Goal: Task Accomplishment & Management: Complete application form

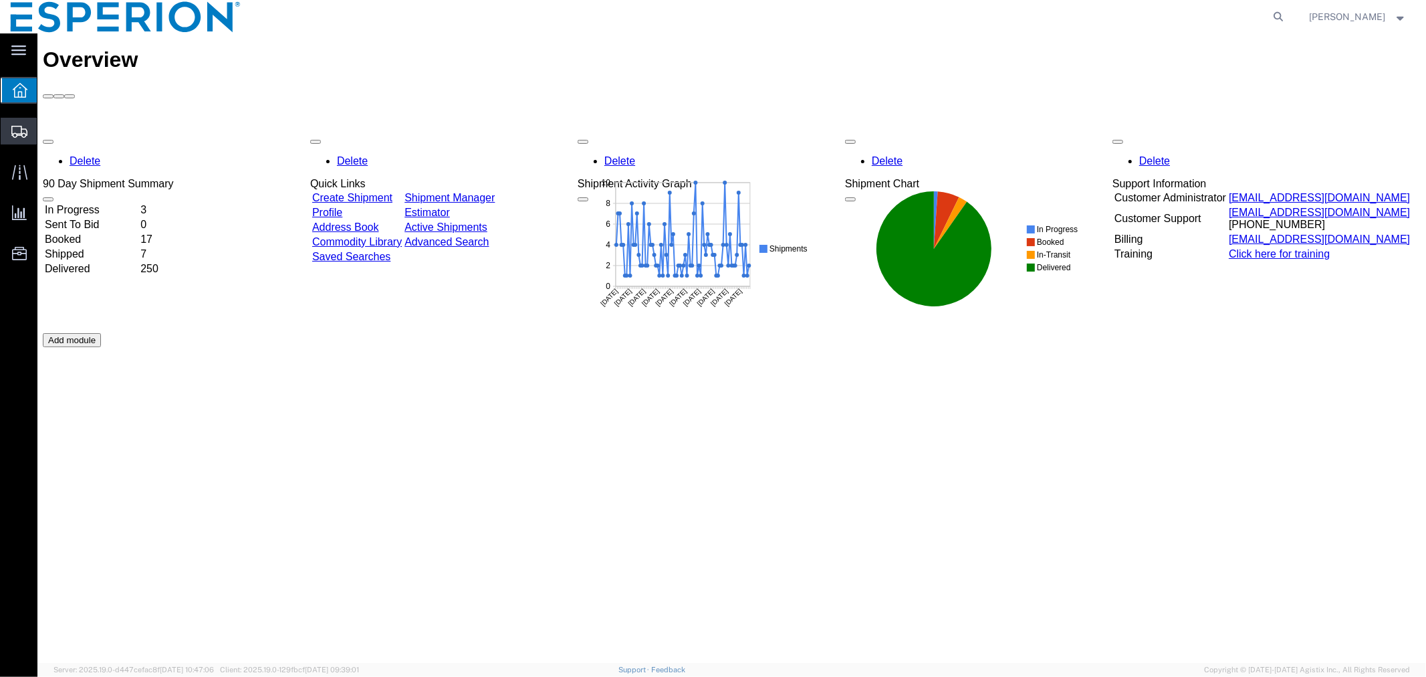
click at [0, 0] on span "Create Shipment" at bounding box center [0, 0] width 0 height 0
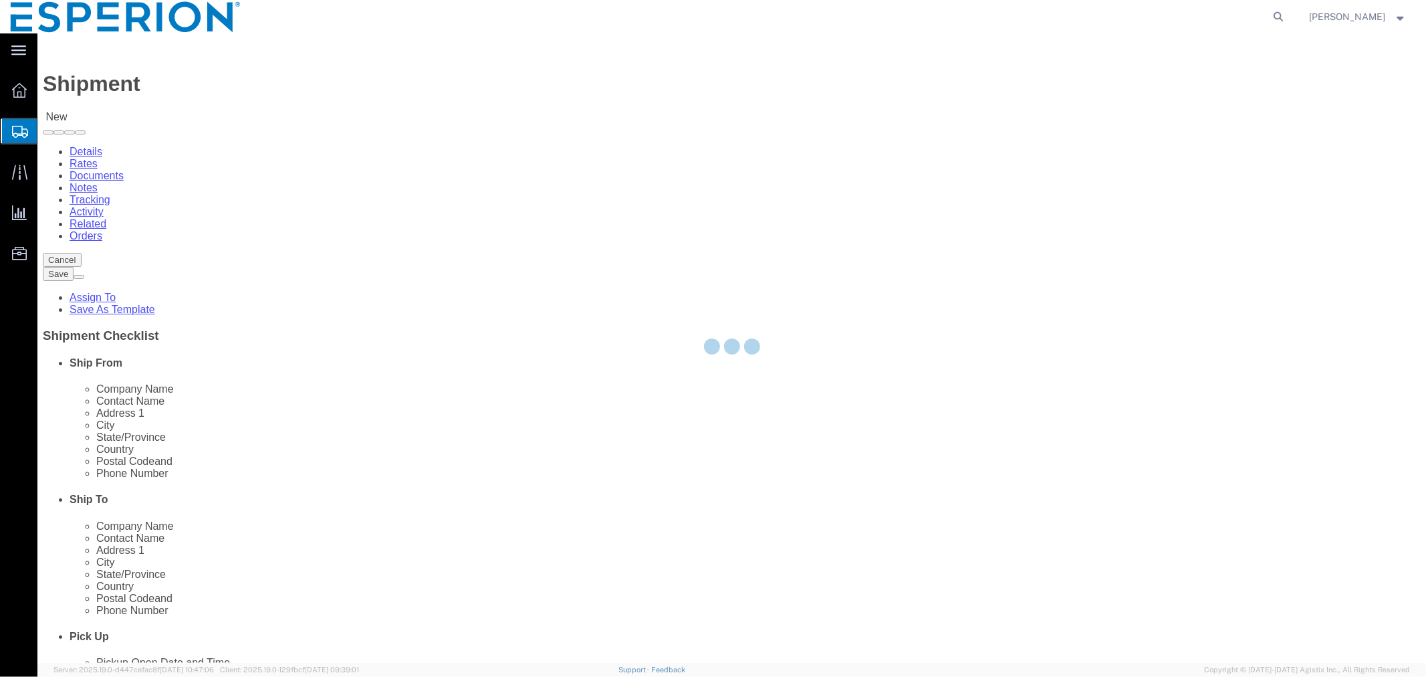
select select
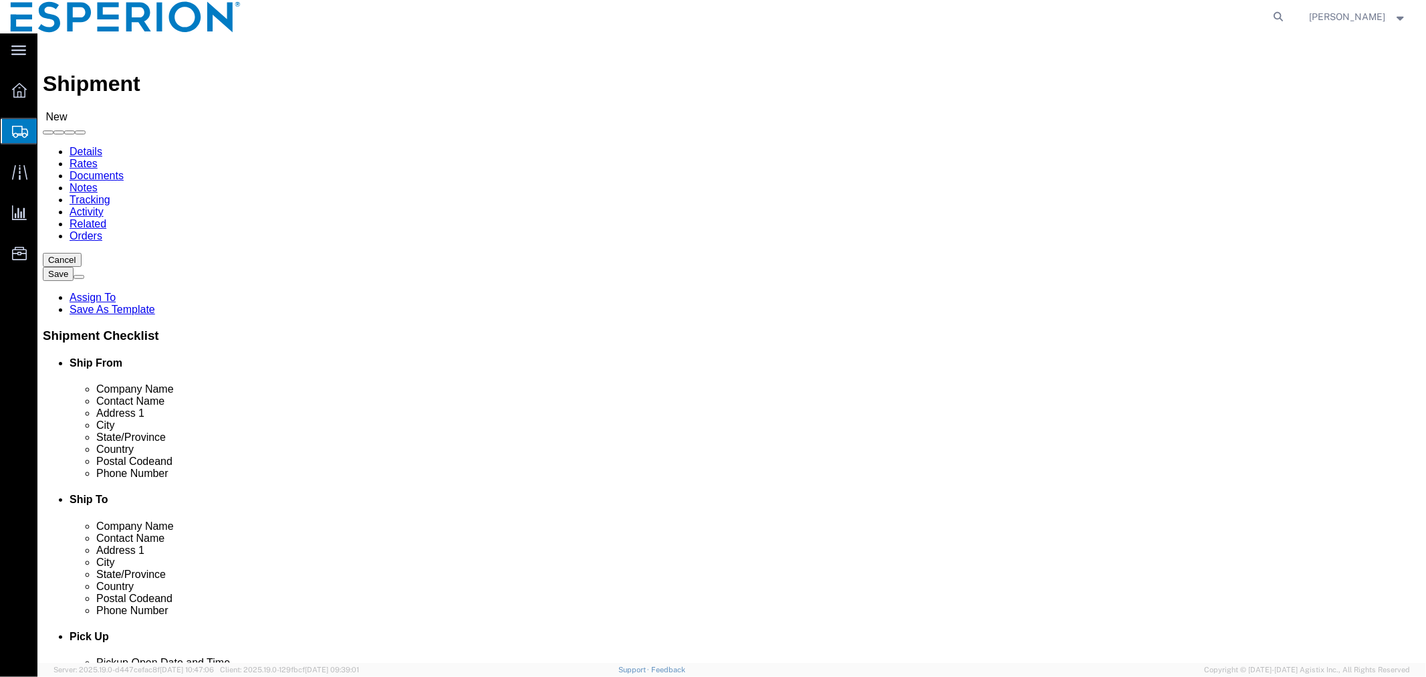
click input "text"
type input "piramal"
click p "- Piramal Pharma Limited - PTP - ([PERSON_NAME]) [STREET_ADDRESS] [GEOGRAPHIC_D…"
select select "MP"
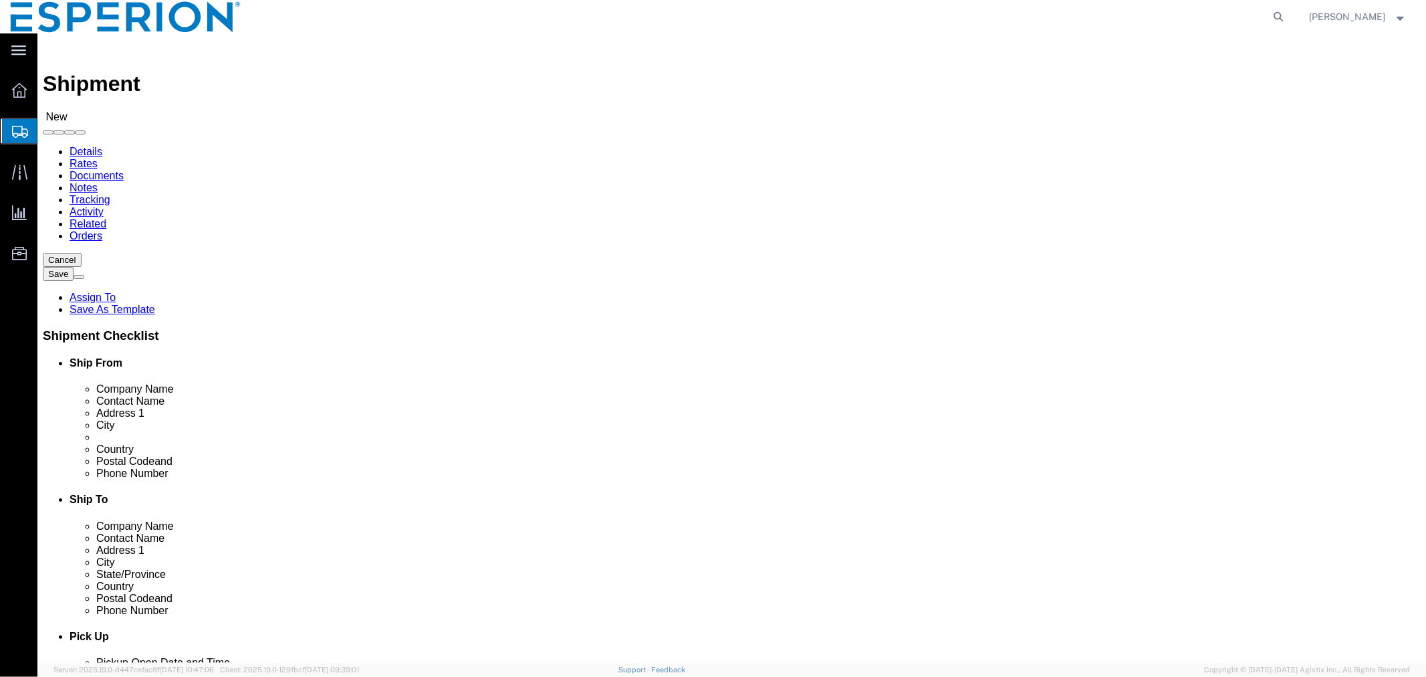
type input "Piramal Pharma Limited - PTP"
click input "checkbox"
checkbox input "false"
click input "text"
drag, startPoint x: 848, startPoint y: 258, endPoint x: 728, endPoint y: 252, distance: 120.5
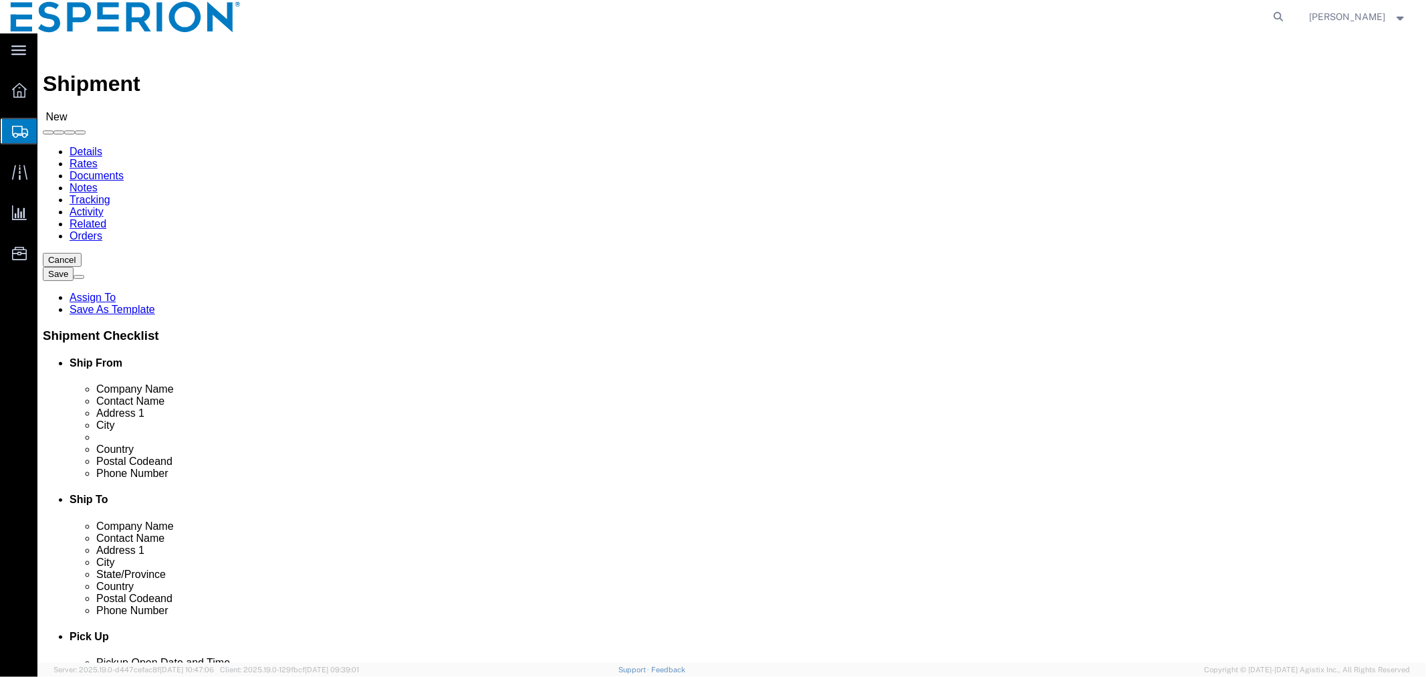
click div "Company Name [PERSON_NAME]"
paste input "PHARMEZ"
click input "PHARMEZ"
type input "PHARMEZ"
drag, startPoint x: 914, startPoint y: 255, endPoint x: 744, endPoint y: 253, distance: 170.5
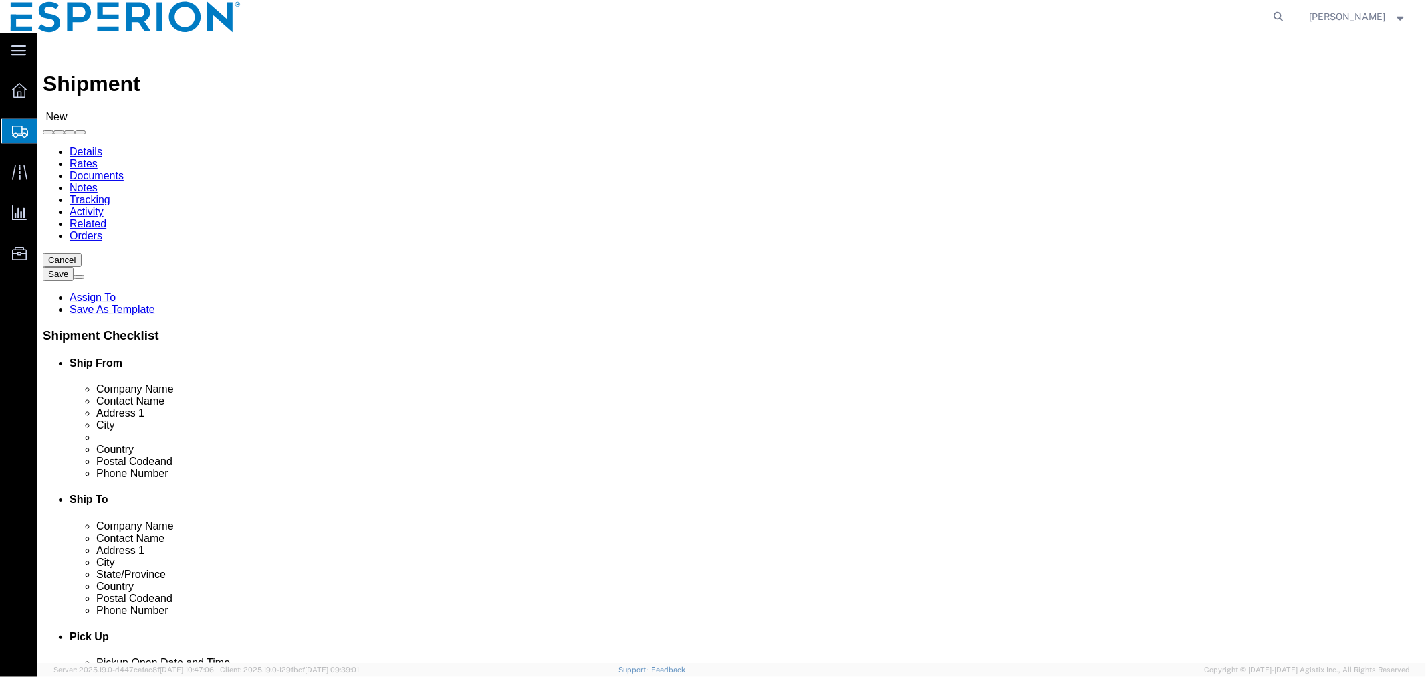
click div "Company Name PHARMEZ piram"
type input "Piramal"
click p "- Piramal Pharma Limited - ([PERSON_NAME][STREET_ADDRESS], Pharmaceuticals Spec…"
select select "GJ"
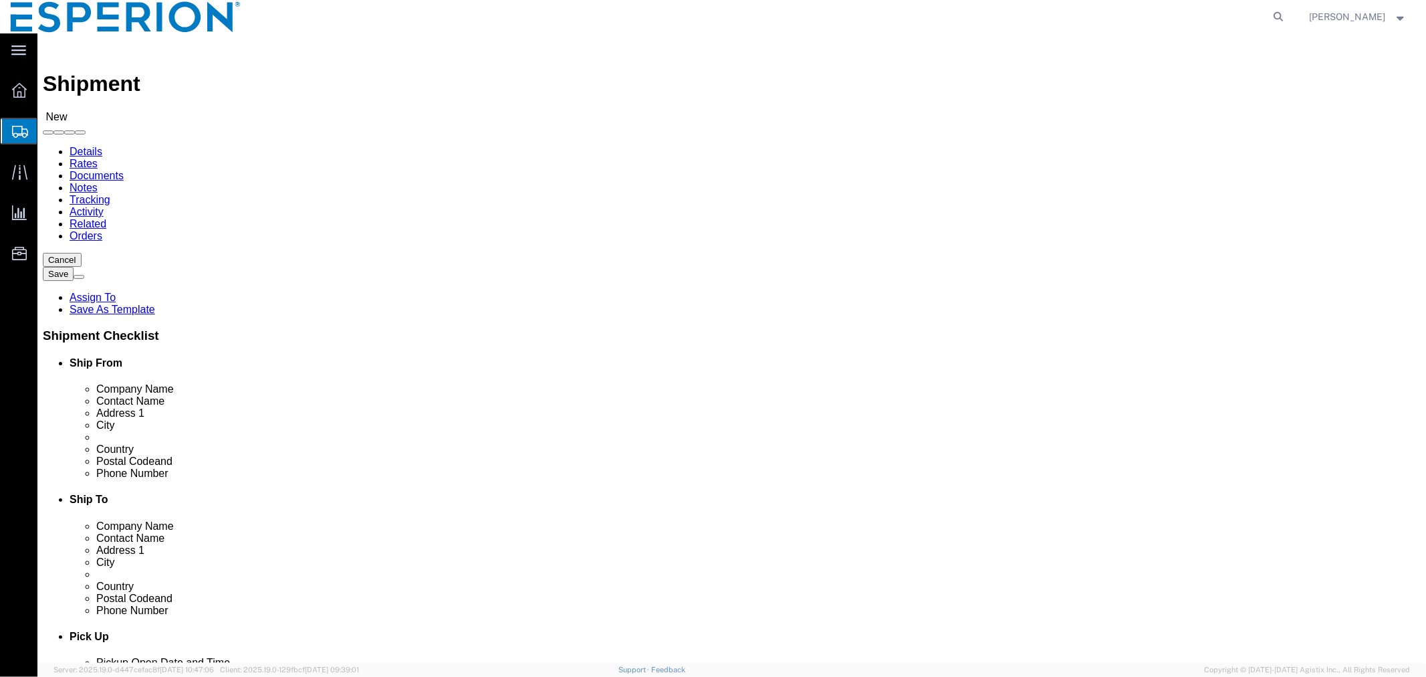
type input "Piramal Pharma Limited"
click input "checkbox"
checkbox input "false"
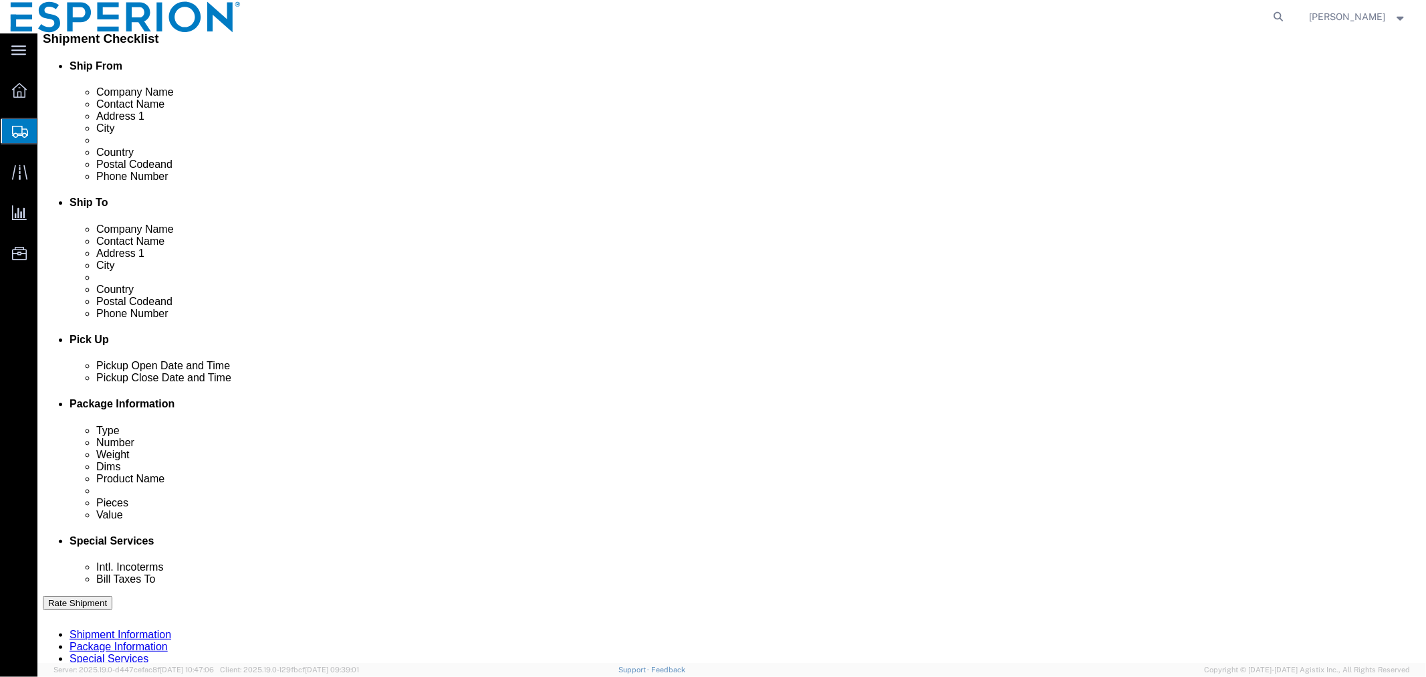
scroll to position [445, 0]
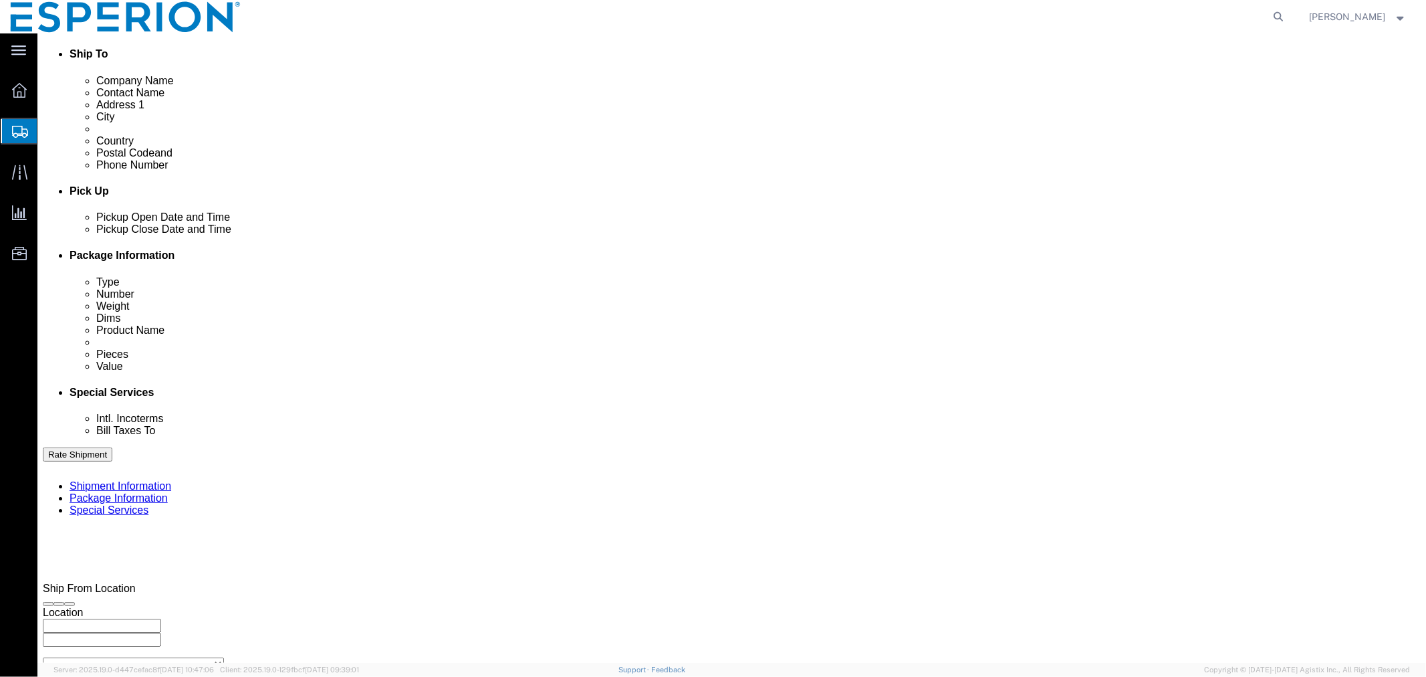
click input "text"
type input "SAMPLE"
click select "Select Account Type Activity ID Airline Appointment Number ASN Batch Request # …"
select select "PURCHORD"
click select "Select Account Type Activity ID Airline Appointment Number ASN Batch Request # …"
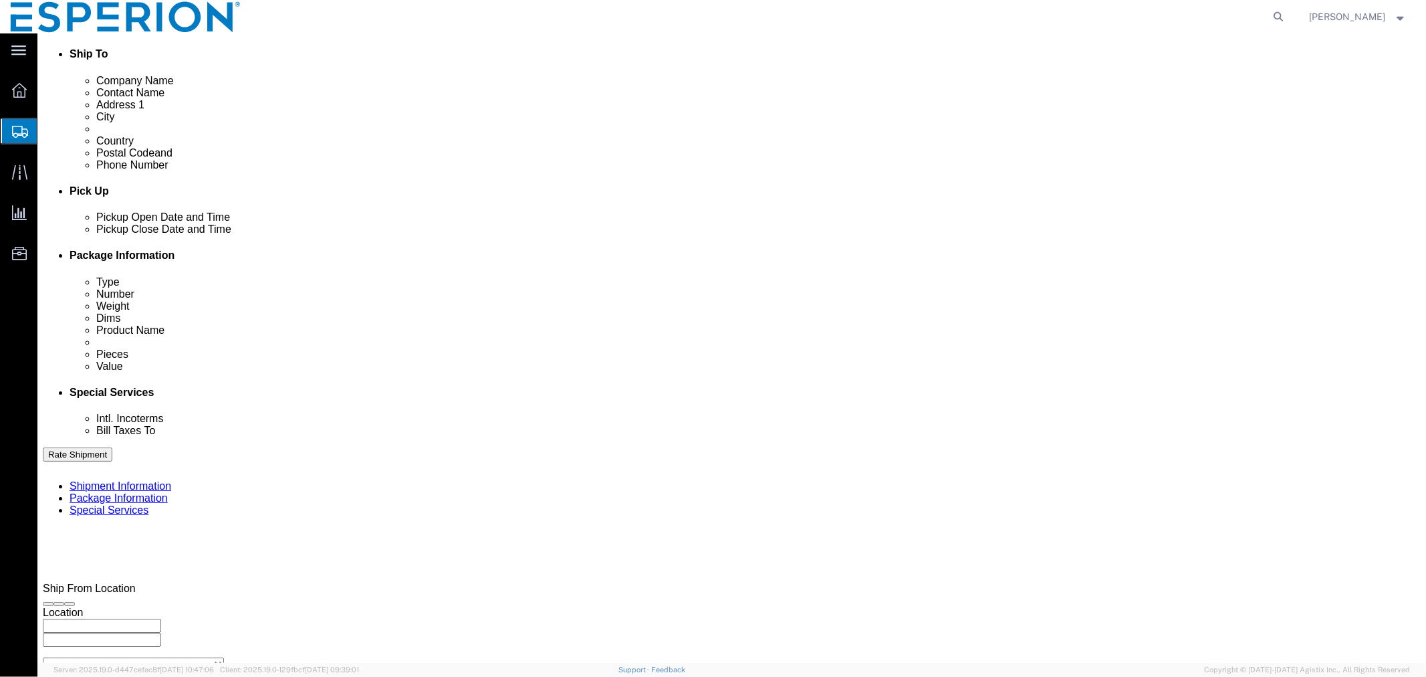
click input "text"
paste input "4100041099"
type input "4100041099"
click select "Select Account Type Activity ID Airline Appointment Number ASN Batch Request # …"
select select "LOT"
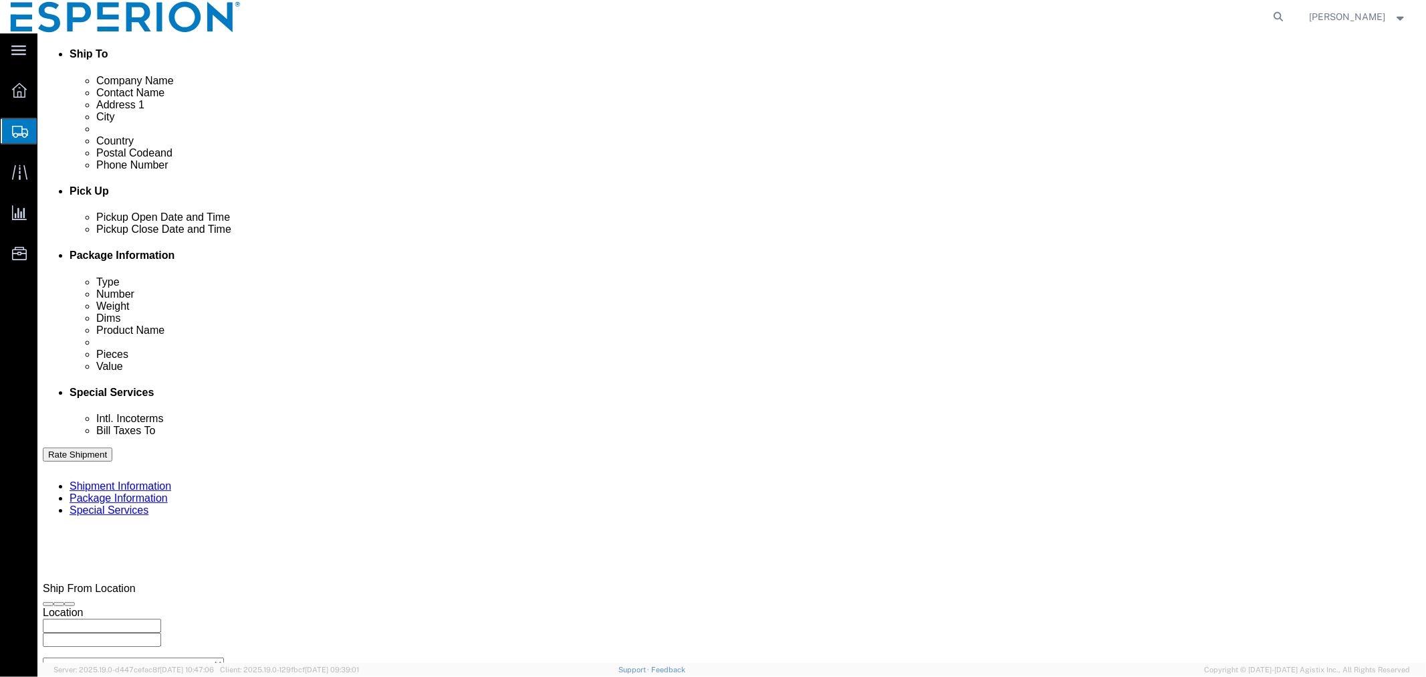
click select "Select Account Type Activity ID Airline Appointment Number ASN Batch Request # …"
click select "Select Air Less than Truckload Multi-Leg Ocean Freight Rail Small Parcel Truckl…"
select select "SMAL"
click select "Select Air Less than Truckload Multi-Leg Ocean Freight Rail Small Parcel Truckl…"
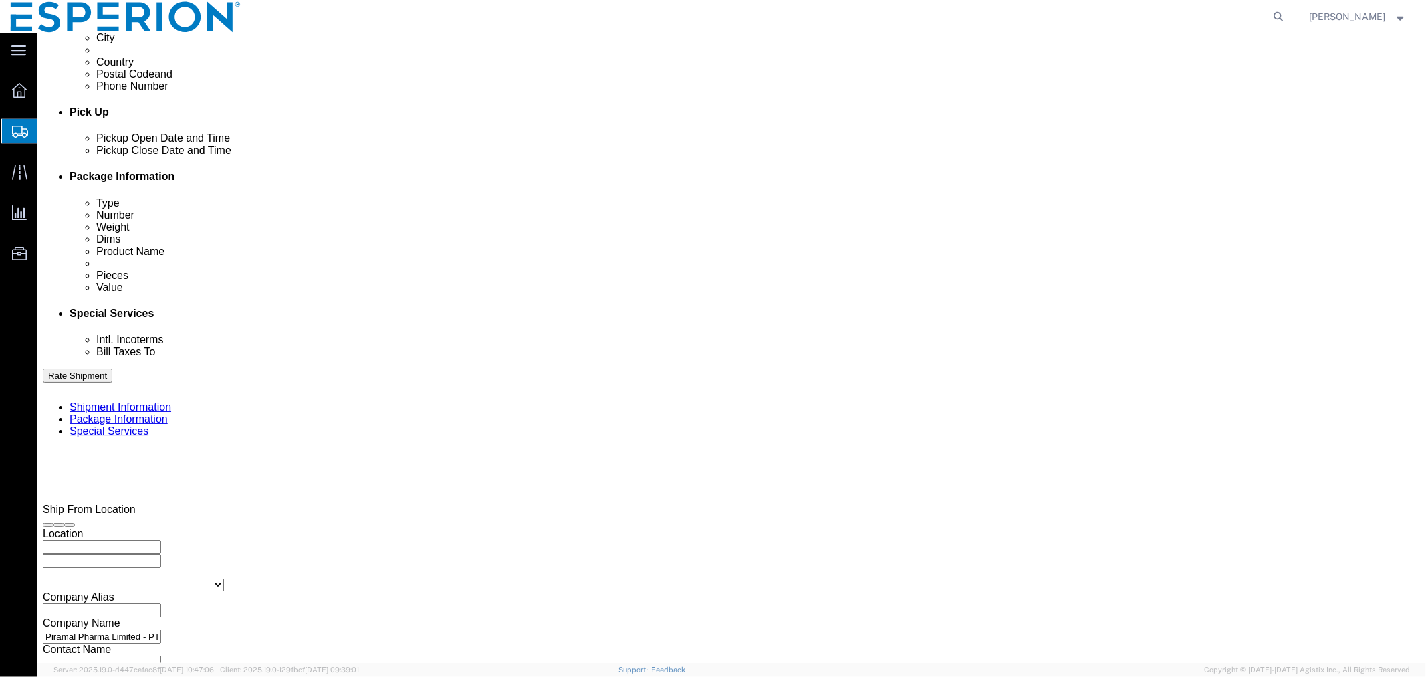
click button "Continue"
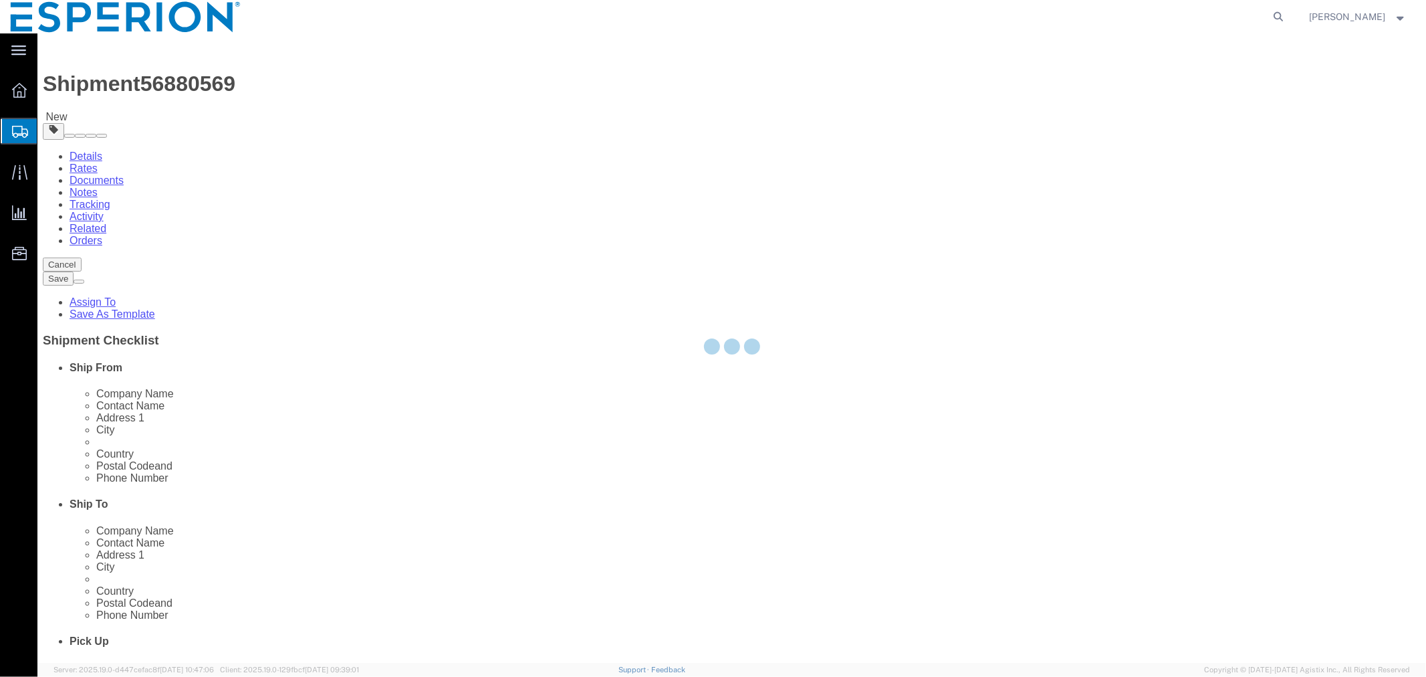
select select "YRPK"
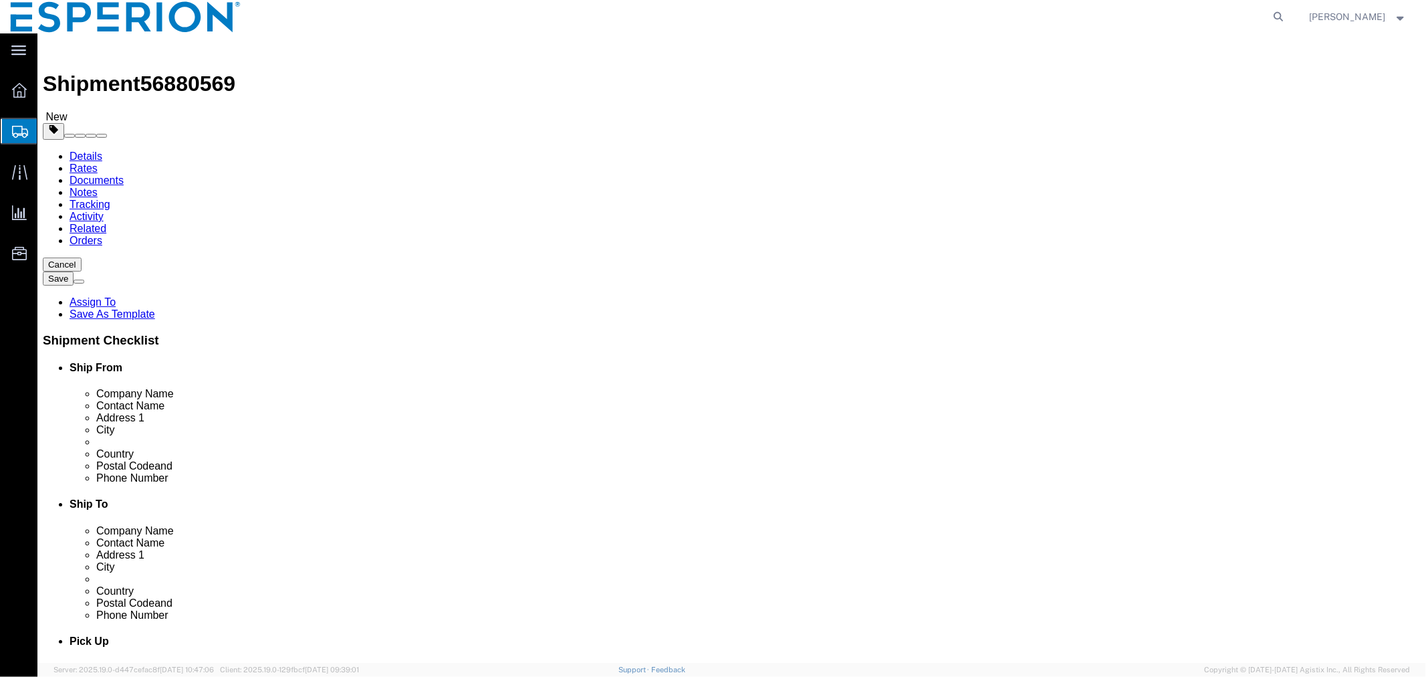
click button "Save"
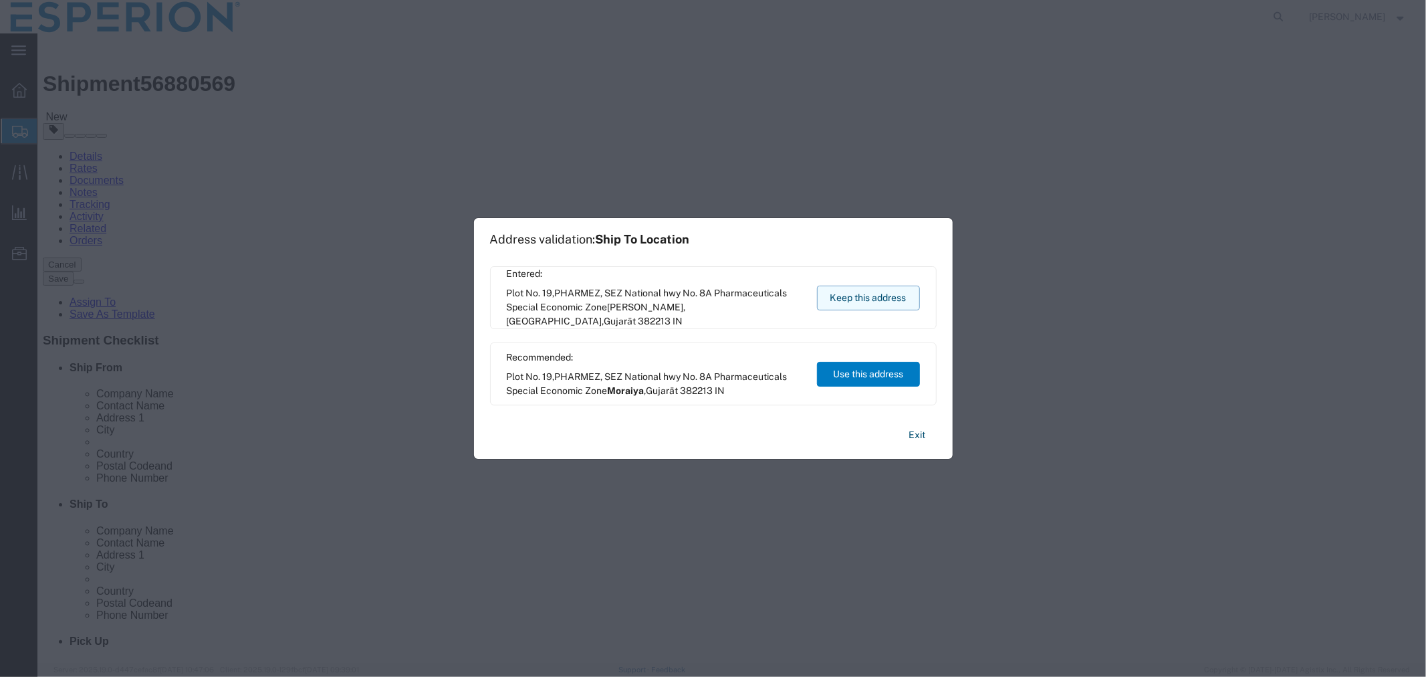
click at [855, 301] on button "Keep this address" at bounding box center [868, 298] width 103 height 25
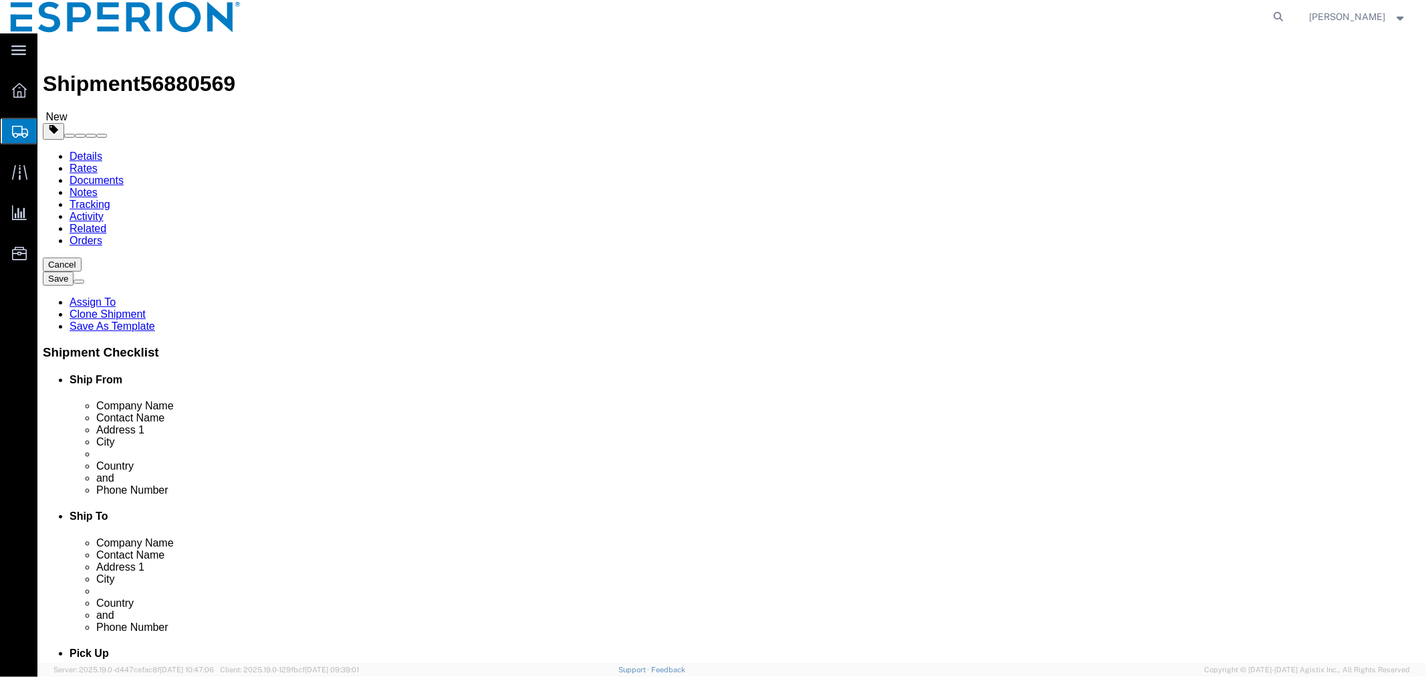
click span "56880569"
copy span "56880569"
click div "x Package Type Select Bale(s) Basket(s) Bolt(s) Bottle(s) Buckets Bulk Bundle(s…"
click button "Save"
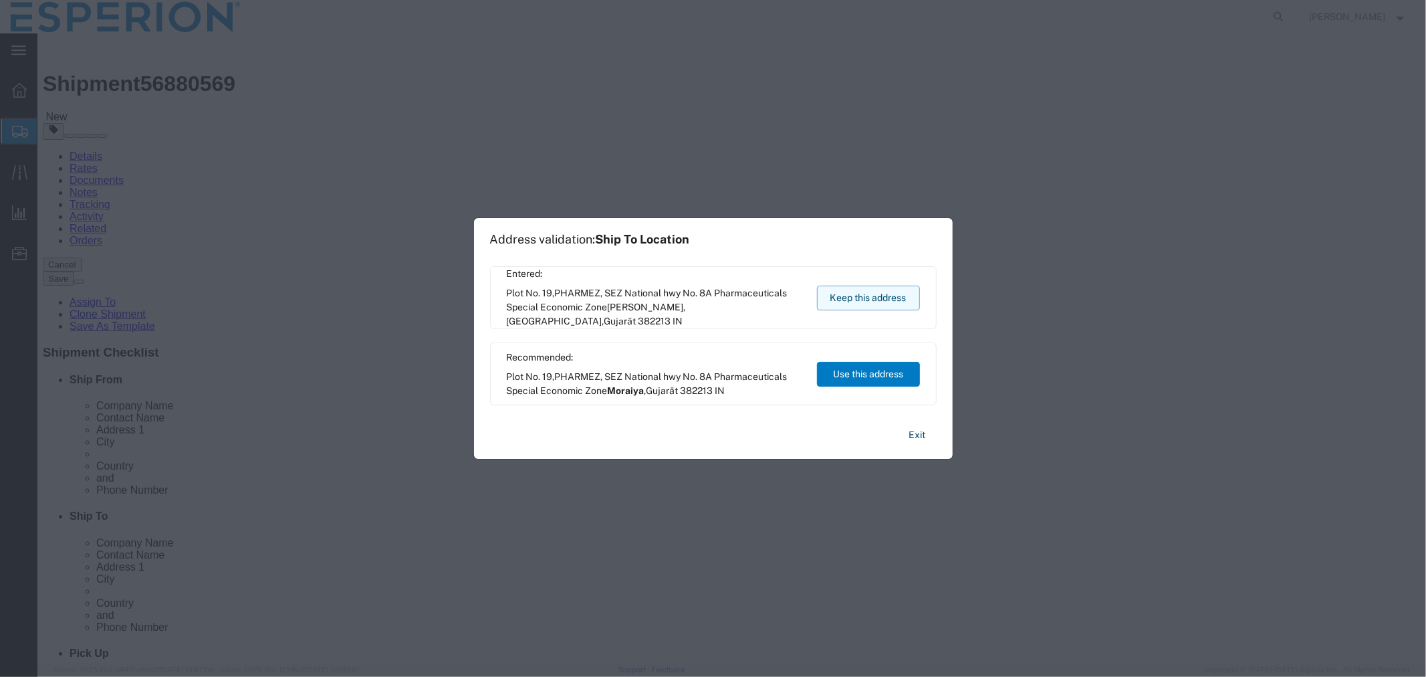
click at [863, 288] on button "Keep this address" at bounding box center [868, 298] width 103 height 25
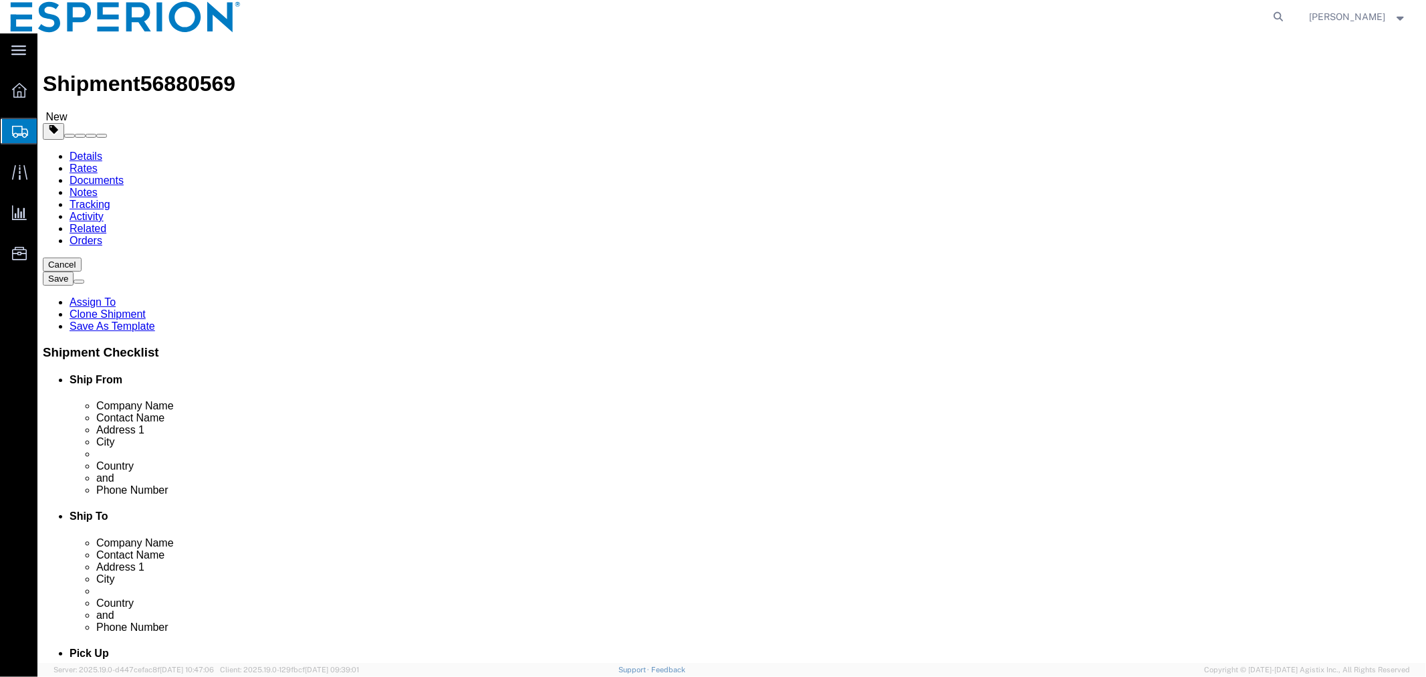
click span "56880569"
copy span "56880569"
click at [1273, 15] on icon at bounding box center [1279, 16] width 19 height 19
click at [1039, 24] on input "search" at bounding box center [1066, 17] width 407 height 32
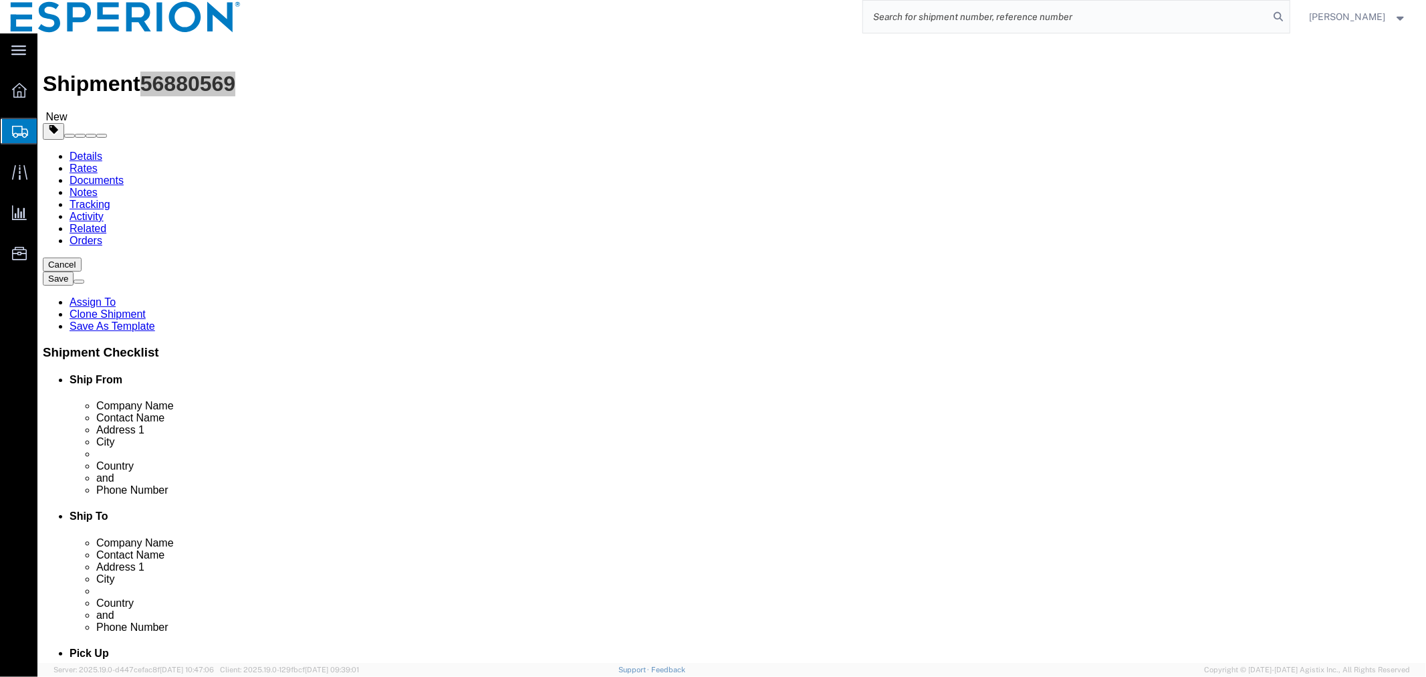
click at [1101, 21] on input "search" at bounding box center [1066, 17] width 407 height 32
paste input "56715340"
click at [1276, 17] on icon at bounding box center [1279, 16] width 19 height 19
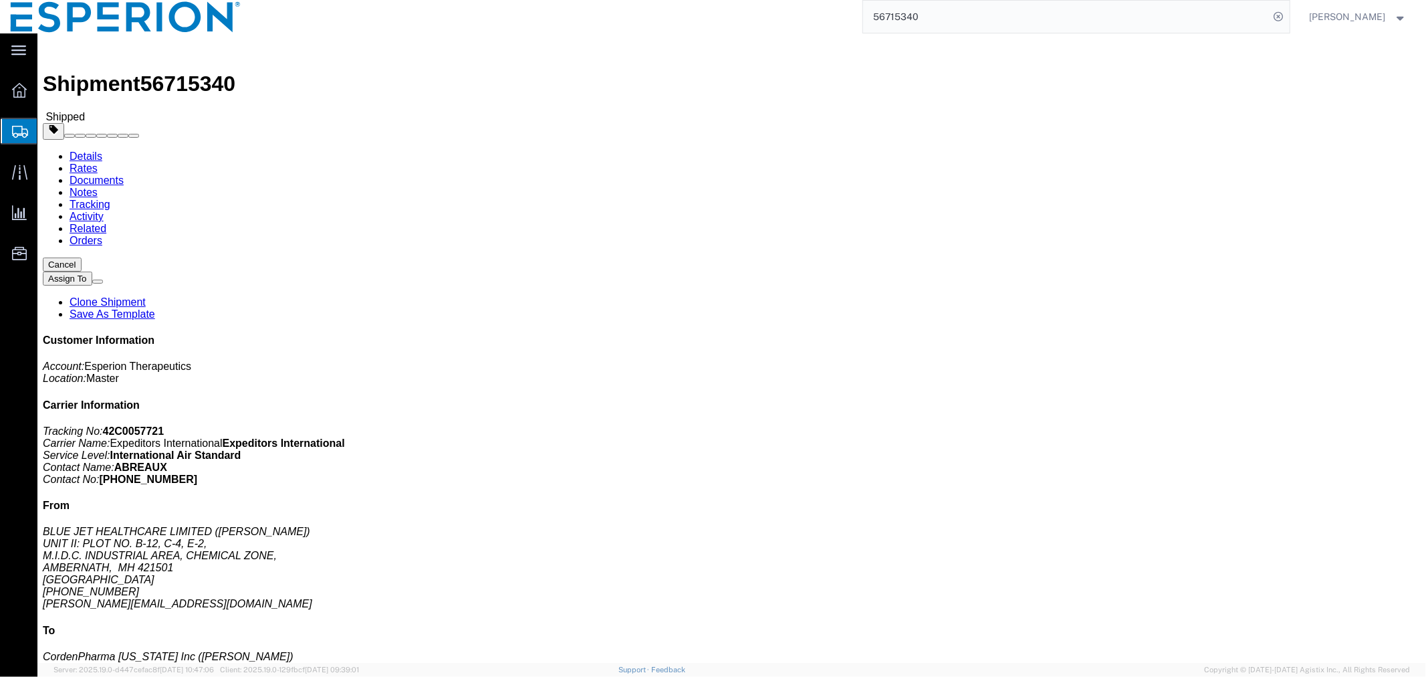
click link "Documents"
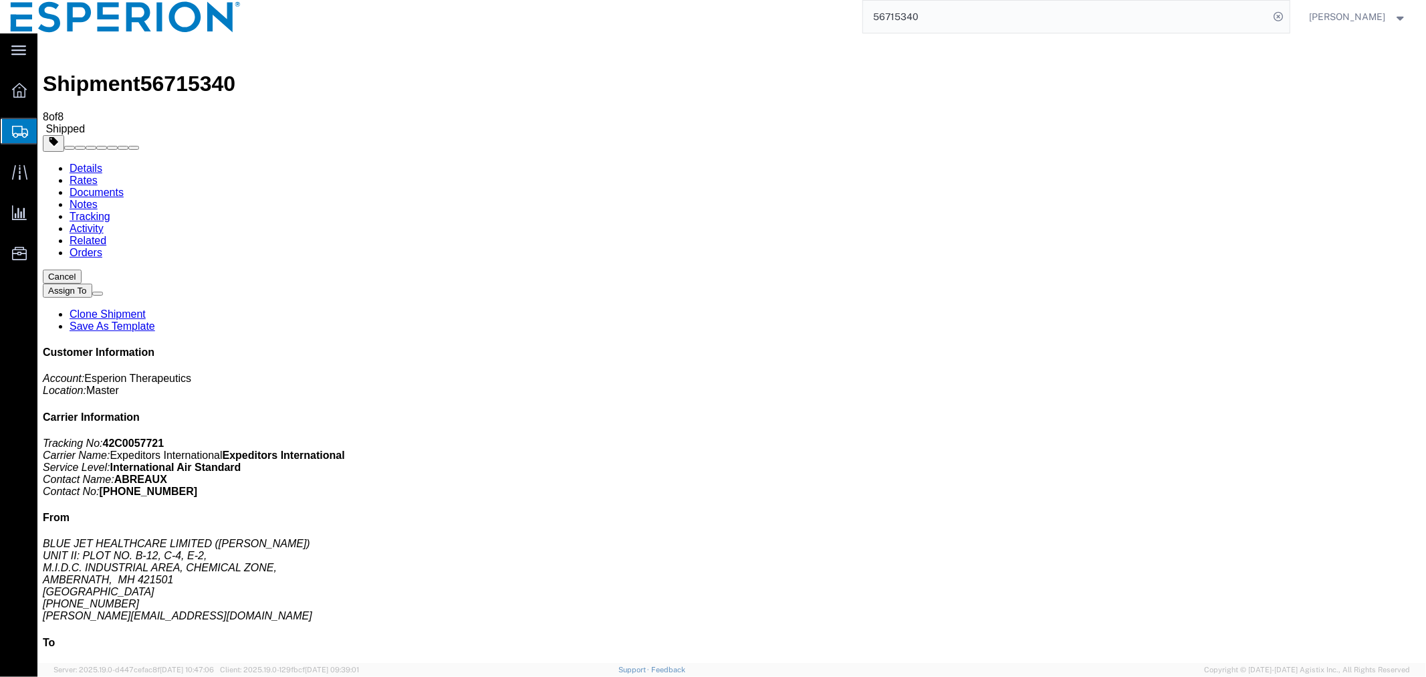
click at [0, 0] on span "Create Shipment" at bounding box center [0, 0] width 0 height 0
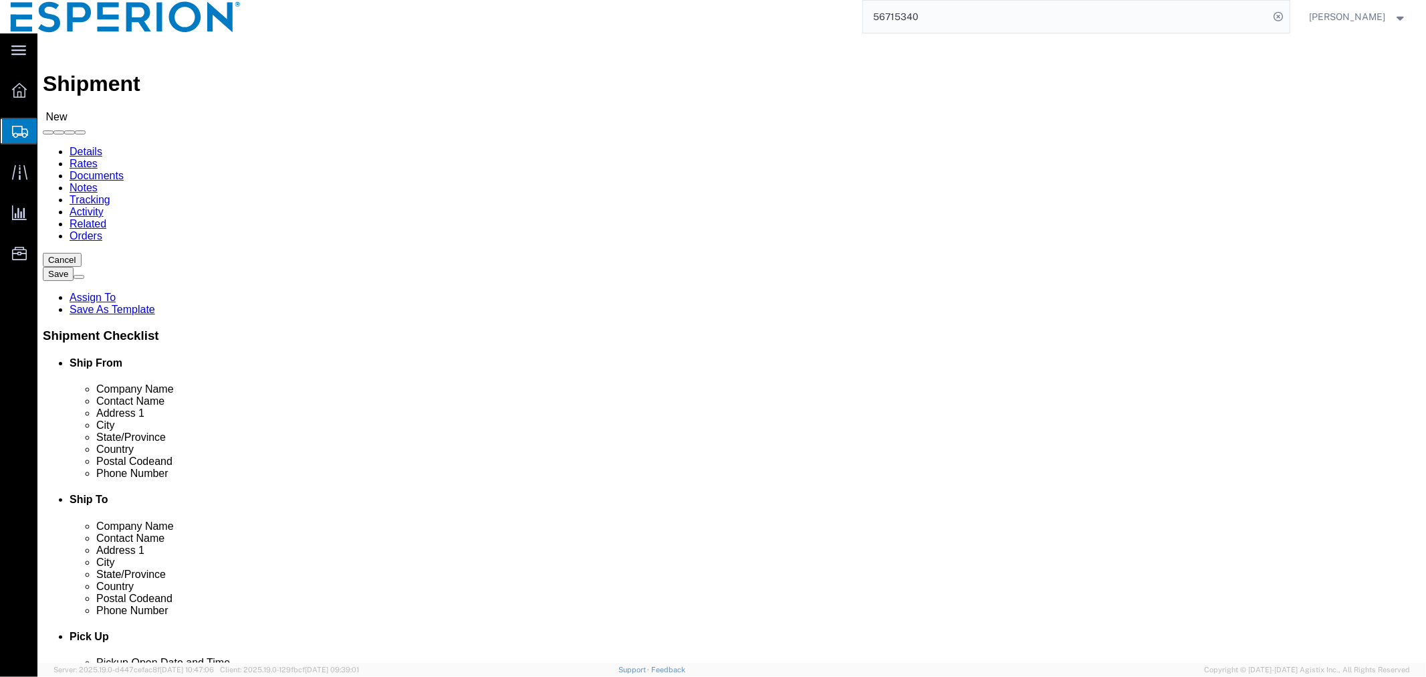
click at [1128, 7] on input "56715340" at bounding box center [1066, 17] width 407 height 32
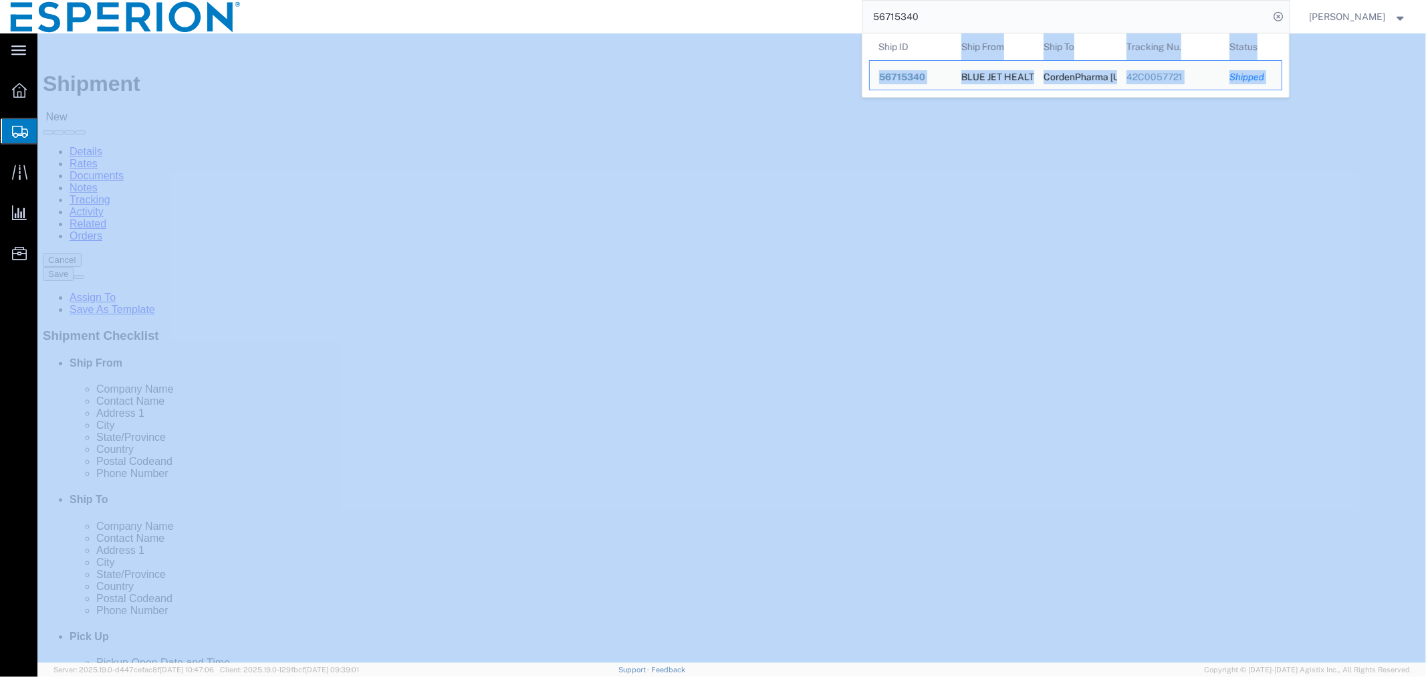
drag, startPoint x: 952, startPoint y: 35, endPoint x: 824, endPoint y: -3, distance: 133.9
click at [824, 0] on html "main_menu Created with Sketch. Collapse Menu Overview Shipments Shipment Manage…" at bounding box center [713, 338] width 1426 height 677
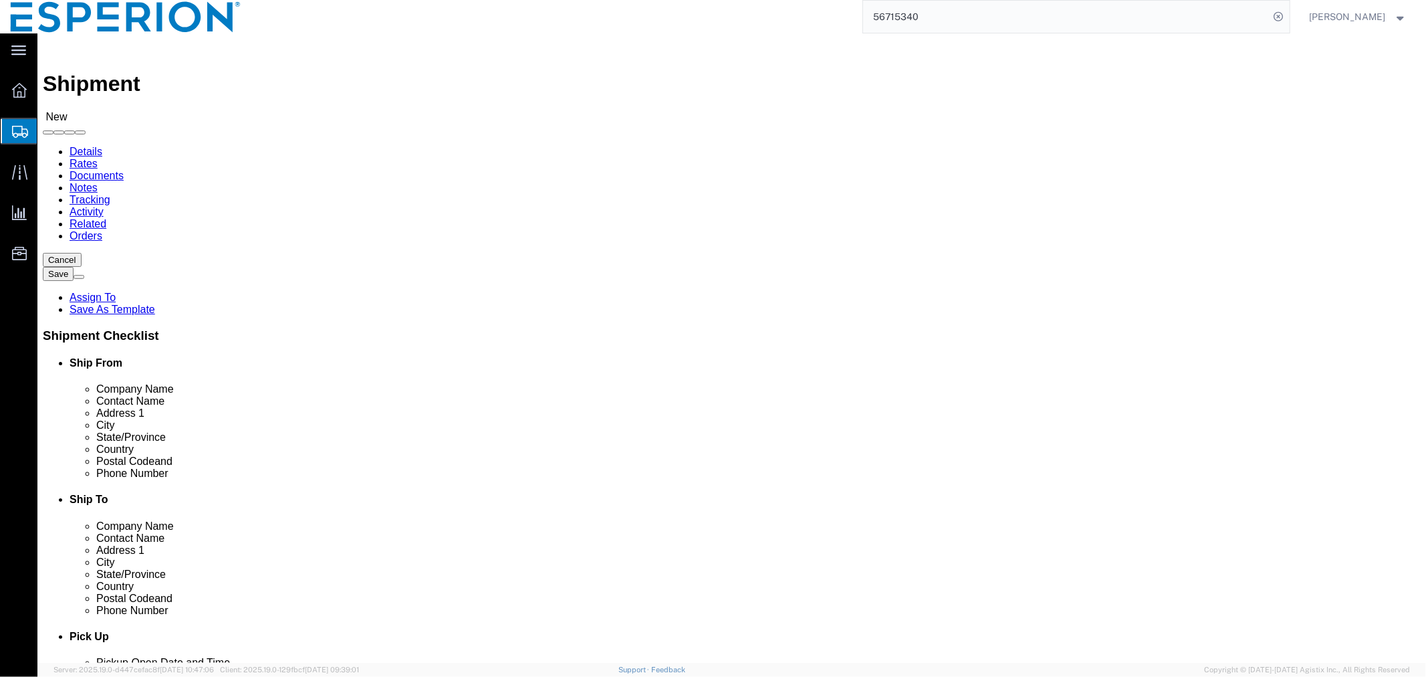
click at [956, 23] on input "56715340" at bounding box center [1066, 17] width 407 height 32
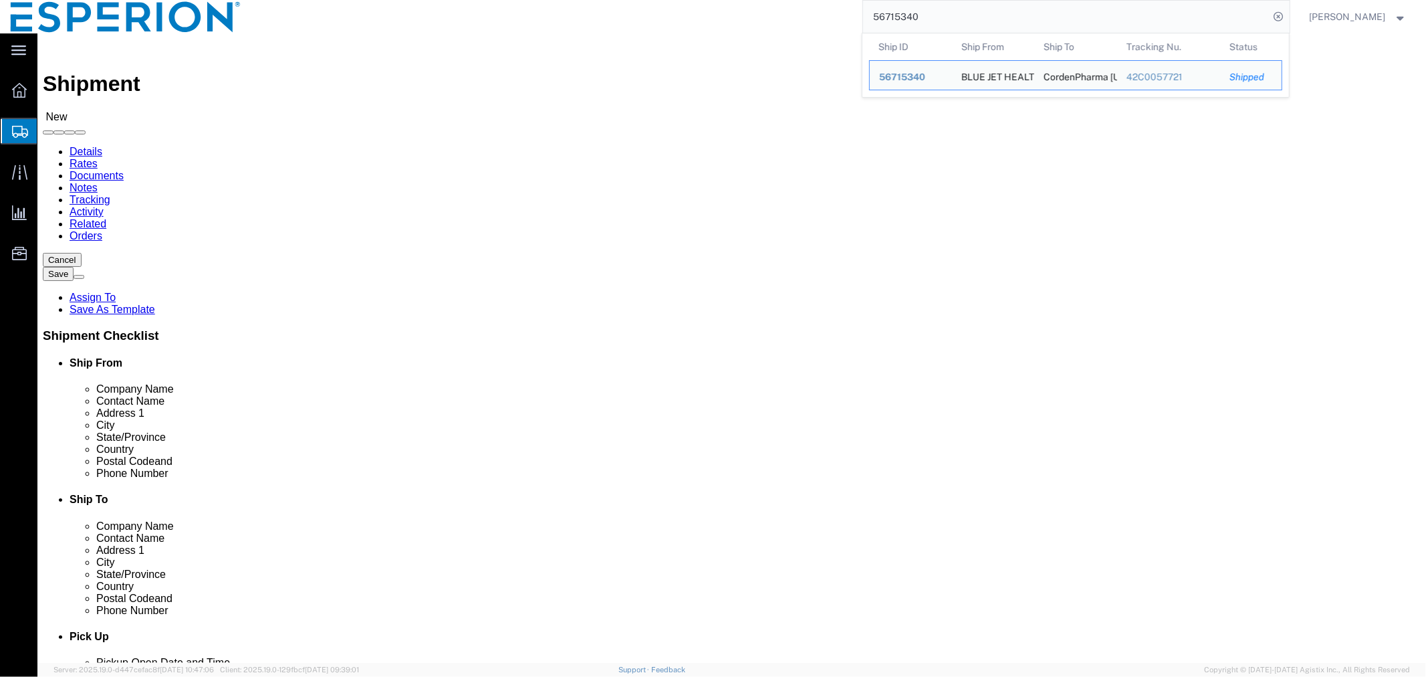
drag, startPoint x: 881, startPoint y: 17, endPoint x: 841, endPoint y: 9, distance: 41.1
click at [841, 9] on div "56715340 Ship ID Ship From Ship To Tracking Nu. Status Ship ID 56715340 Ship Fr…" at bounding box center [770, 16] width 1039 height 33
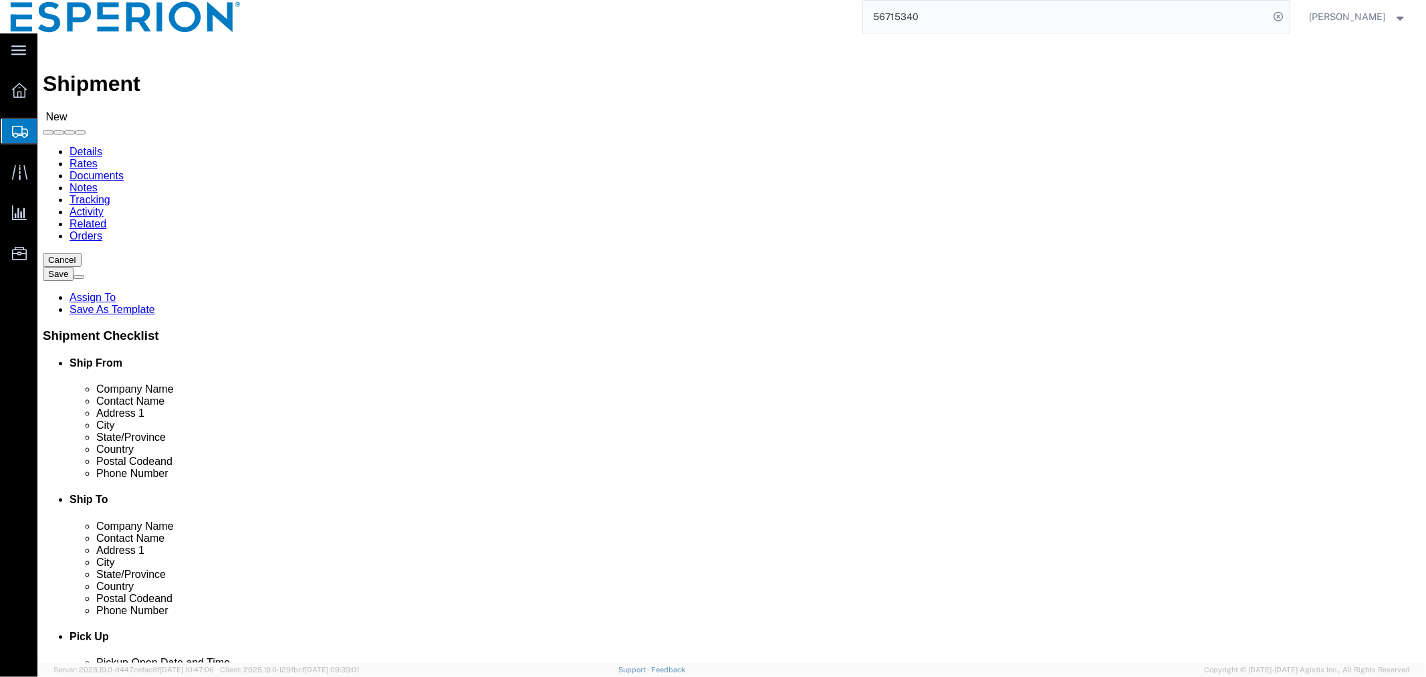
paste input "4760197477"
type input "4760197477"
click at [1279, 13] on icon at bounding box center [1279, 16] width 19 height 19
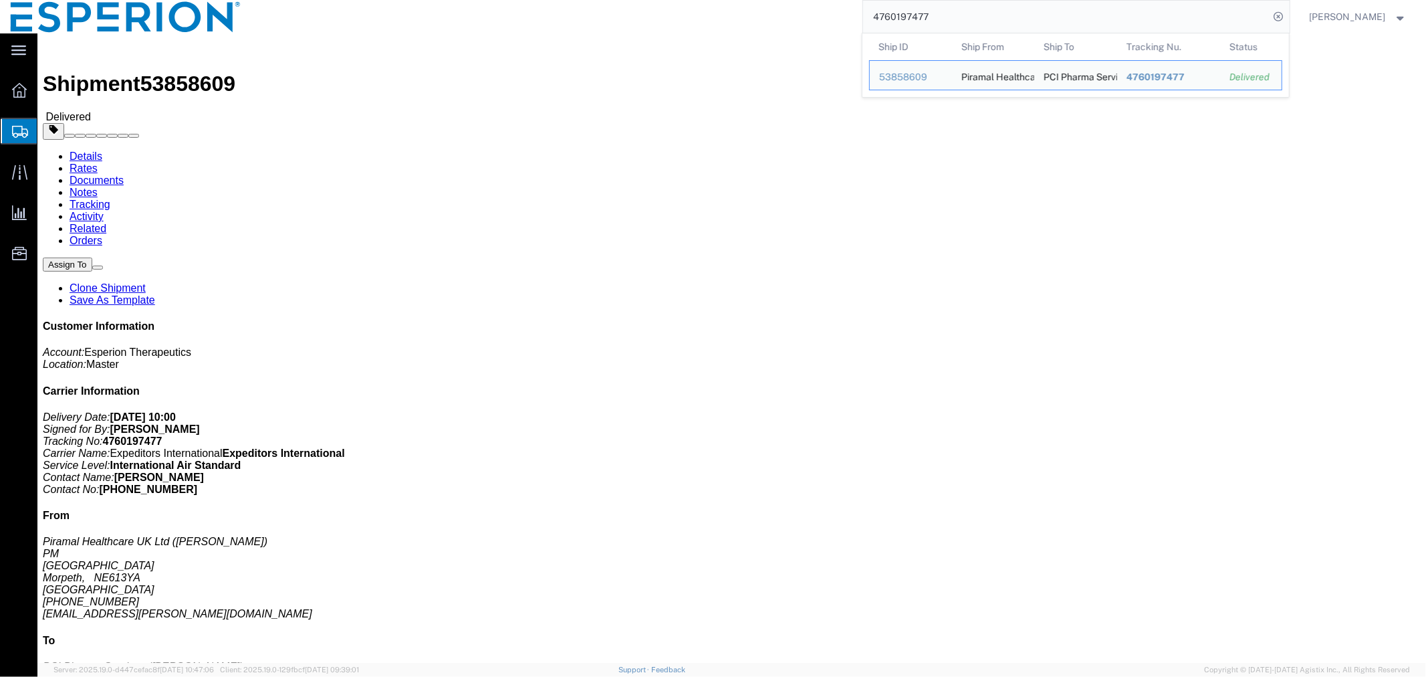
click at [0, 0] on span "Create Shipment" at bounding box center [0, 0] width 0 height 0
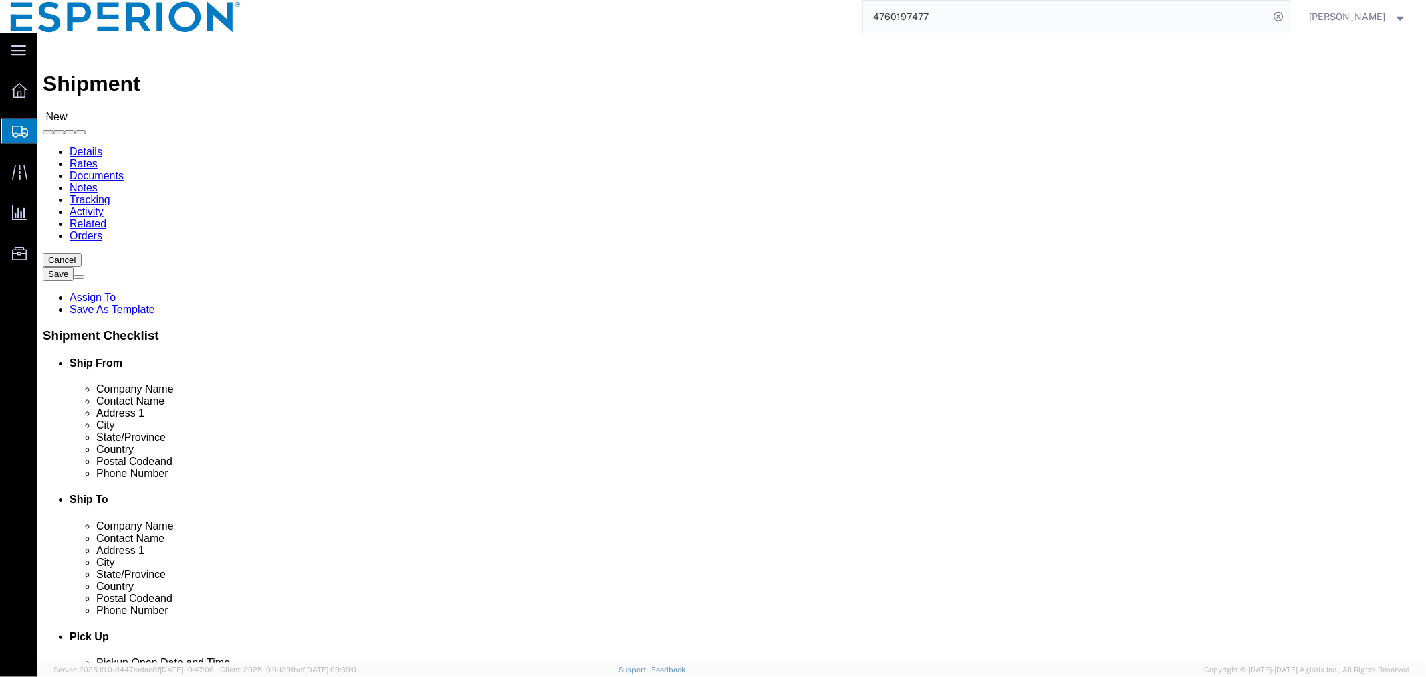
click input "text"
type input "piramal"
click p "- Piramal Pharma Limited - PTP - ([PERSON_NAME]) [STREET_ADDRESS] [GEOGRAPHIC_D…"
select select "MP"
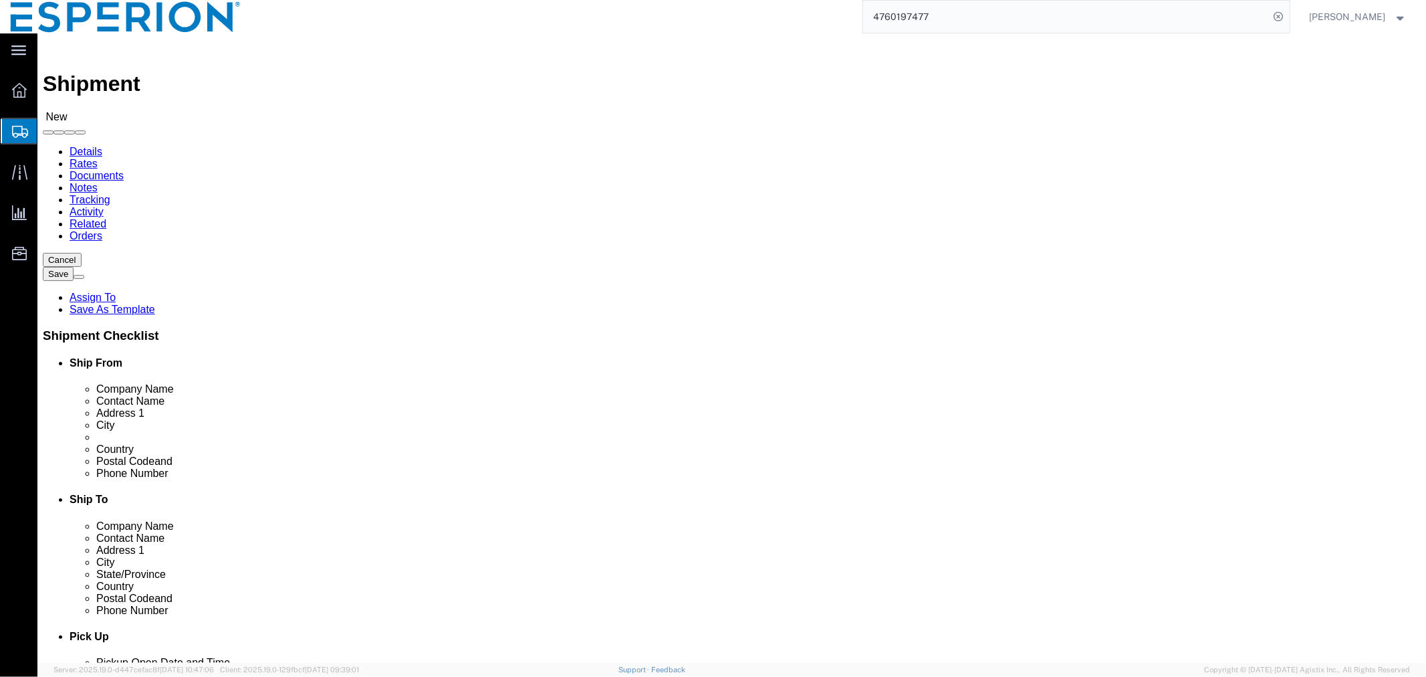
type input "Piramal Pharma Limited - PTP"
click input "checkbox"
checkbox input "false"
click input "text"
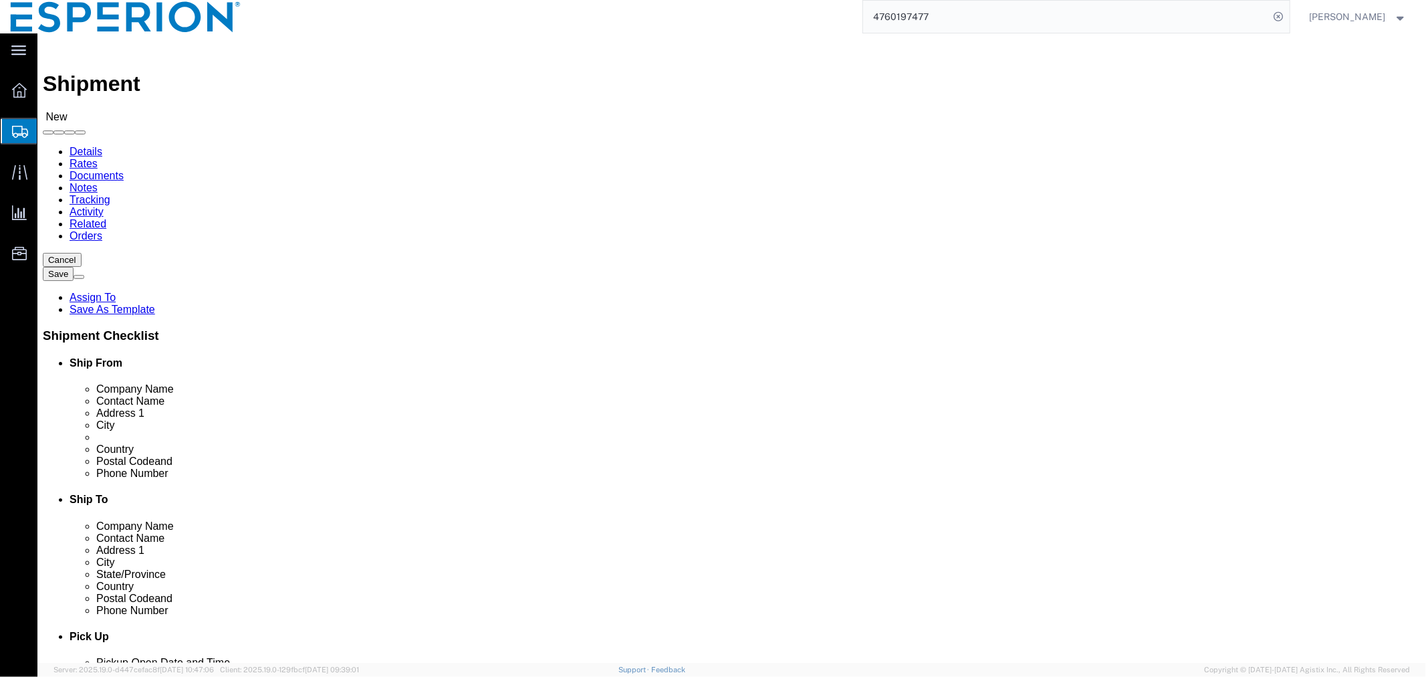
click p "- Fareva La Vallee - ([PERSON_NAME]) Zone [GEOGRAPHIC_DATA], [STREET_ADDRESS][P…"
type input "Fareva La Vallee"
click input "checkbox"
checkbox input "false"
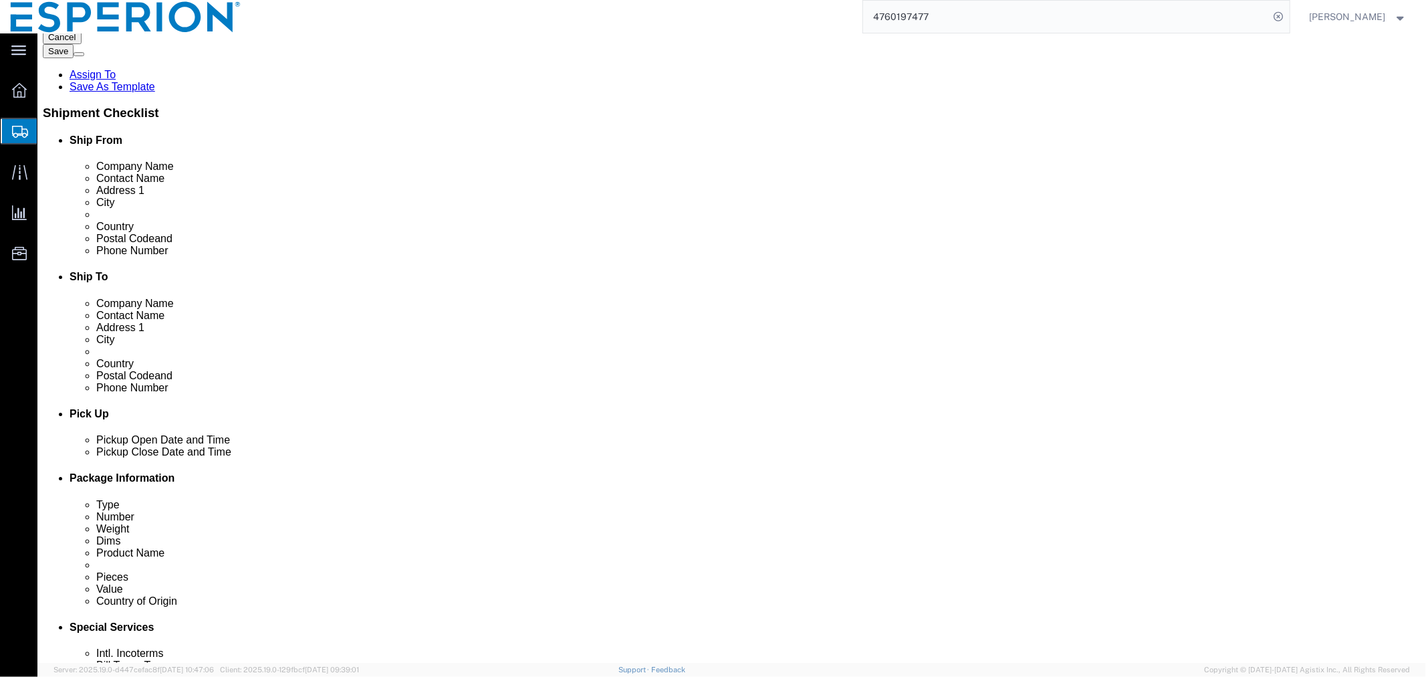
scroll to position [297, 0]
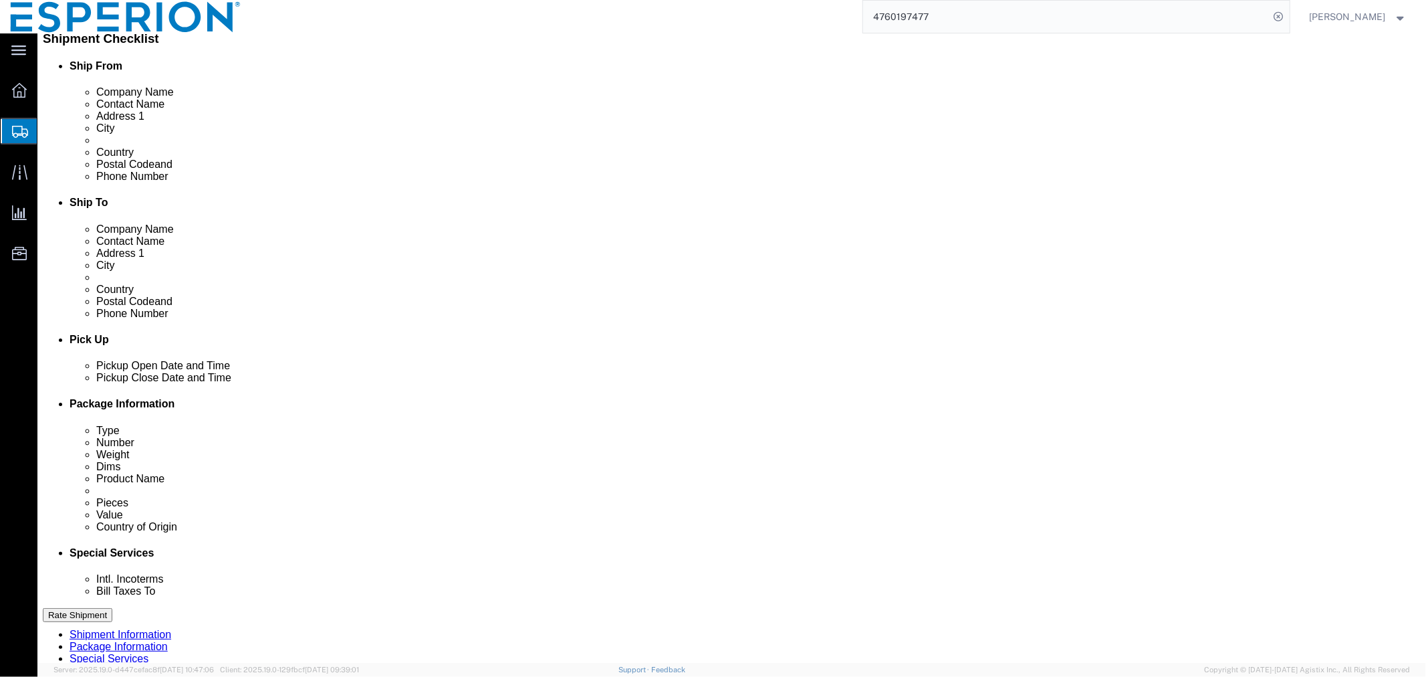
click div "[DATE] 12:00 AM"
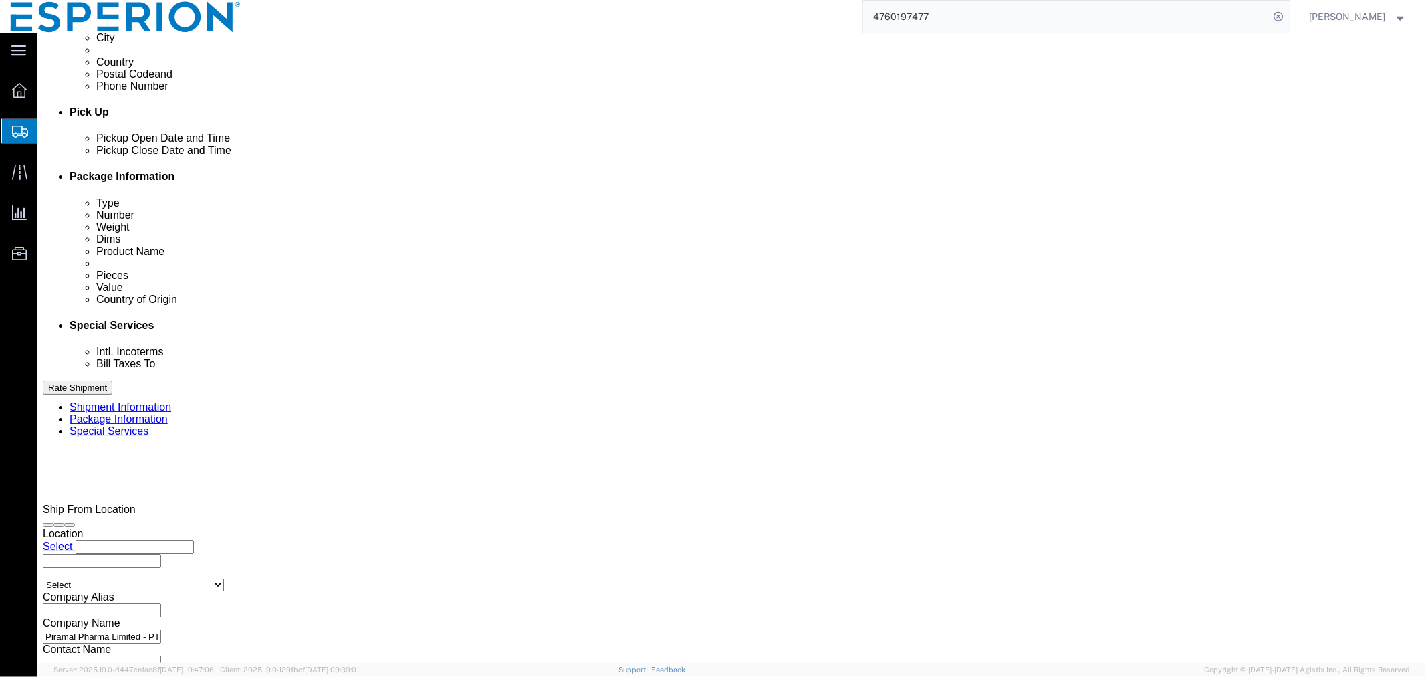
click input "4:00 PM"
click input "8:00 PM"
type input "8:00 am"
click button "Apply"
click div "Mode Select Air Less than Truckload Multi-Leg Ocean Freight Rail Small Parcel T…"
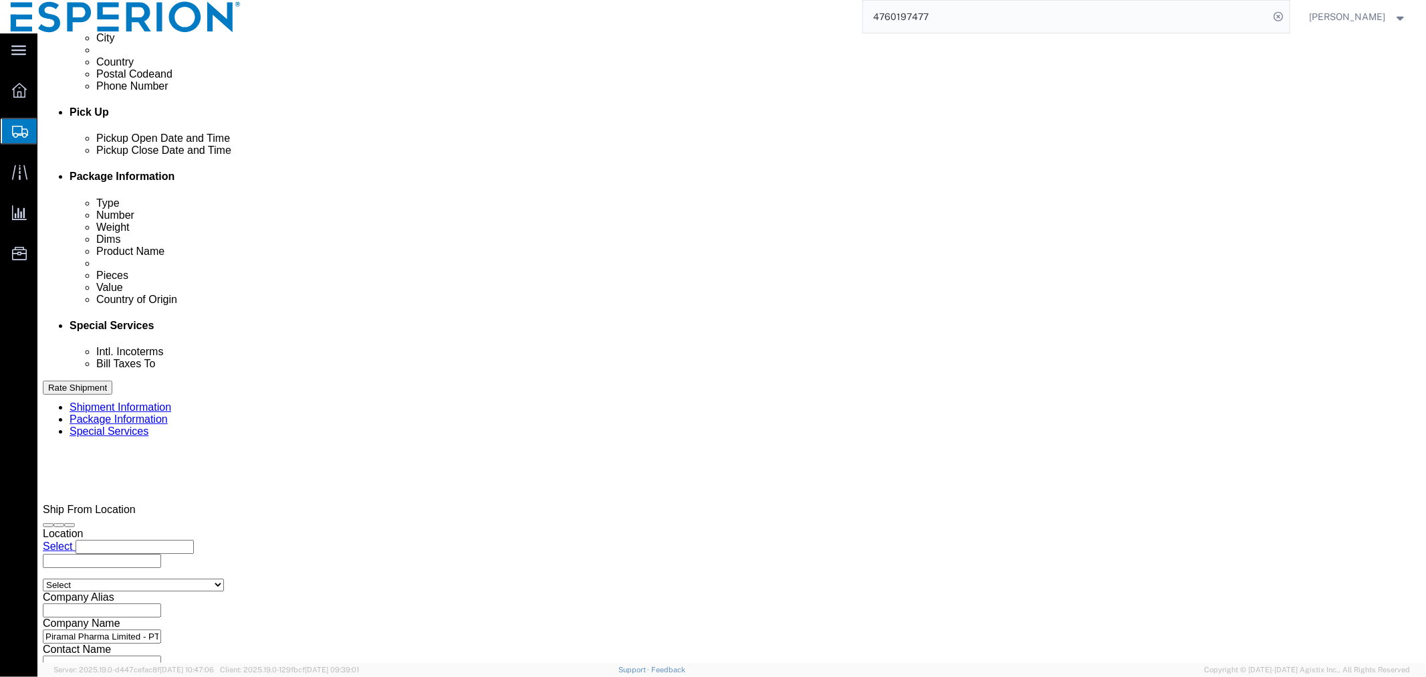
click select "Select Air Less than Truckload Multi-Leg Ocean Freight Rail Small Parcel Truckl…"
select select "SMAL"
click select "Select Air Less than Truckload Multi-Leg Ocean Freight Rail Small Parcel Truckl…"
click input "text"
click td "22"
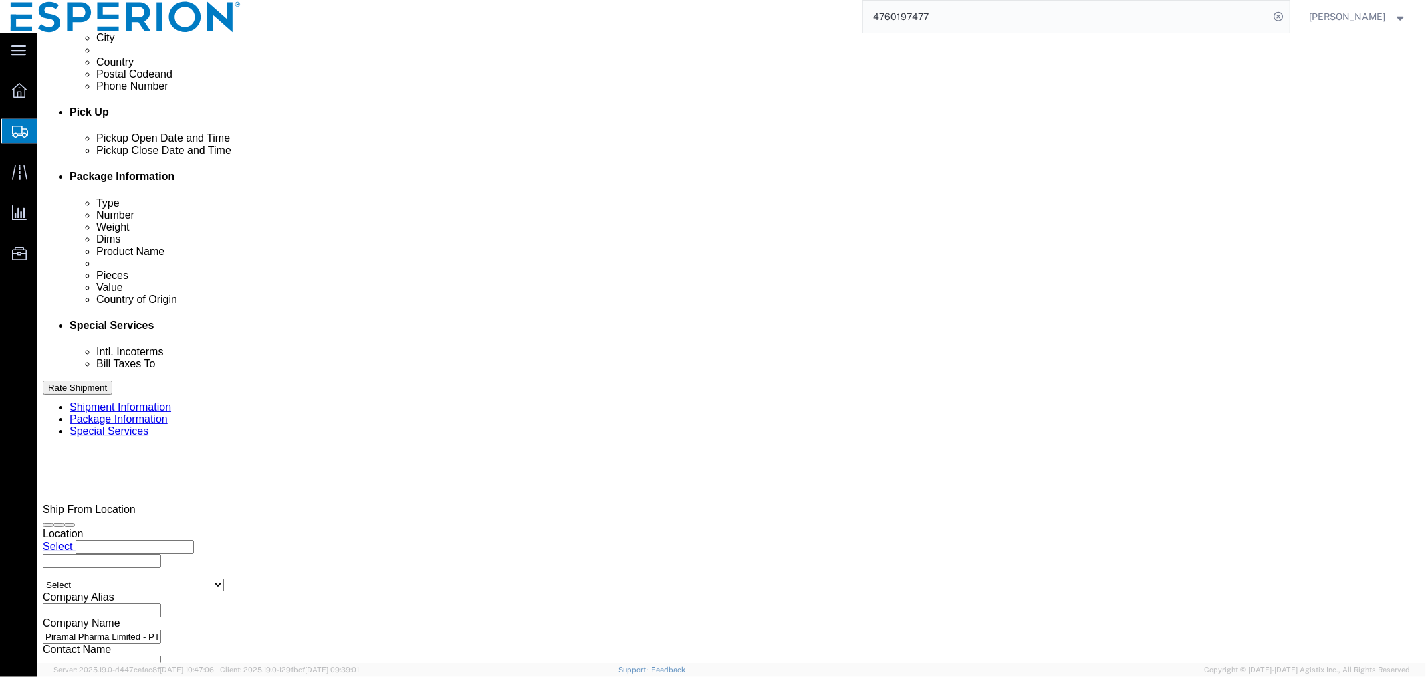
click button "Continue"
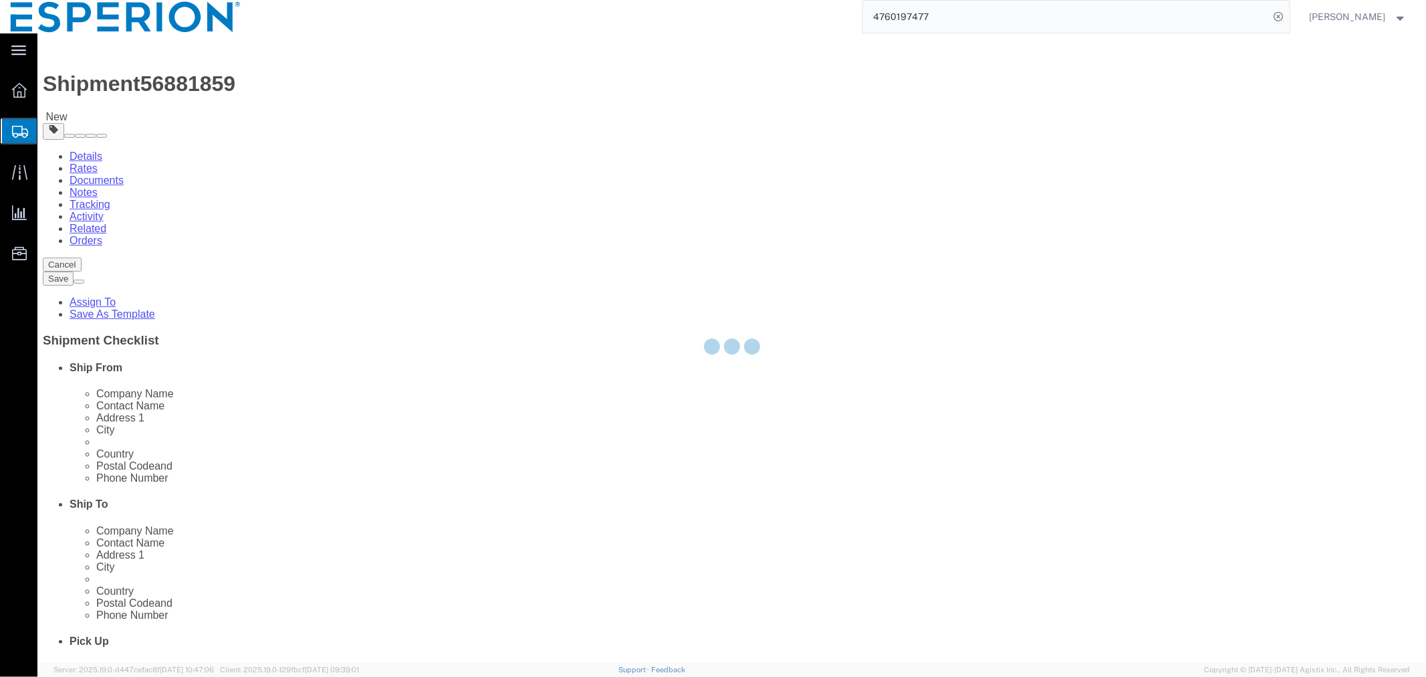
select select "YRPK"
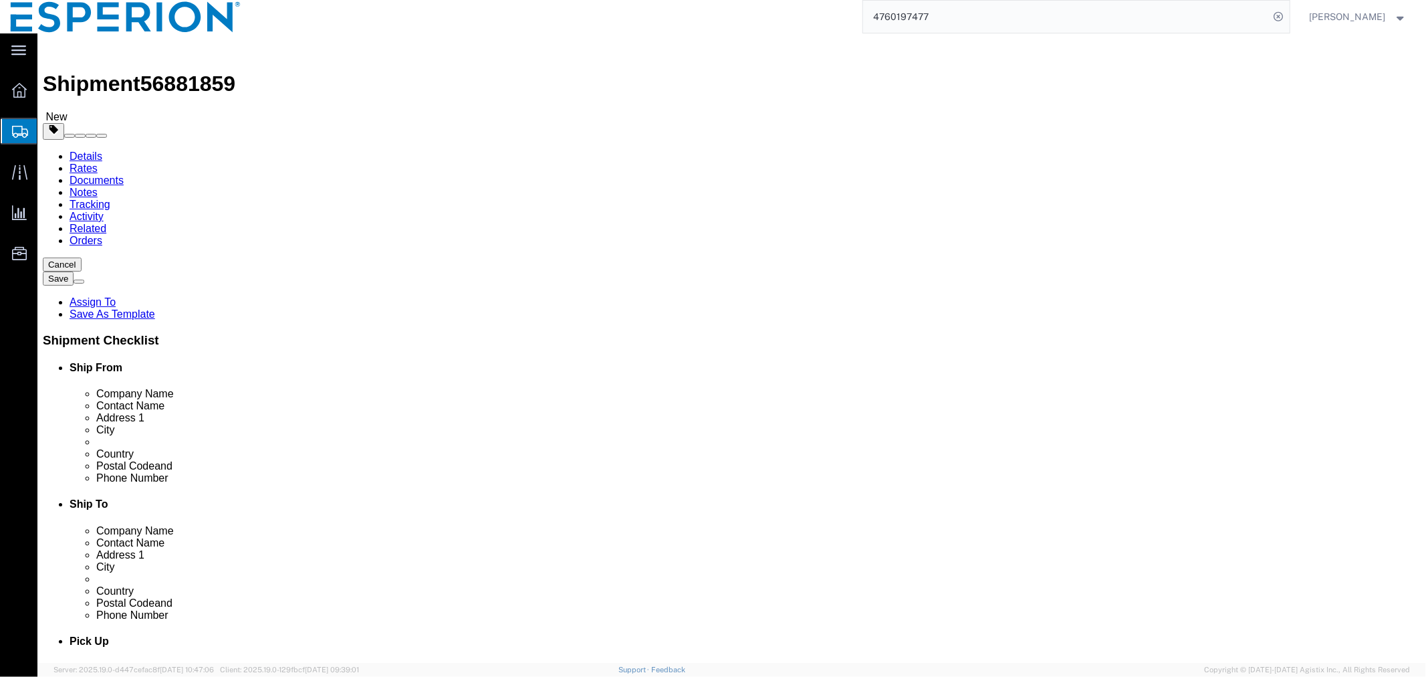
click div "x Package Type Select Bale(s) Basket(s) Bolt(s) Bottle(s) Buckets Bulk Bundle(s…"
click link "Details"
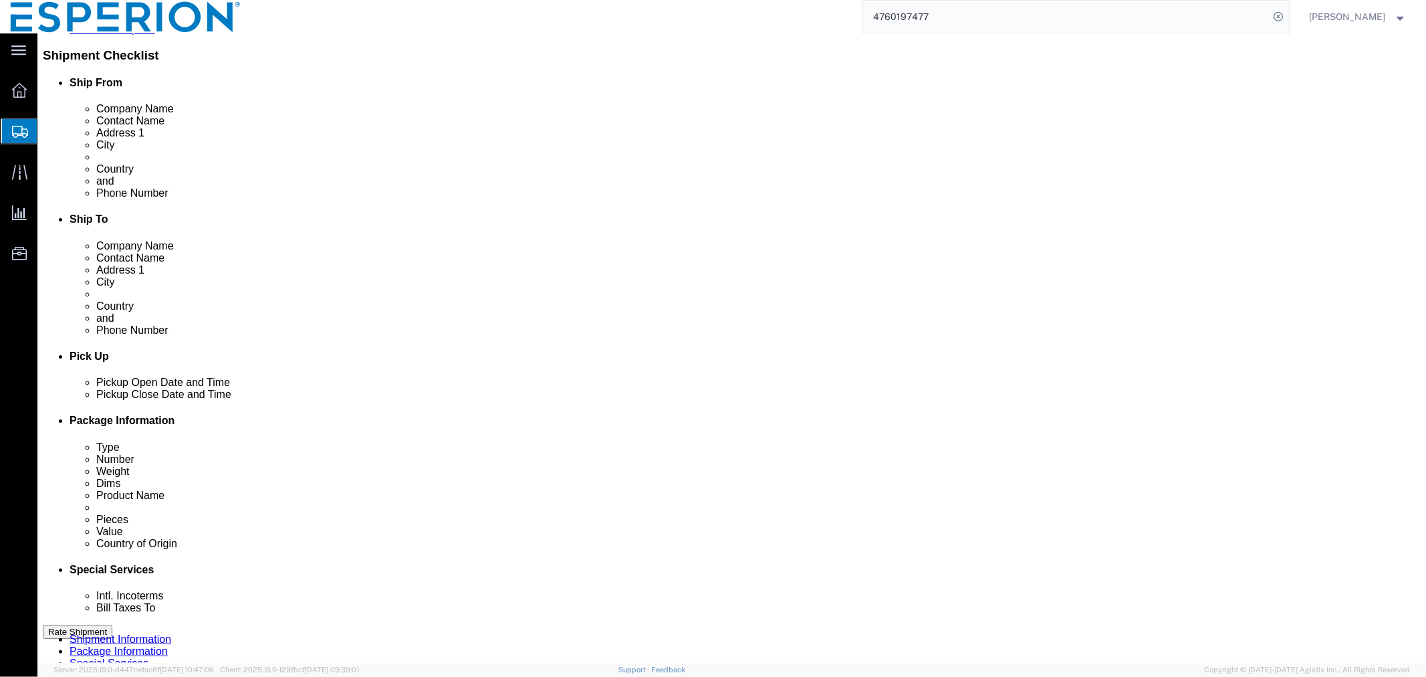
scroll to position [371, 0]
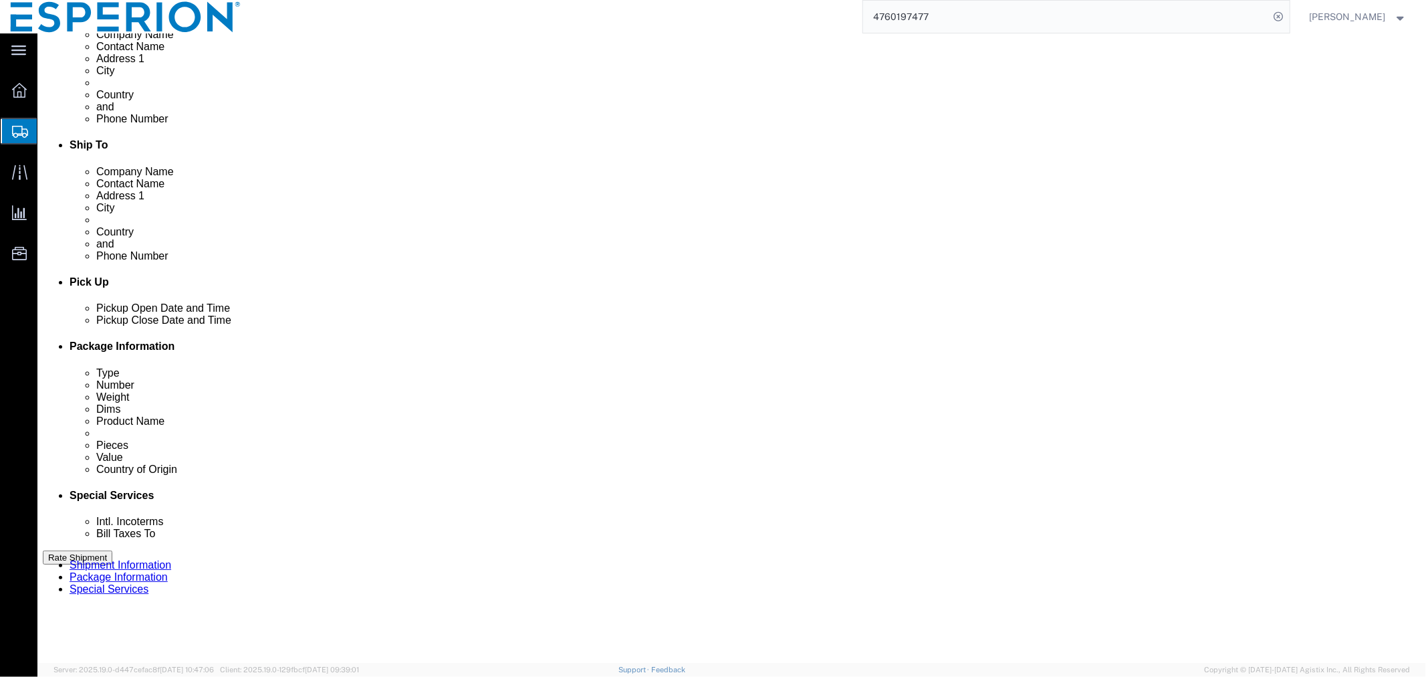
click input "text"
type input "SAMPLE"
click select "Select Account Type Activity ID Airline Appointment Number ASN Batch Request # …"
select select "LOT"
click select "Select Account Type Activity ID Airline Appointment Number ASN Batch Request # …"
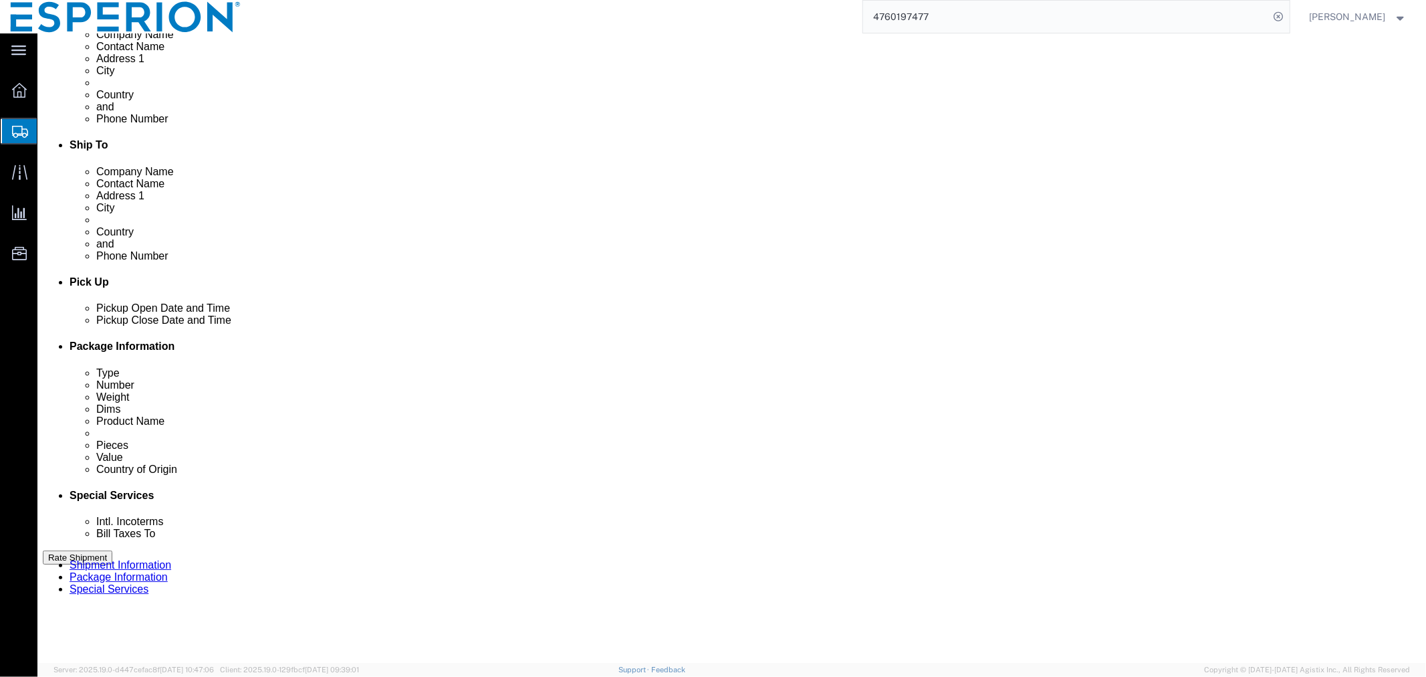
click input "text"
paste input "C-3736"
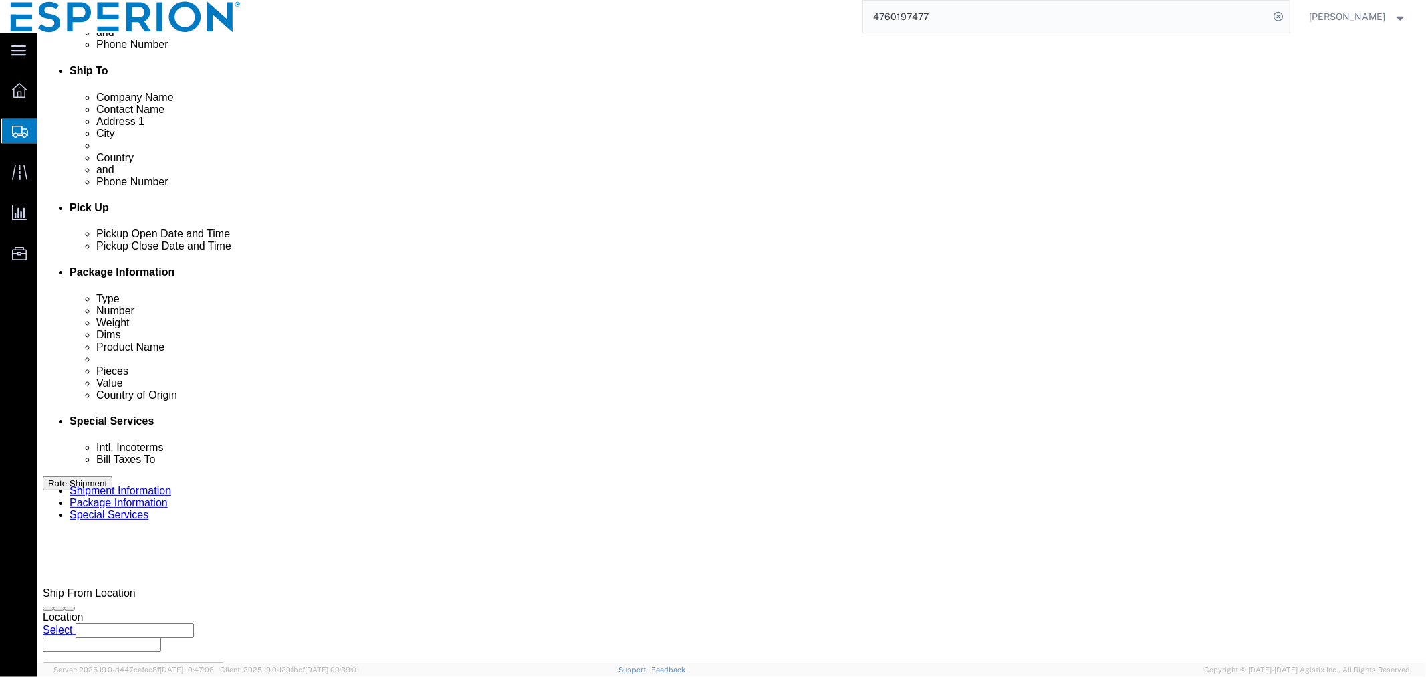
scroll to position [524, 0]
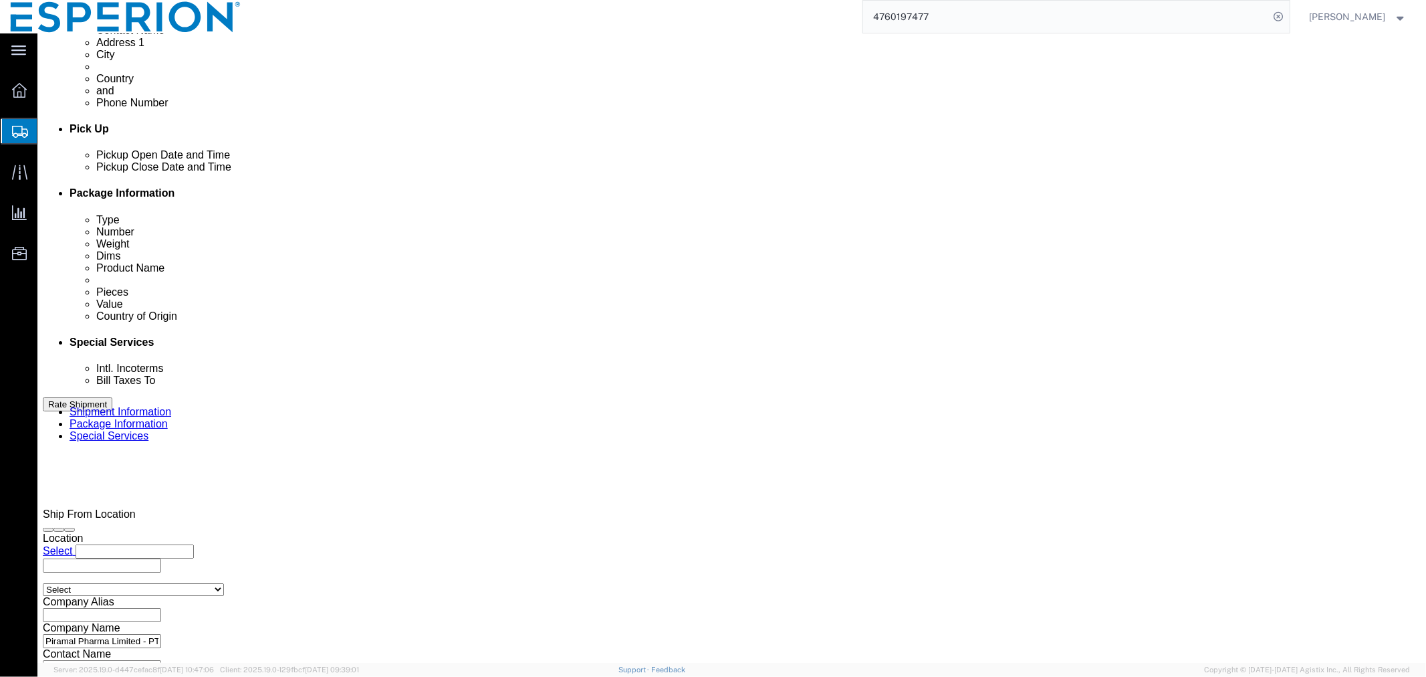
type input "C-3736"
click button "Continue"
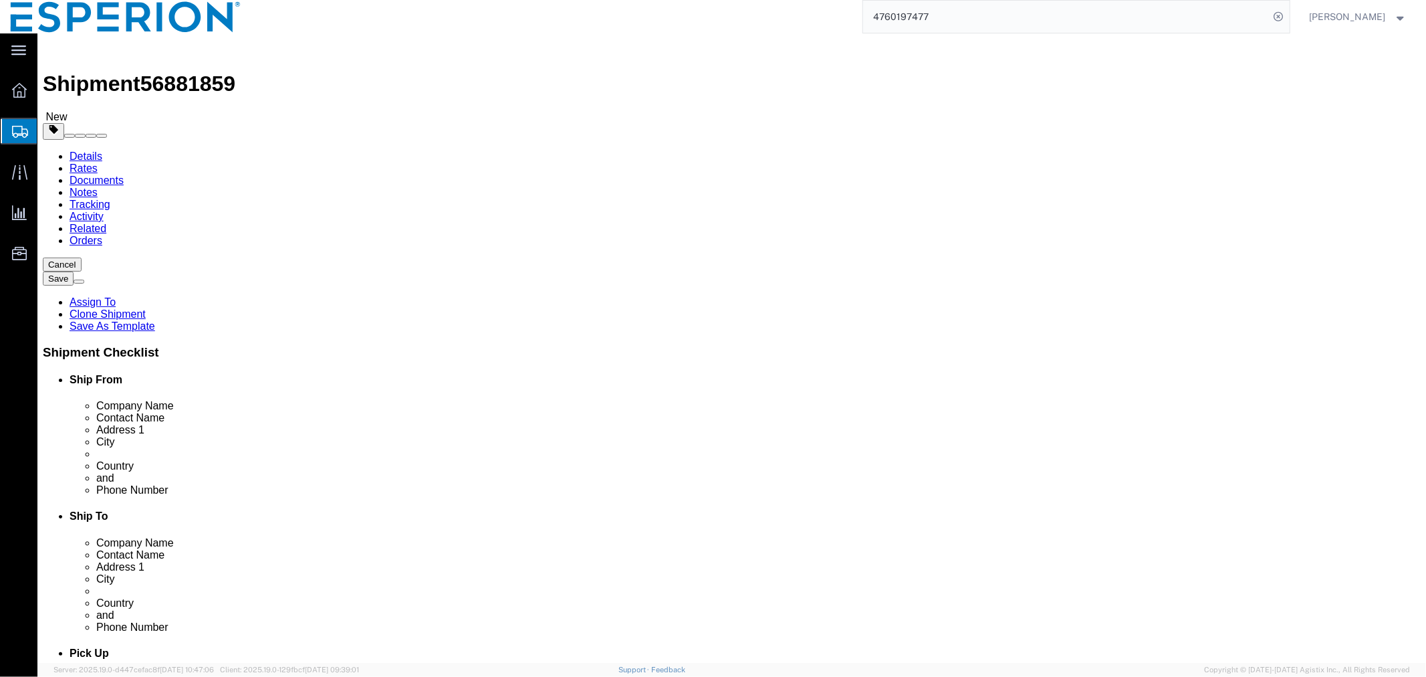
click select "Select Bale(s) Basket(s) Bolt(s) Bottle(s) Buckets Bulk Bundle(s) Can(s) Cardbo…"
select select "CRTN"
click select "Select Bale(s) Basket(s) Bolt(s) Bottle(s) Buckets Bulk Bundle(s) Can(s) Cardbo…"
click select "Select cm ft in"
select select "CM"
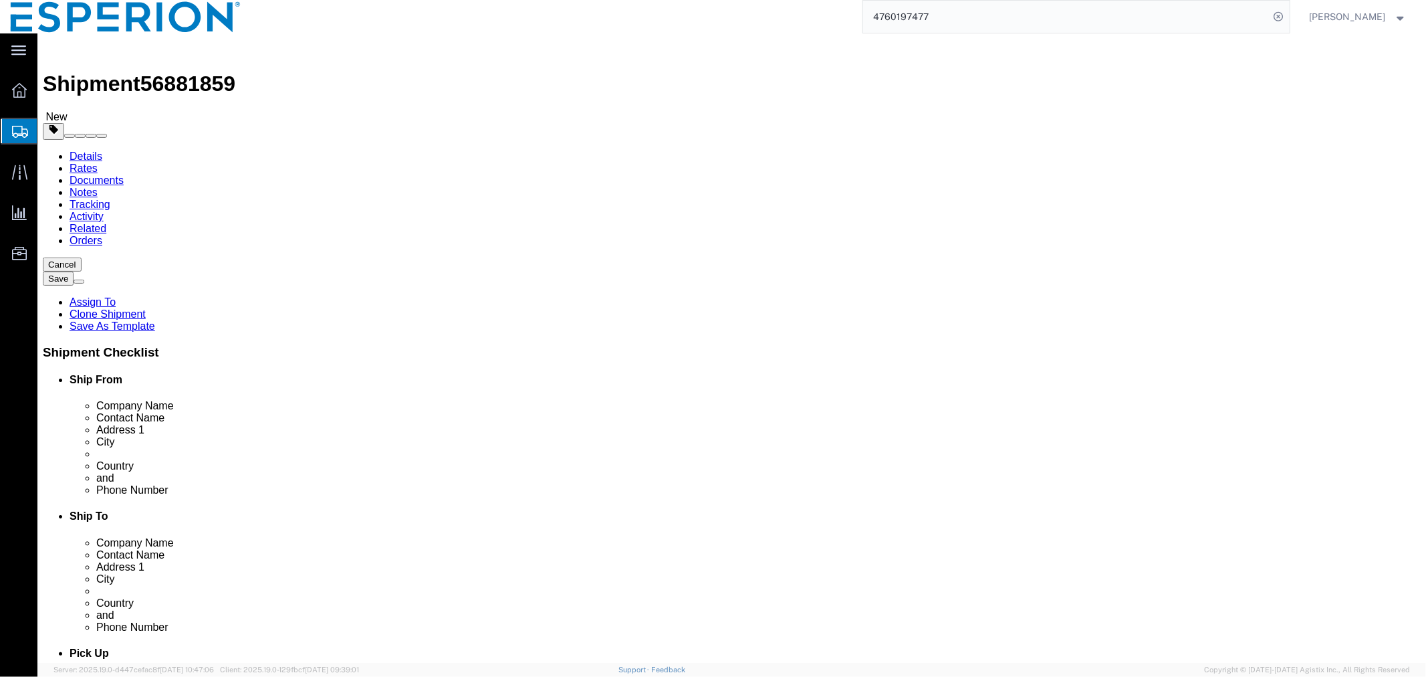
click select "Select cm ft in"
click select "Select kgs lbs"
select select "KGS"
click select "Select kgs lbs"
click input "text"
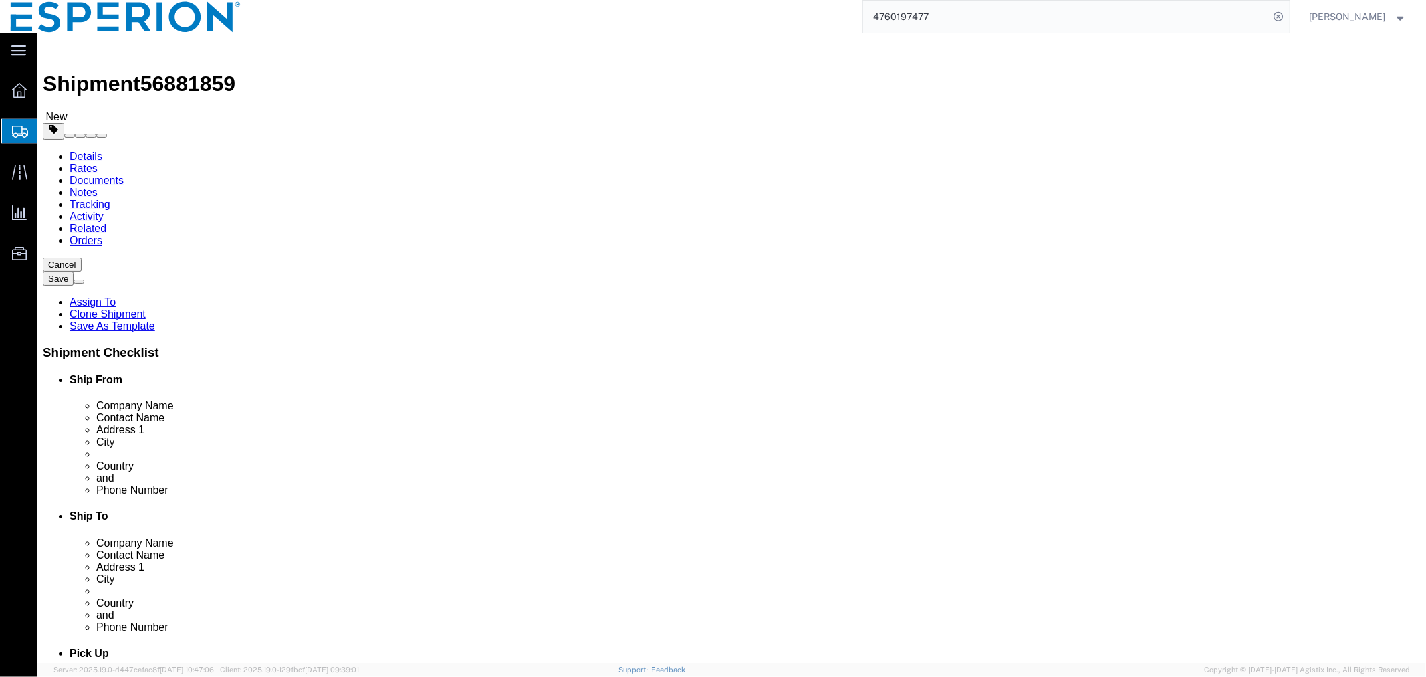
type input "21"
type input "9.2"
type input "6.8"
click input "checkbox"
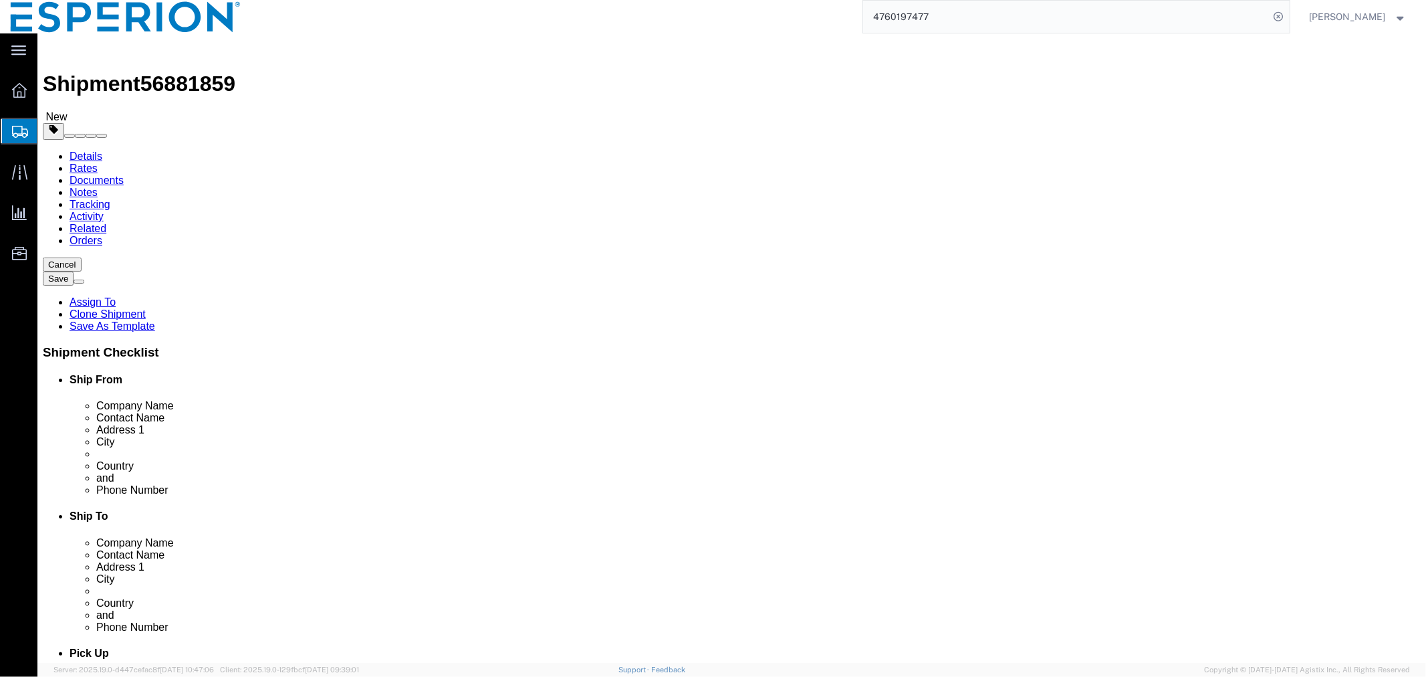
checkbox input "false"
click input "0.00"
type input "0.181"
click input "checkbox"
checkbox input "true"
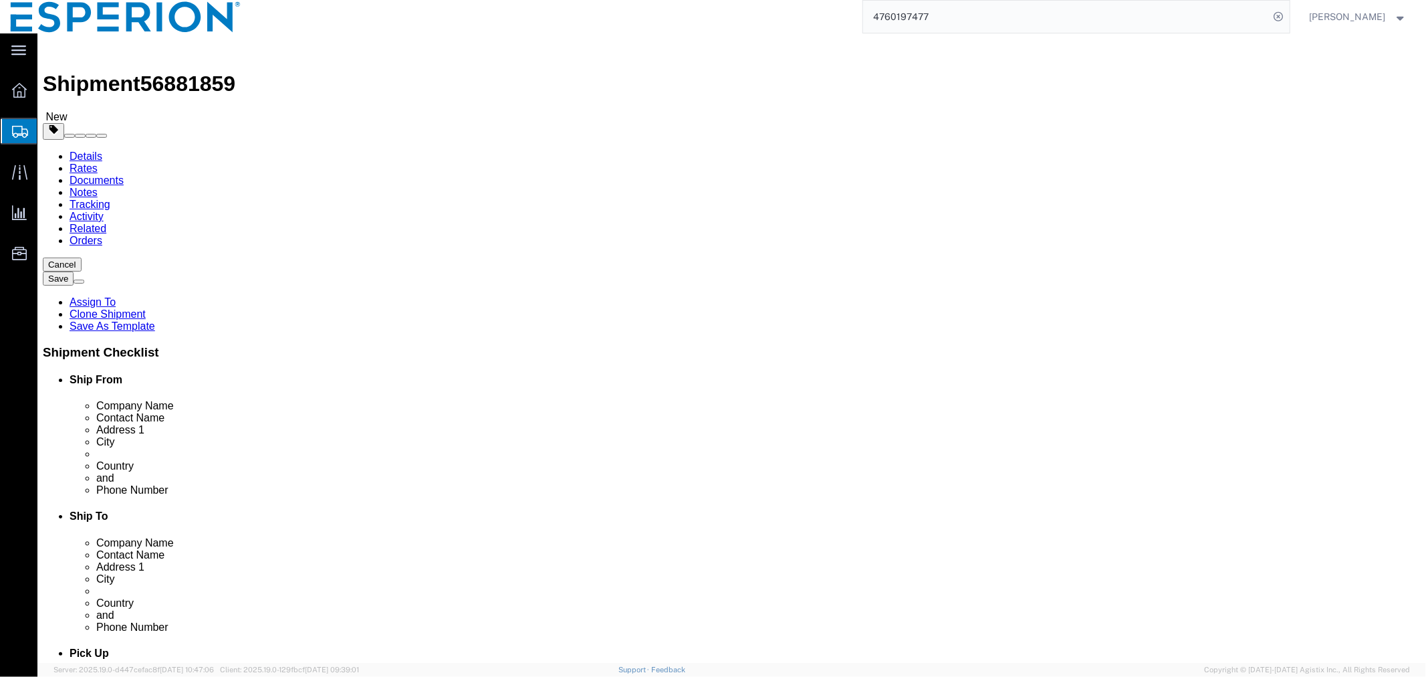
type input "AMBIENT"
click link "Add Content"
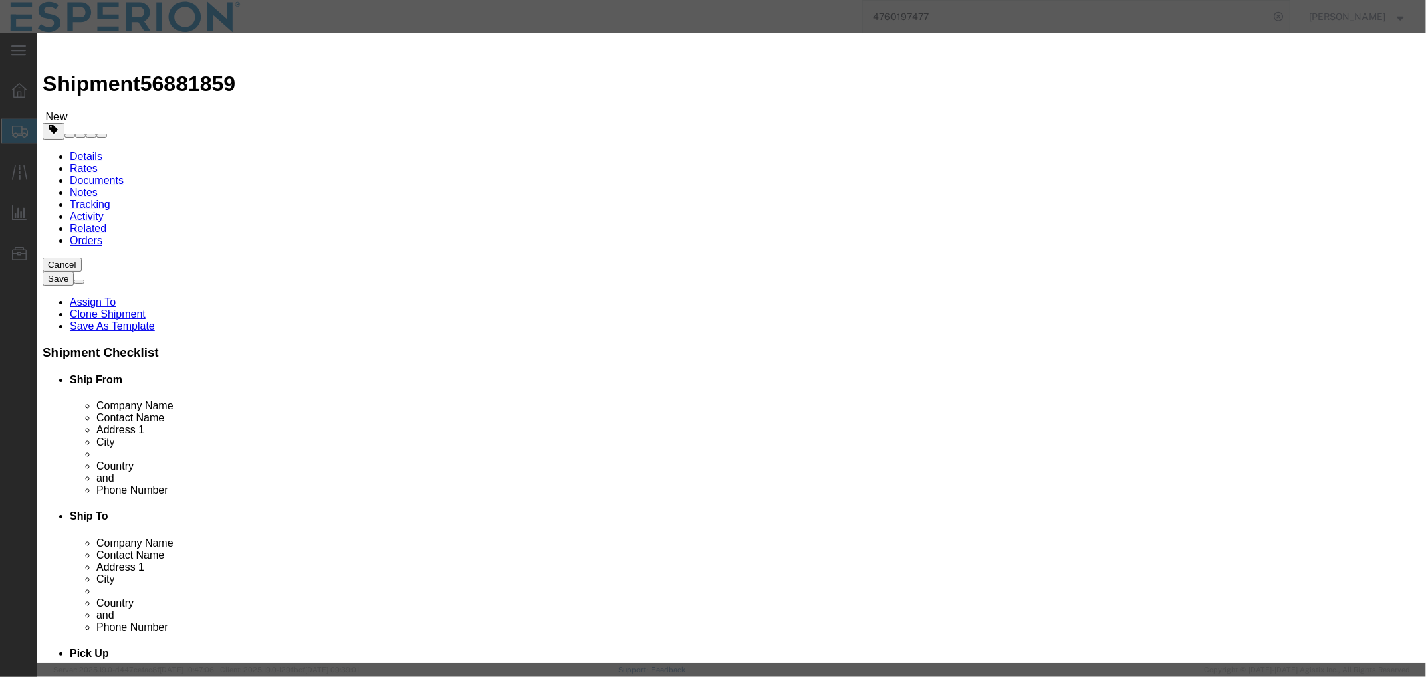
click input "text"
paste input "HPLC COLUMN (82081266)"
type input "HPLC COLUMN (82081266)"
click input "text"
paste input "C-3736"
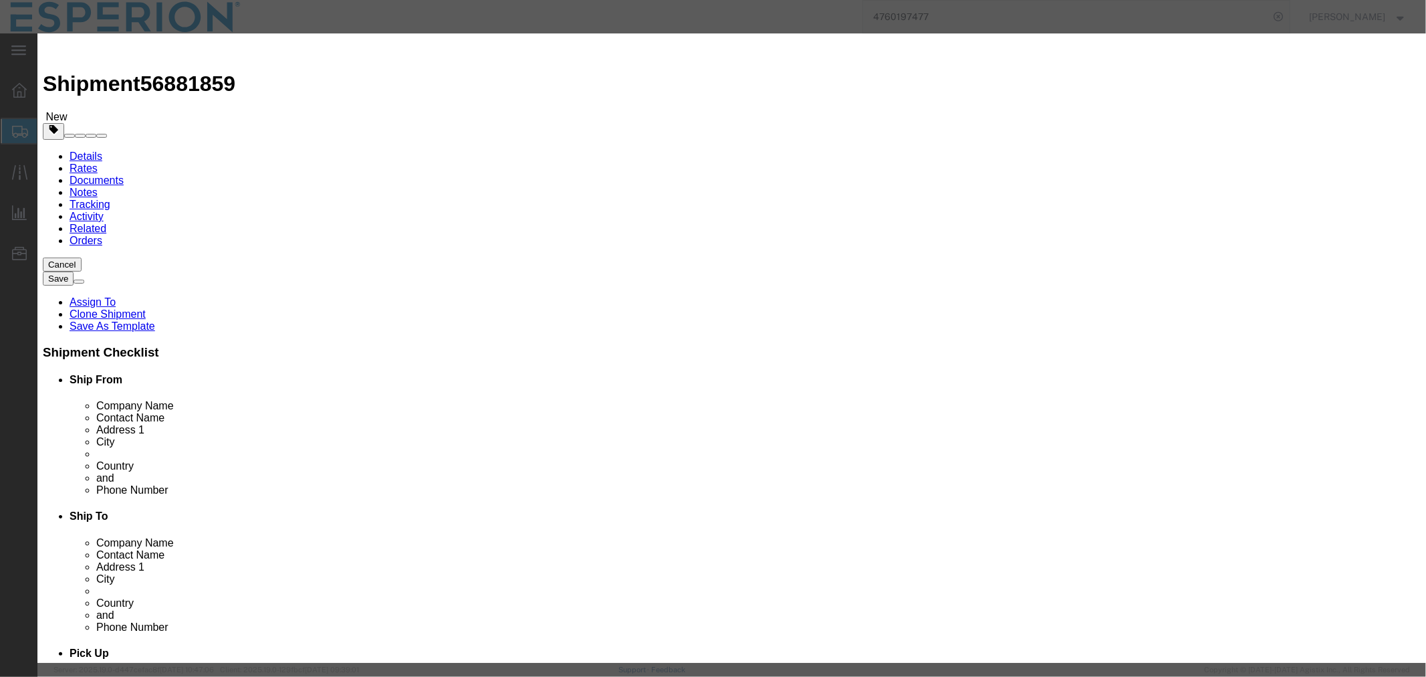
type input "C-3736"
type input "AMBIENT"
click div "Product Name HPLC COLUMN (82081266) Pieces 0 Select Bag Barrels 100Board Feet B…"
click input "0"
type input "1"
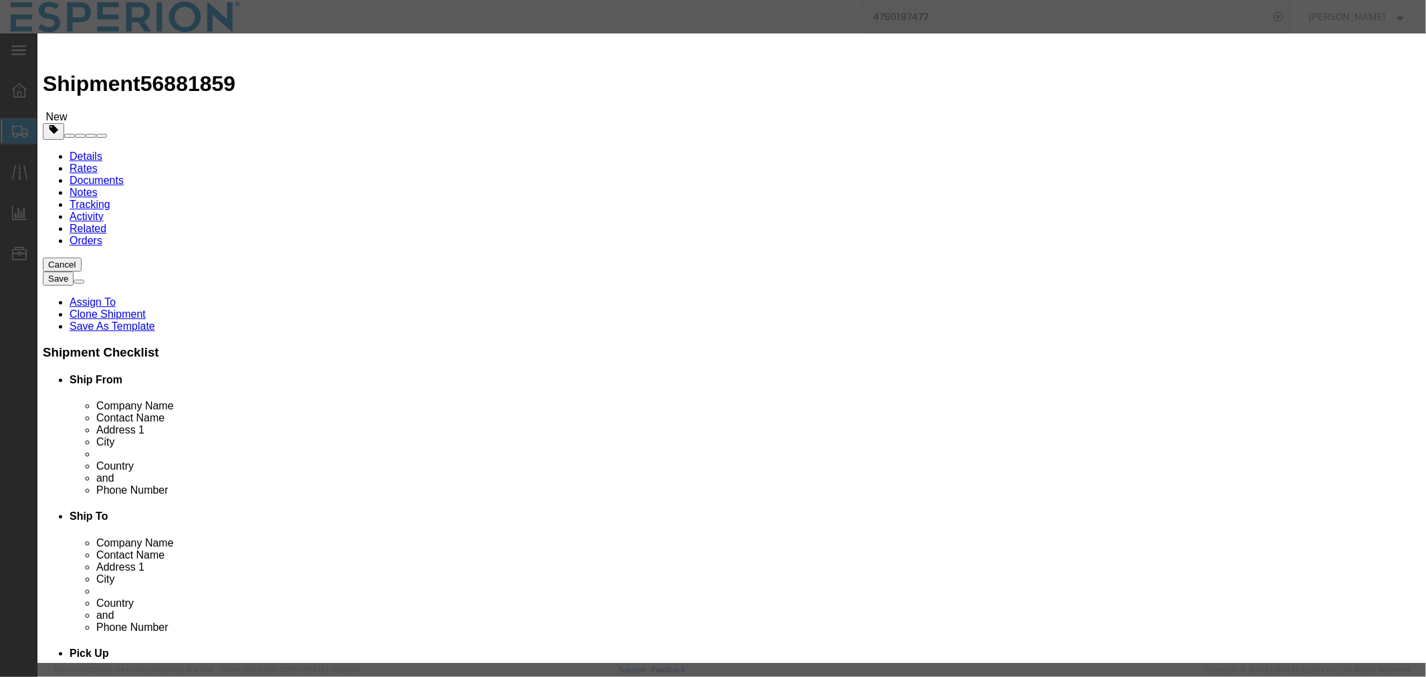
click select "Select Bag Barrels 100Board Feet Bottle Box Blister Pack Carats Can Capsule Car…"
click select "Select ADP AED AFN ALL AMD AOA ARS ATS AUD AWG AZN BAM BBD BDT BGL BGN BHD BIF …"
select select "USD"
click select "Select ADP AED AFN ALL AMD AOA ARS ATS AUD AWG AZN BAM BBD BDT BGL BGN BHD BIF …"
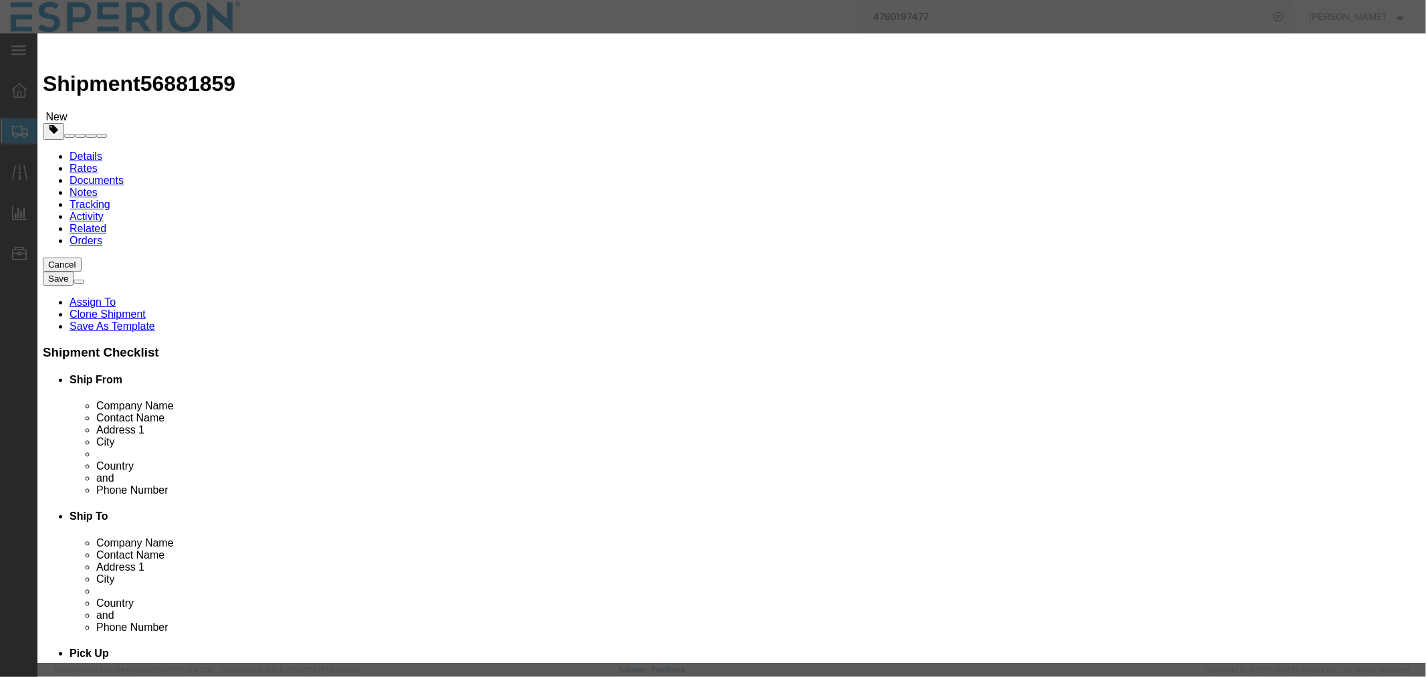
click input "text"
type input "90.63"
drag, startPoint x: 528, startPoint y: 362, endPoint x: 458, endPoint y: 355, distance: 70.5
click body "Shipment 56881859 New Details Rates Documents Notes Tracking Activity Related O…"
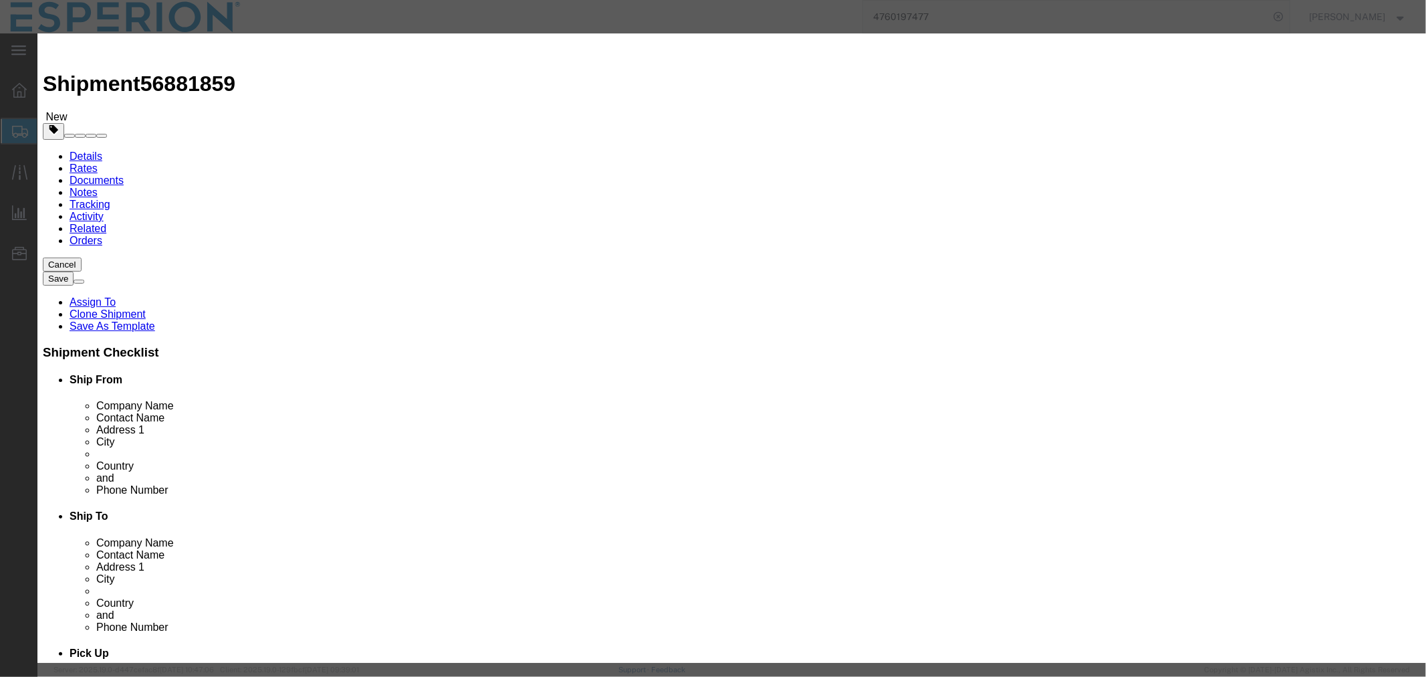
paste input "9027.90.90"
type input "9027.90.90"
click button "Save & Close"
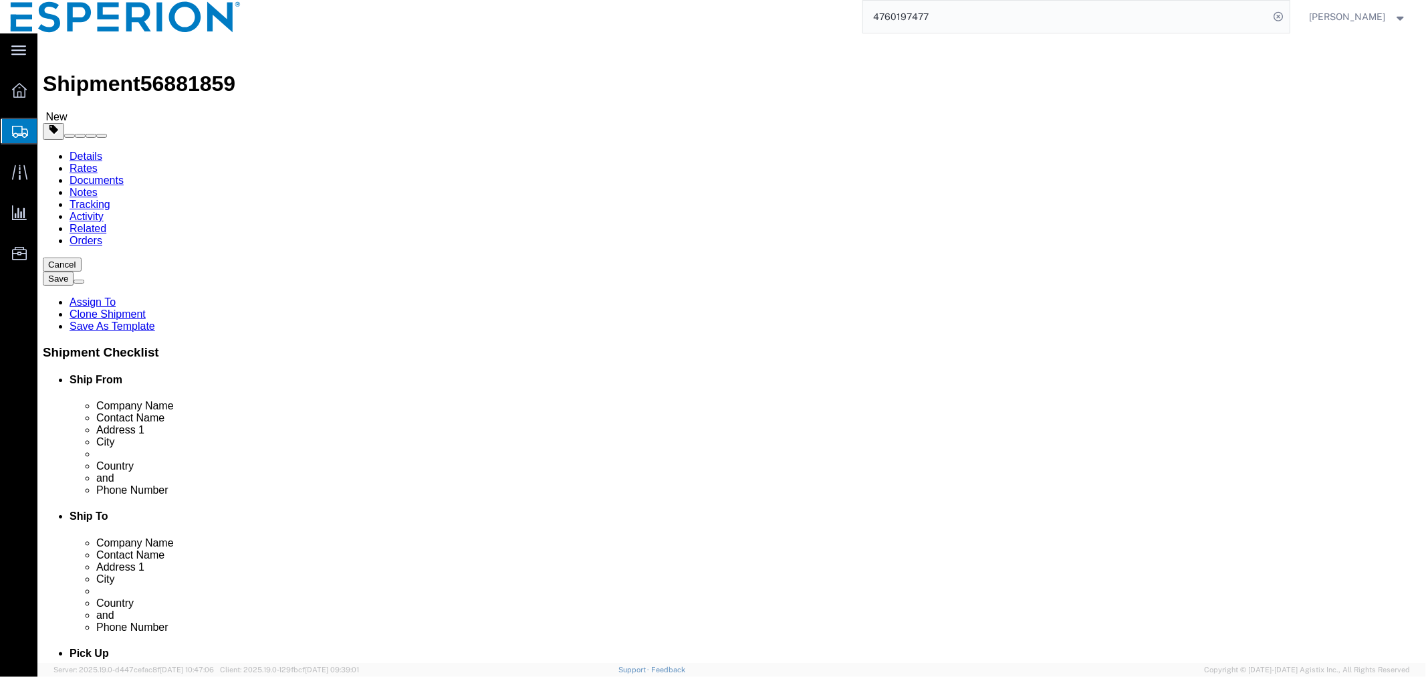
click button "Continue"
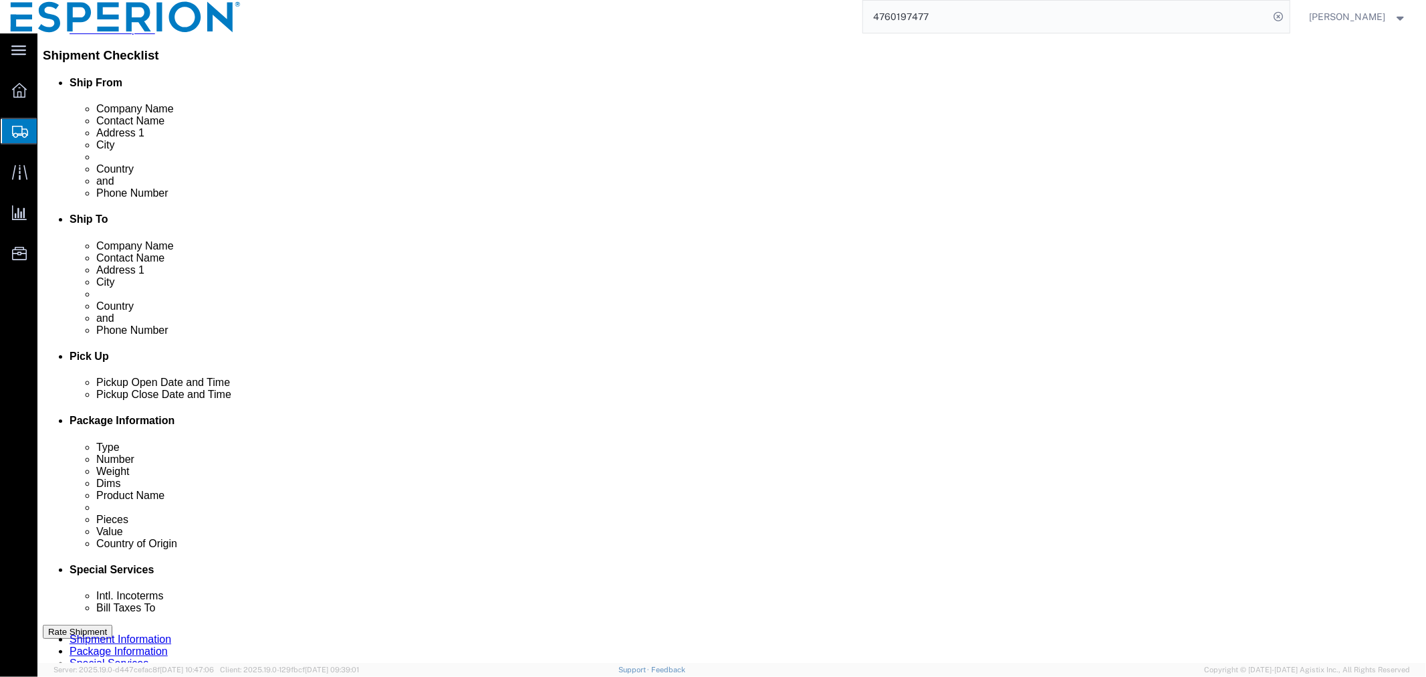
scroll to position [520, 0]
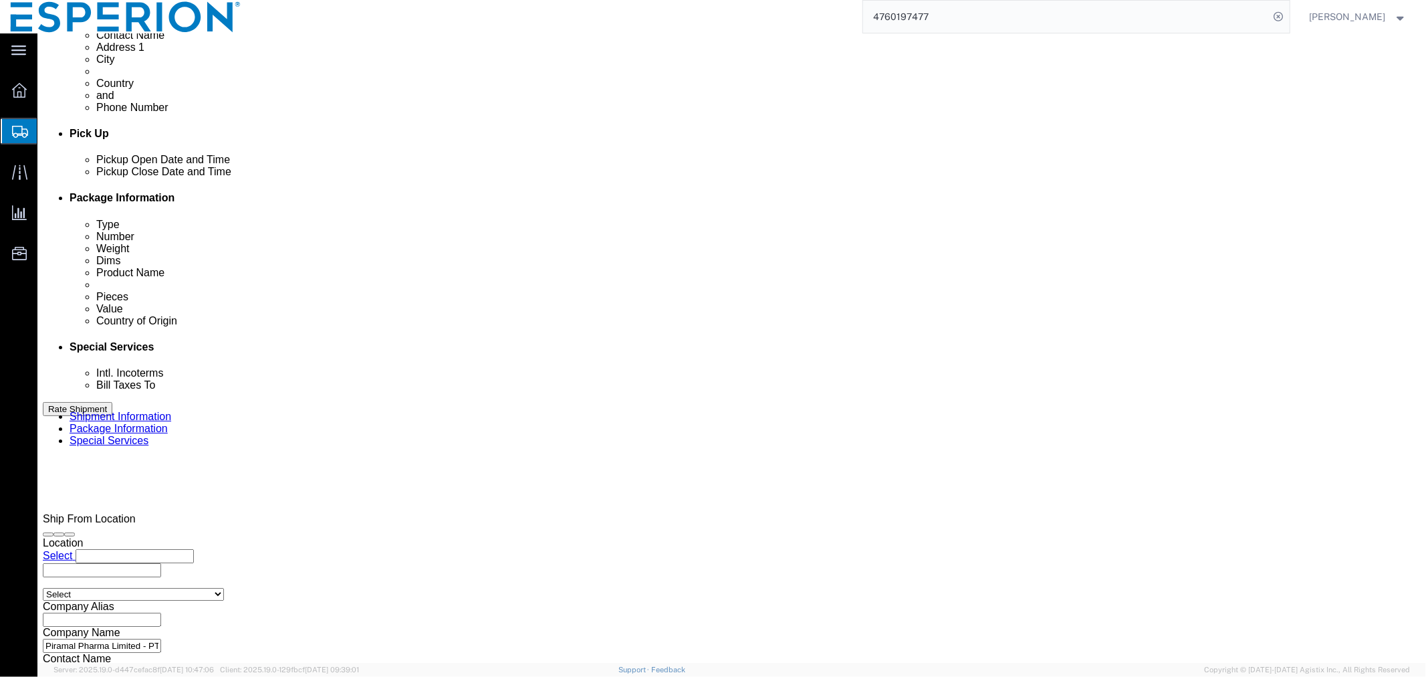
click select "Select Carriage Insurance Paid Carriage Paid To Cost and Freight Cost Insurance…"
select select "DAP"
click select "Select Carriage Insurance Paid Carriage Paid To Cost and Freight Cost Insurance…"
select select "SHIP"
select select "RCPN"
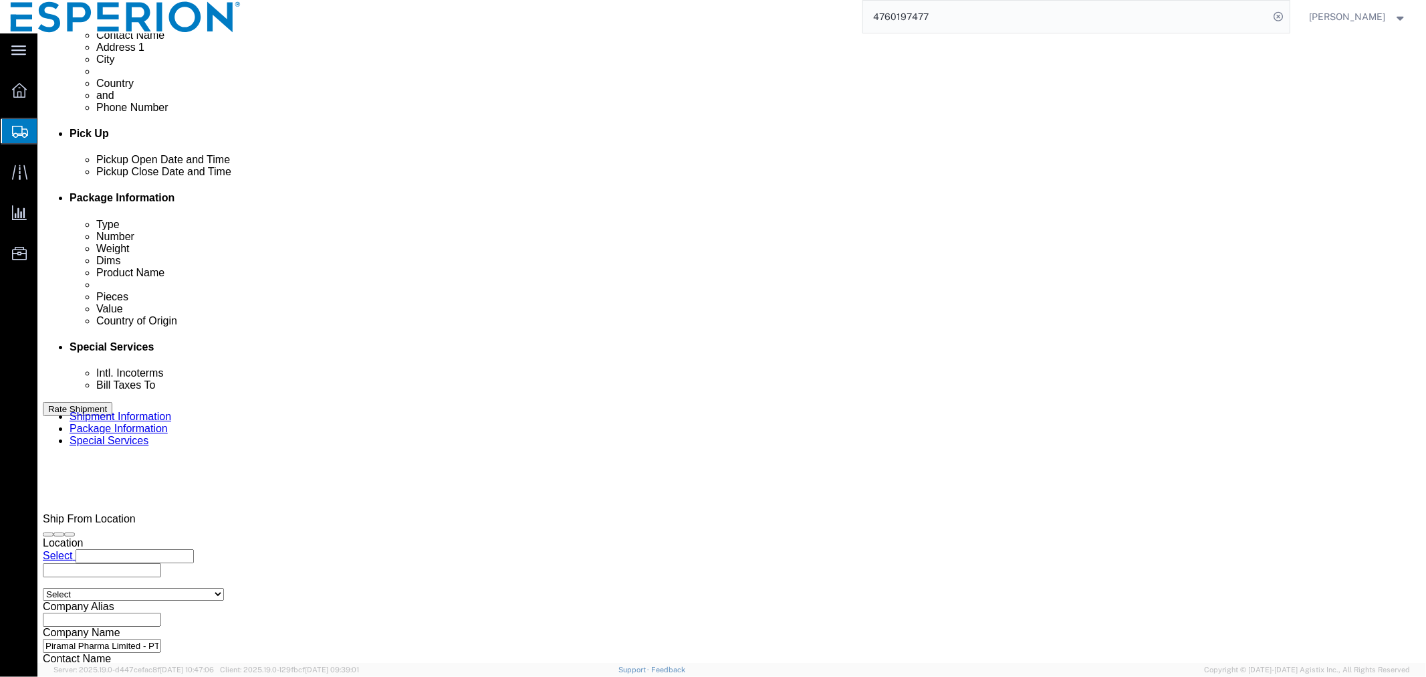
click input "text"
paste input "Fareva La Vall6e"
drag, startPoint x: 835, startPoint y: 333, endPoint x: 788, endPoint y: 332, distance: 46.2
click input "Fareva La Vall6e"
click input "[PERSON_NAME],"
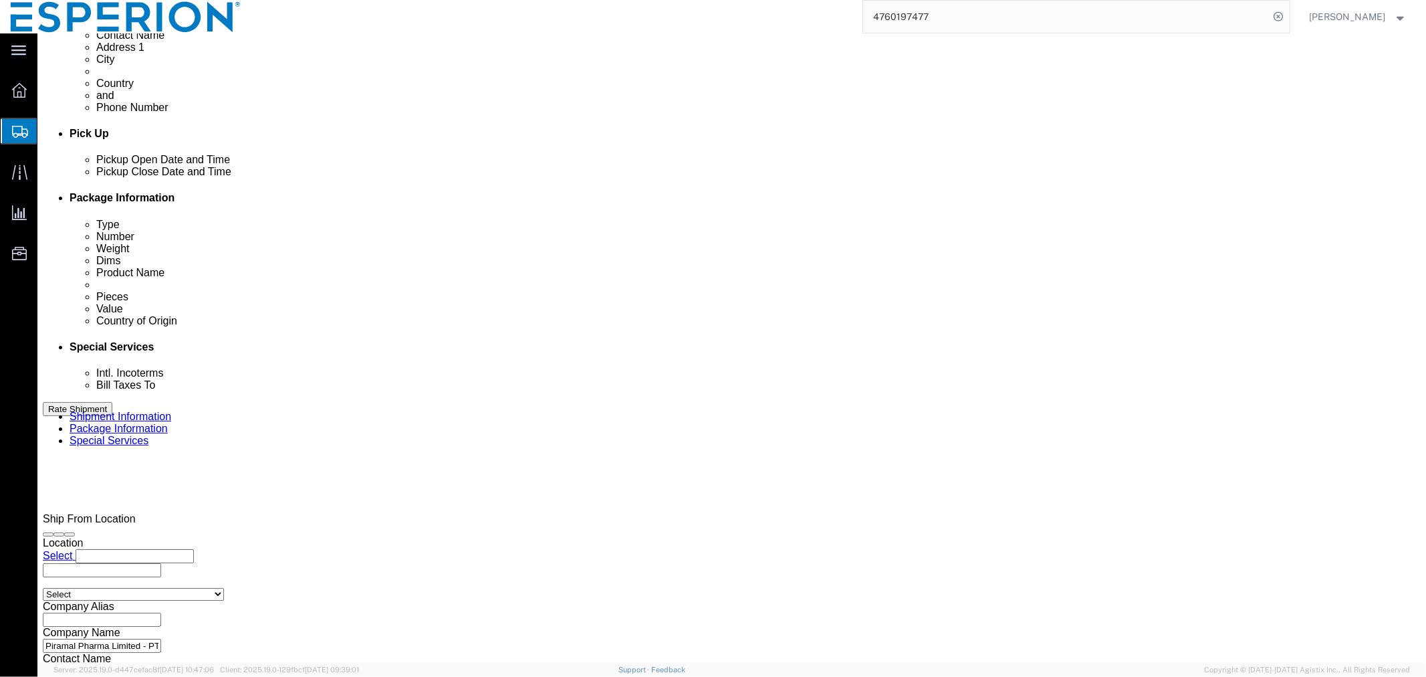
paste input "Saint Germain [-aprade, [GEOGRAPHIC_DATA]"
click input "[PERSON_NAME],Saint Germain [-aprade, [GEOGRAPHIC_DATA]"
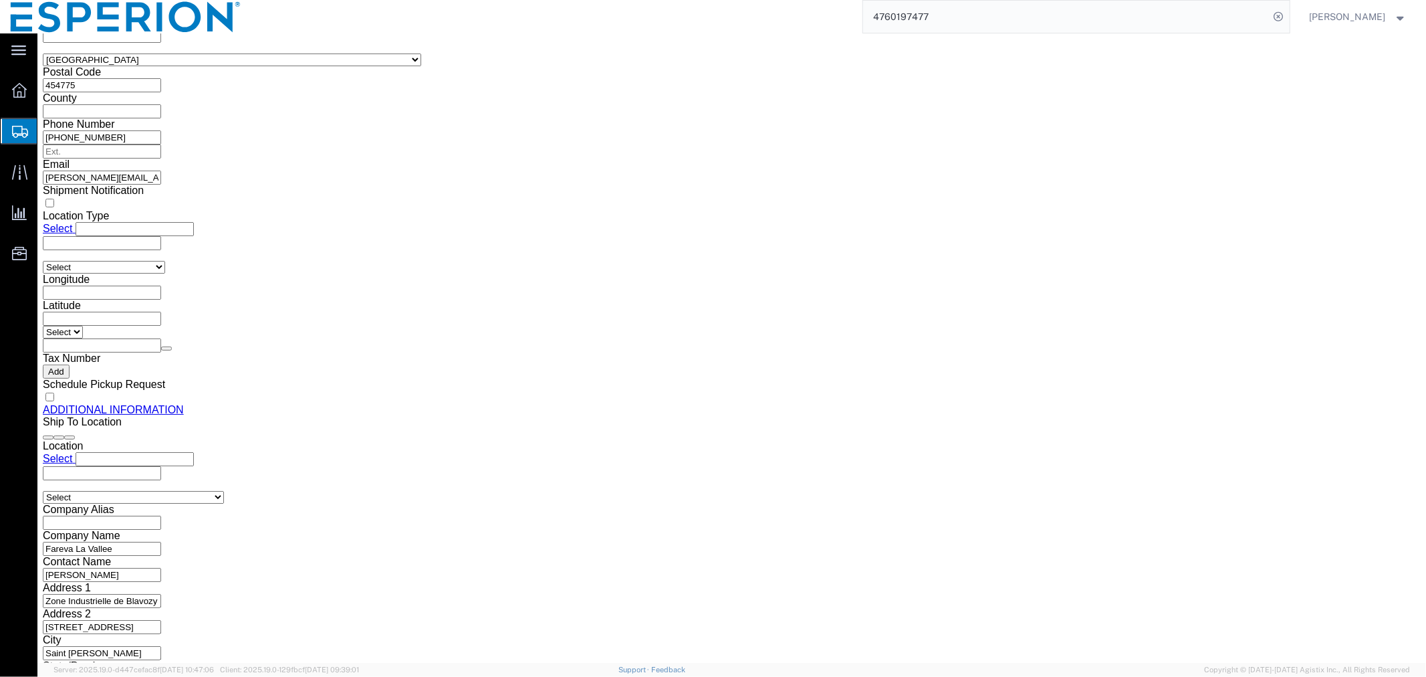
scroll to position [1378, 0]
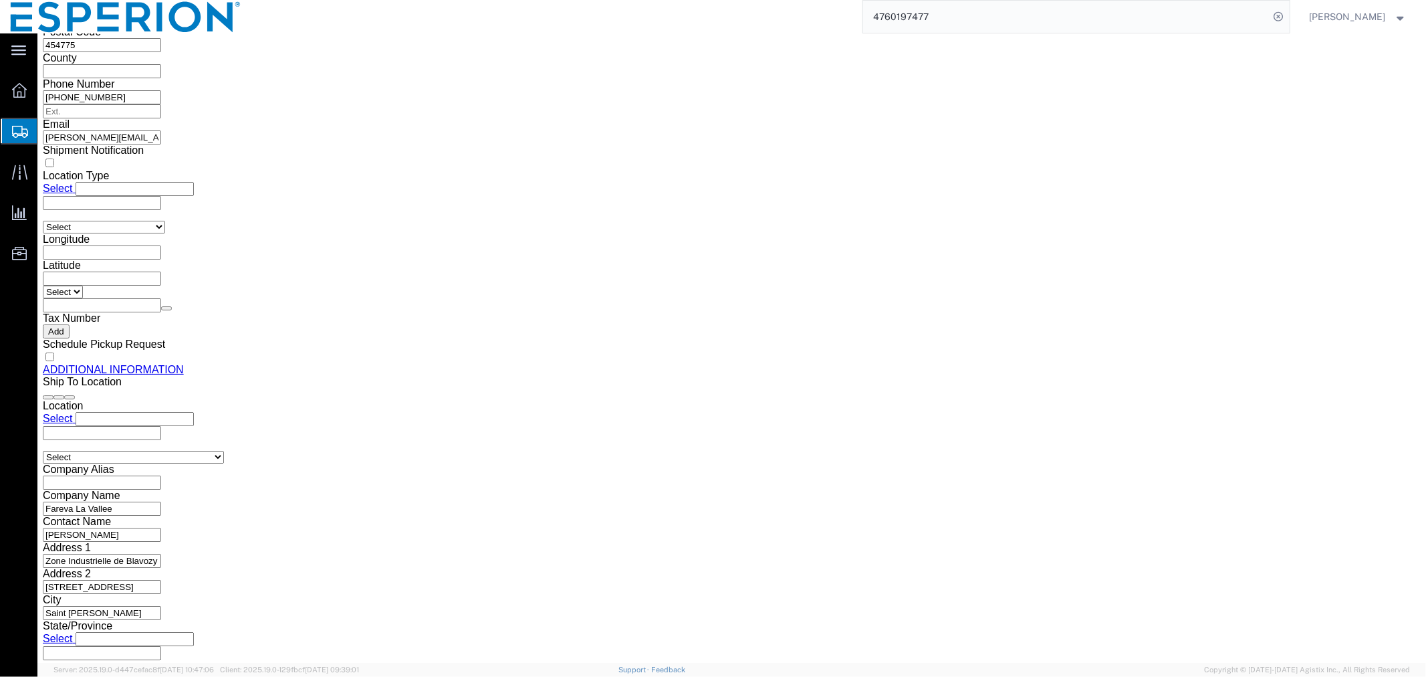
type input "[PERSON_NAME],Saint [PERSON_NAME], [GEOGRAPHIC_DATA]"
click button "Rate Shipment"
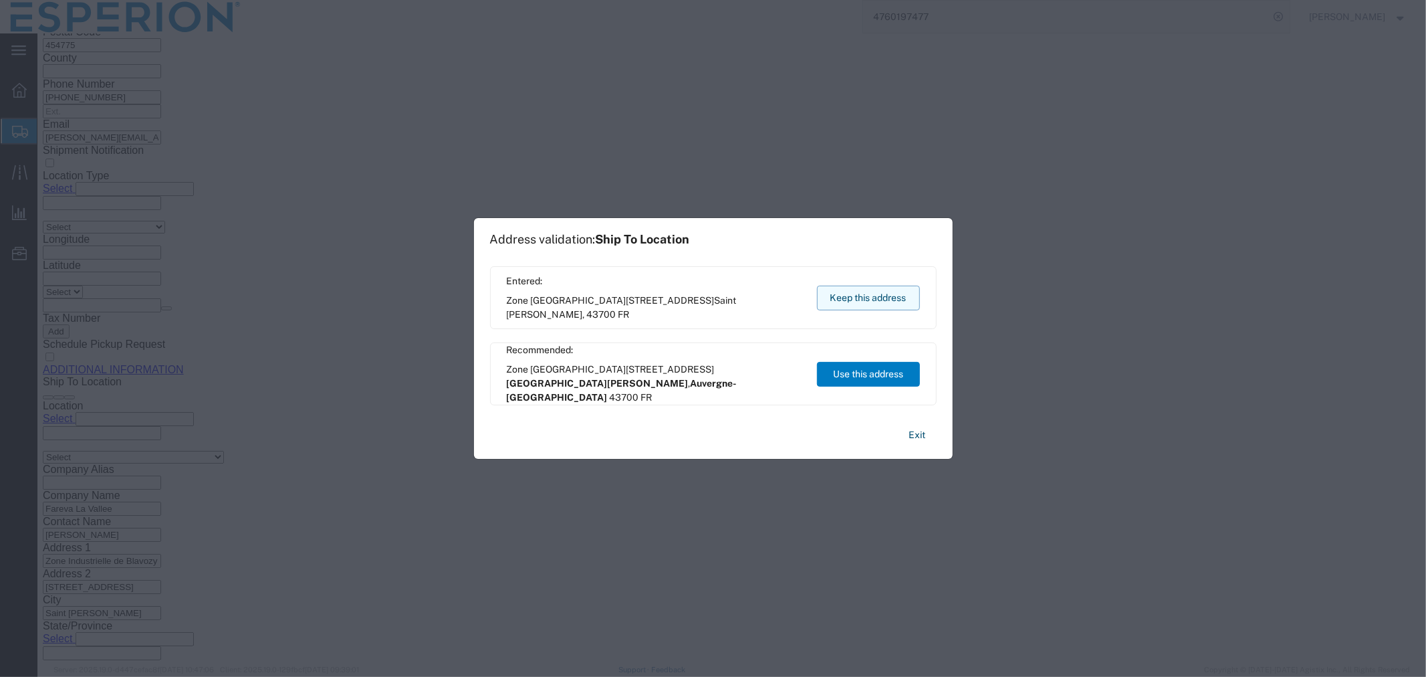
click at [844, 301] on button "Keep this address" at bounding box center [868, 298] width 103 height 25
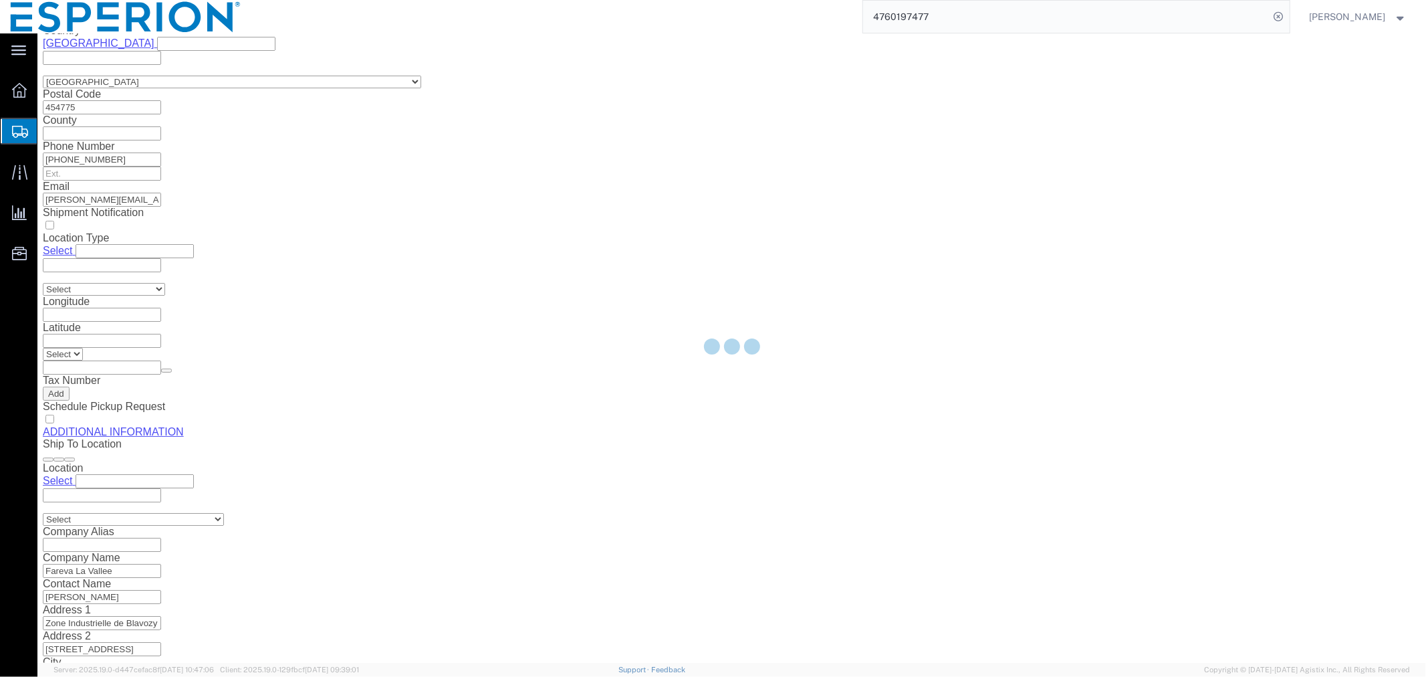
scroll to position [0, 0]
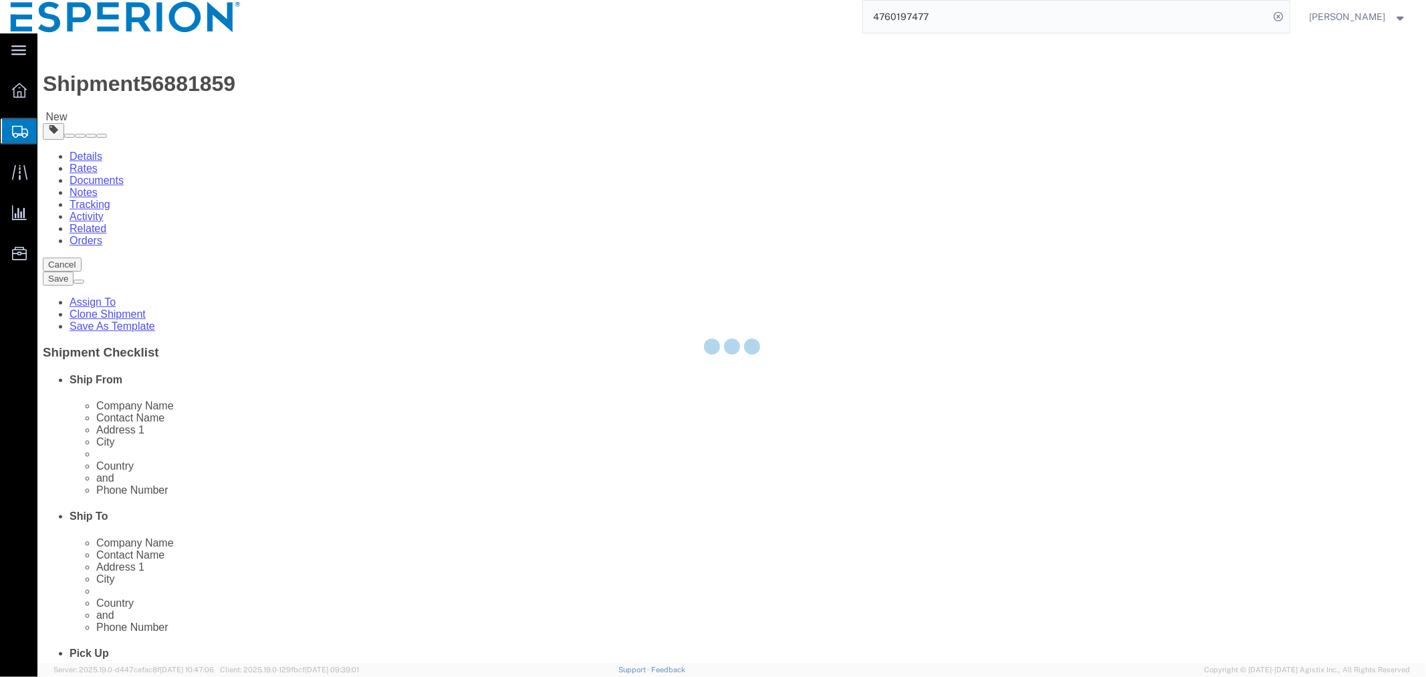
select select "CRTN"
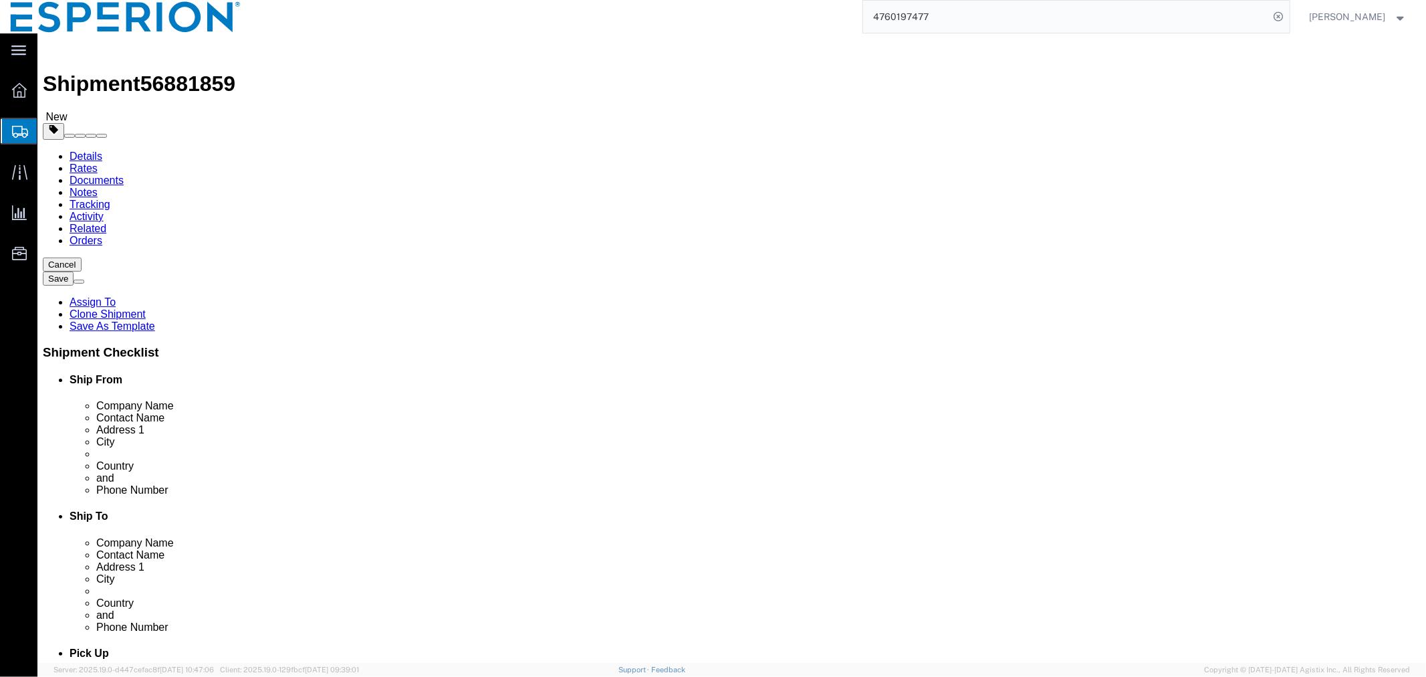
click dd "90.63 USD"
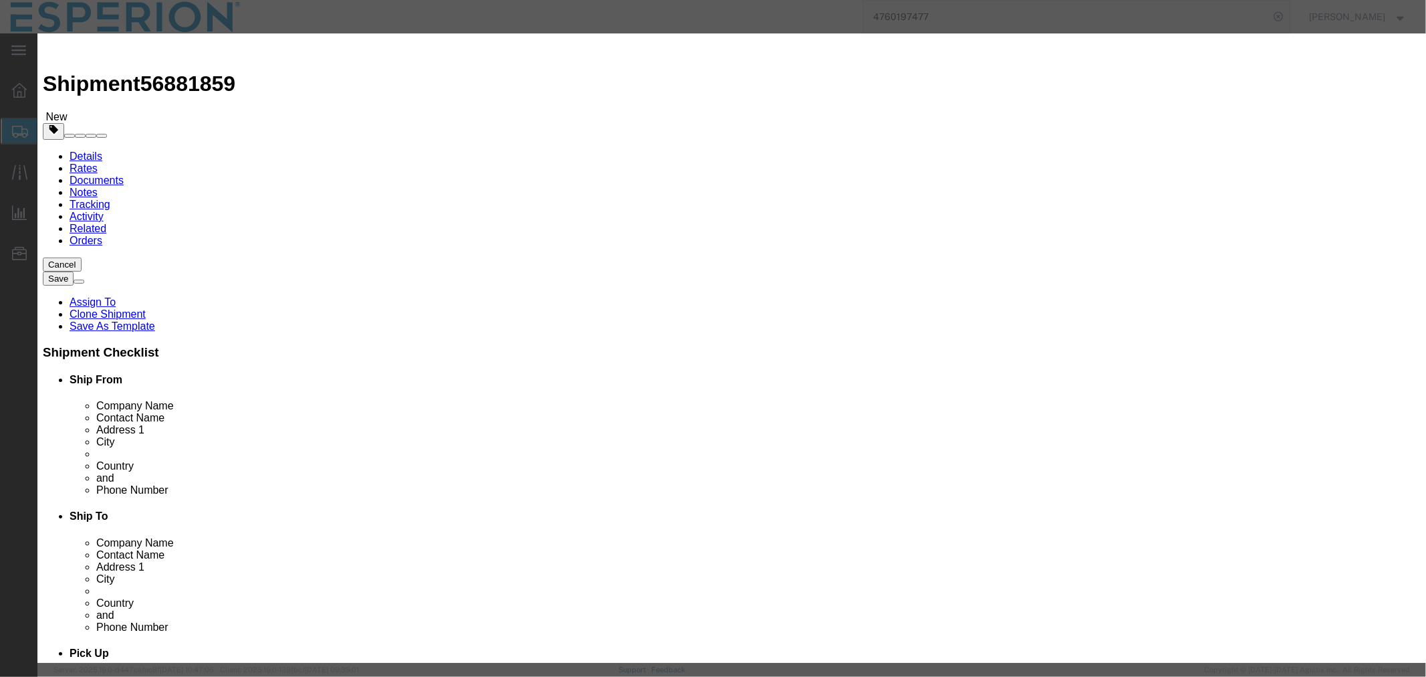
click textarea
paste textarea "consumable item used to assist in analyzing chemicals and formulas."
type textarea "consumable item used to assist in analyzing chemicals and formulas."
click button "Save & Close"
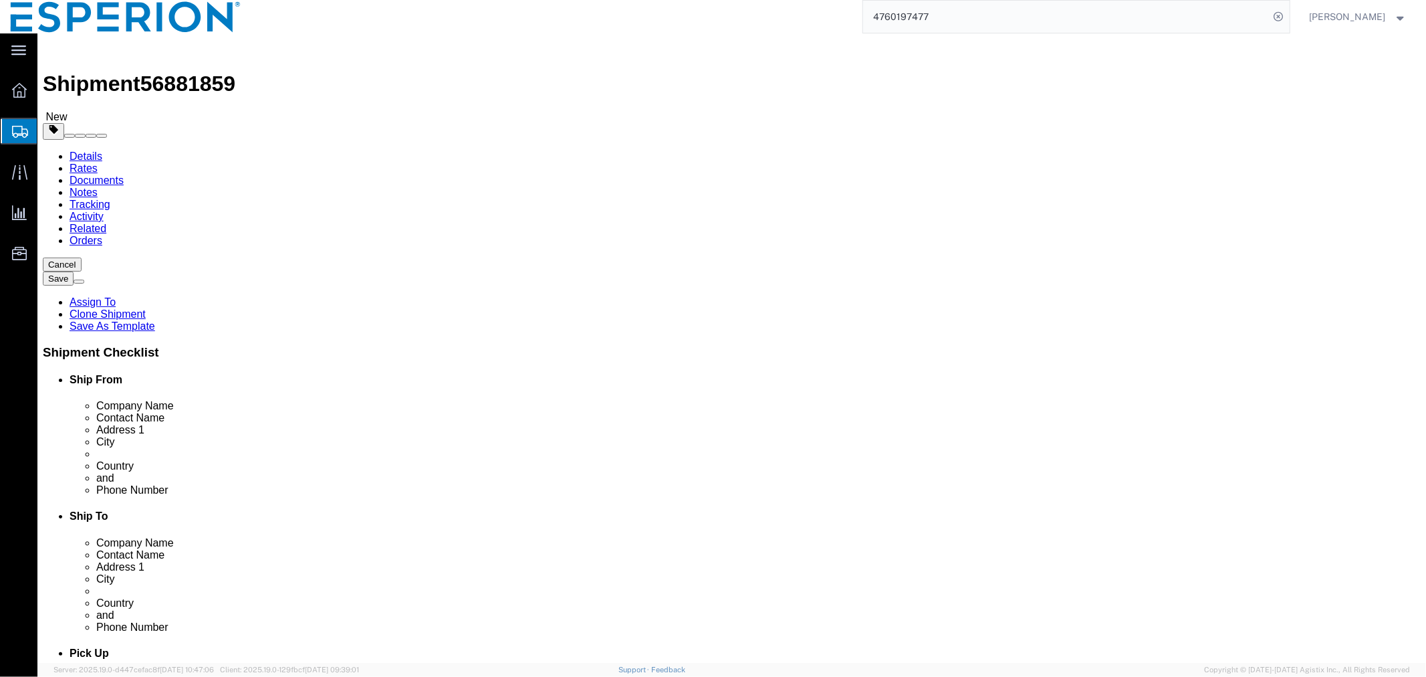
click button "Continue"
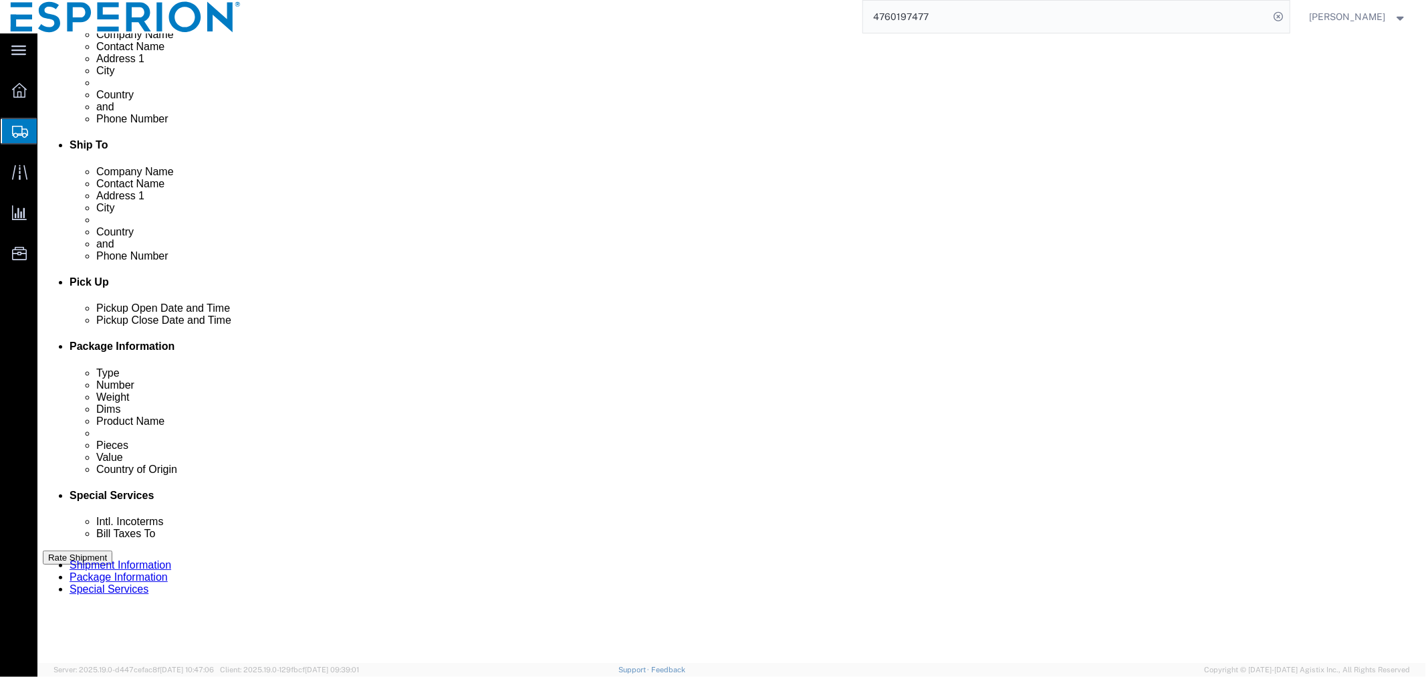
scroll to position [445, 0]
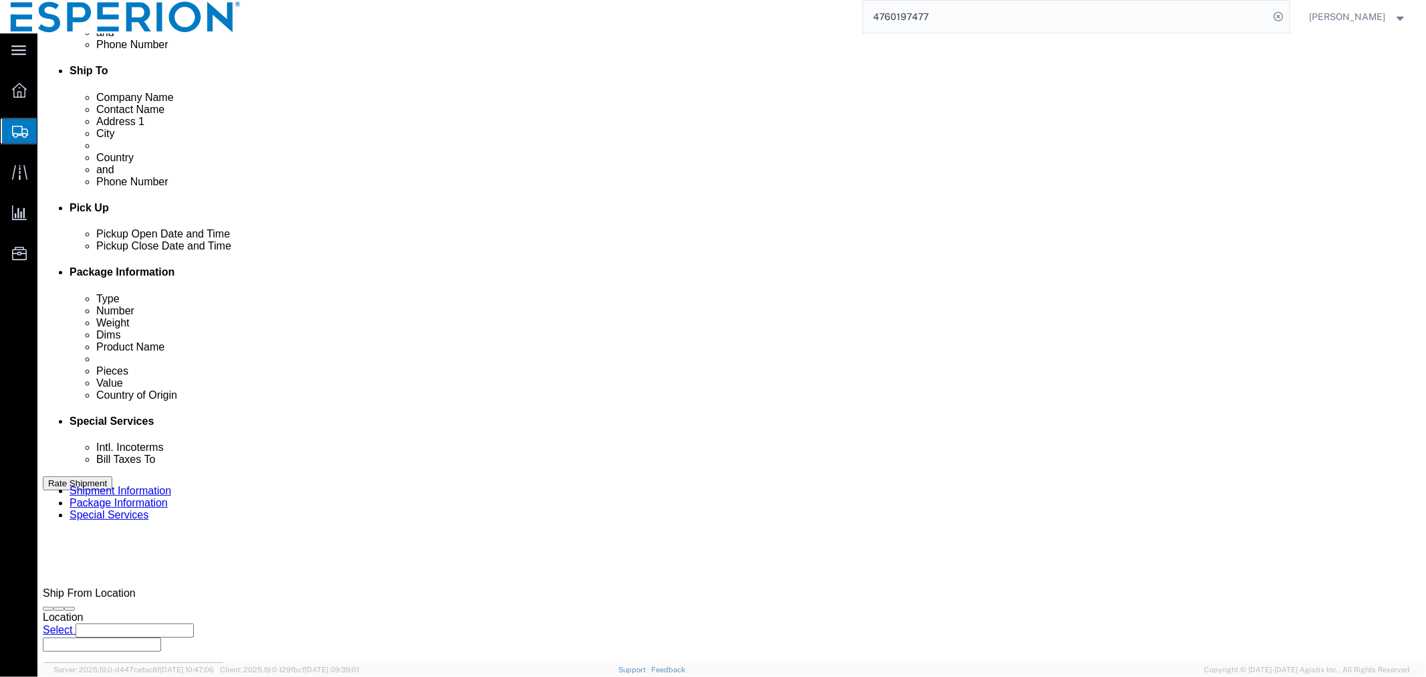
click button "Rate Shipment"
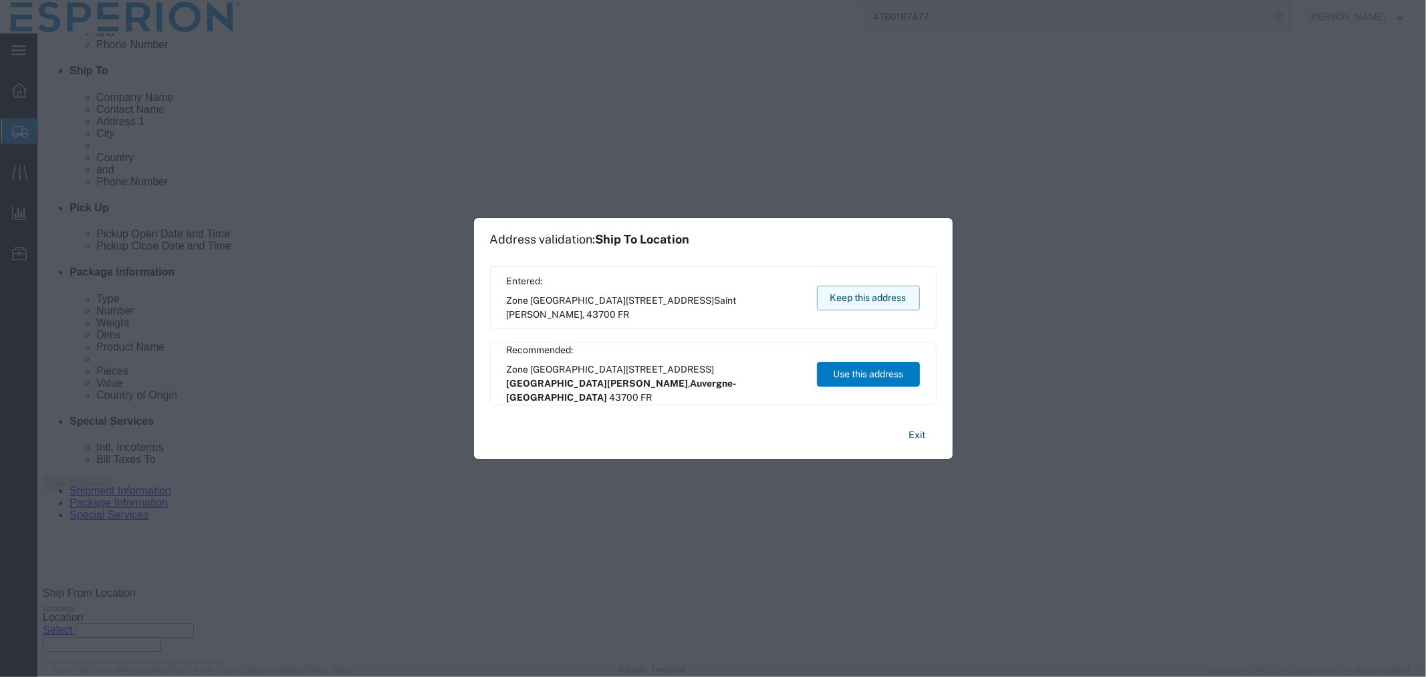
click at [838, 300] on button "Keep this address" at bounding box center [868, 298] width 103 height 25
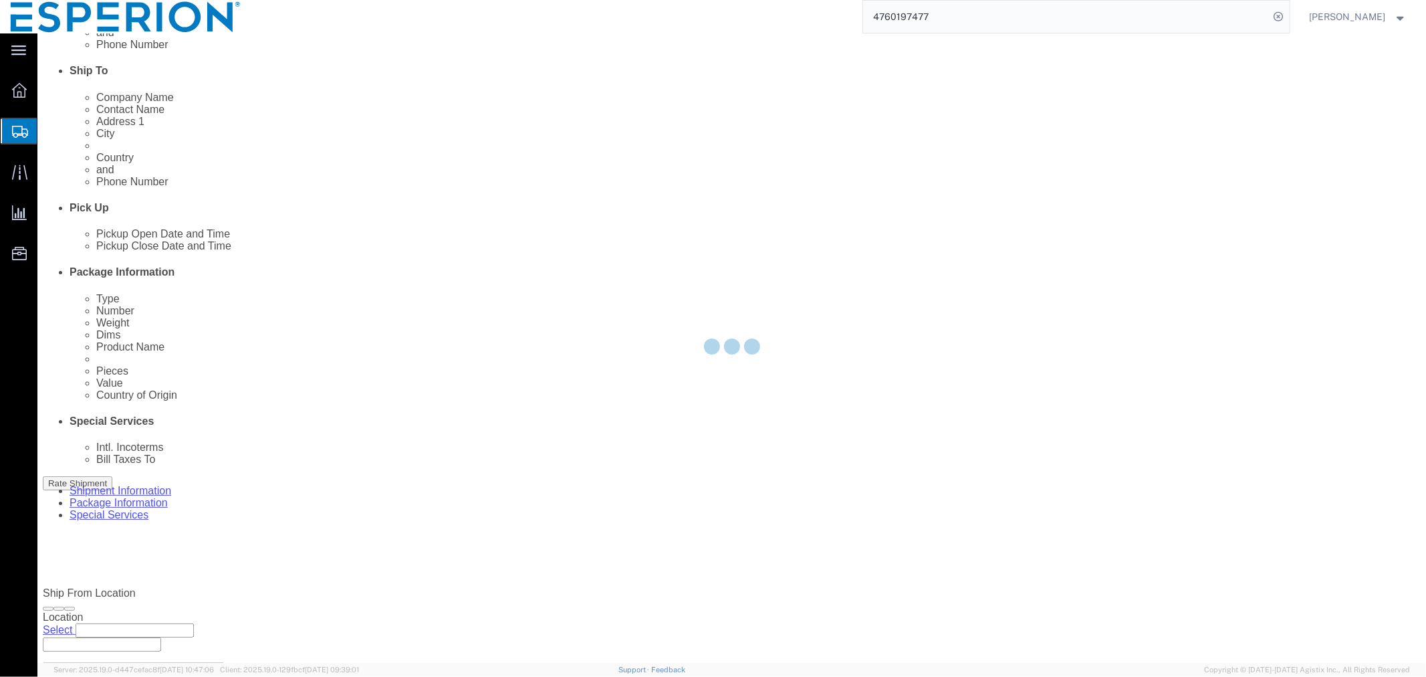
scroll to position [0, 0]
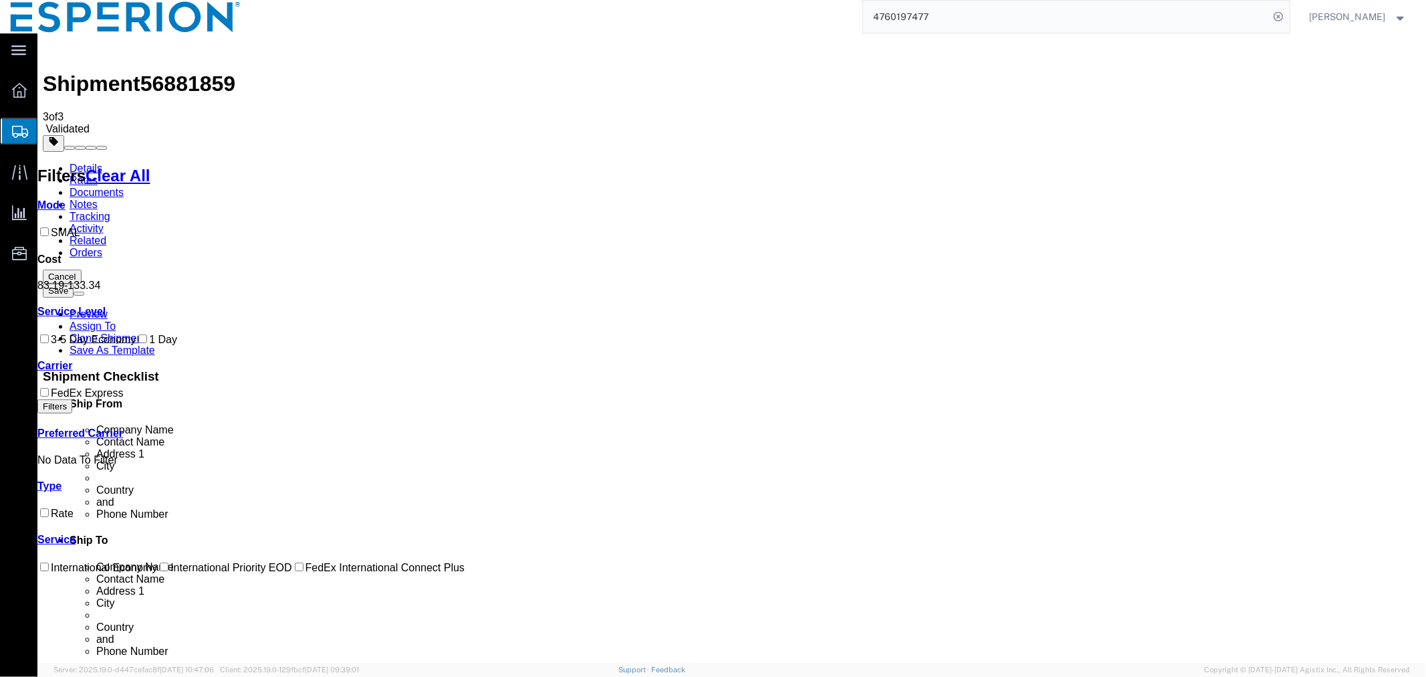
click at [177, 39] on div "Shipment 56881859 3 of 3 Validated Details Rates Documents Notes Tracking Activ…" at bounding box center [731, 451] width 1378 height 827
click at [176, 71] on span "56881859" at bounding box center [187, 83] width 95 height 24
copy span "56881859"
click at [82, 162] on link "Details" at bounding box center [85, 167] width 33 height 11
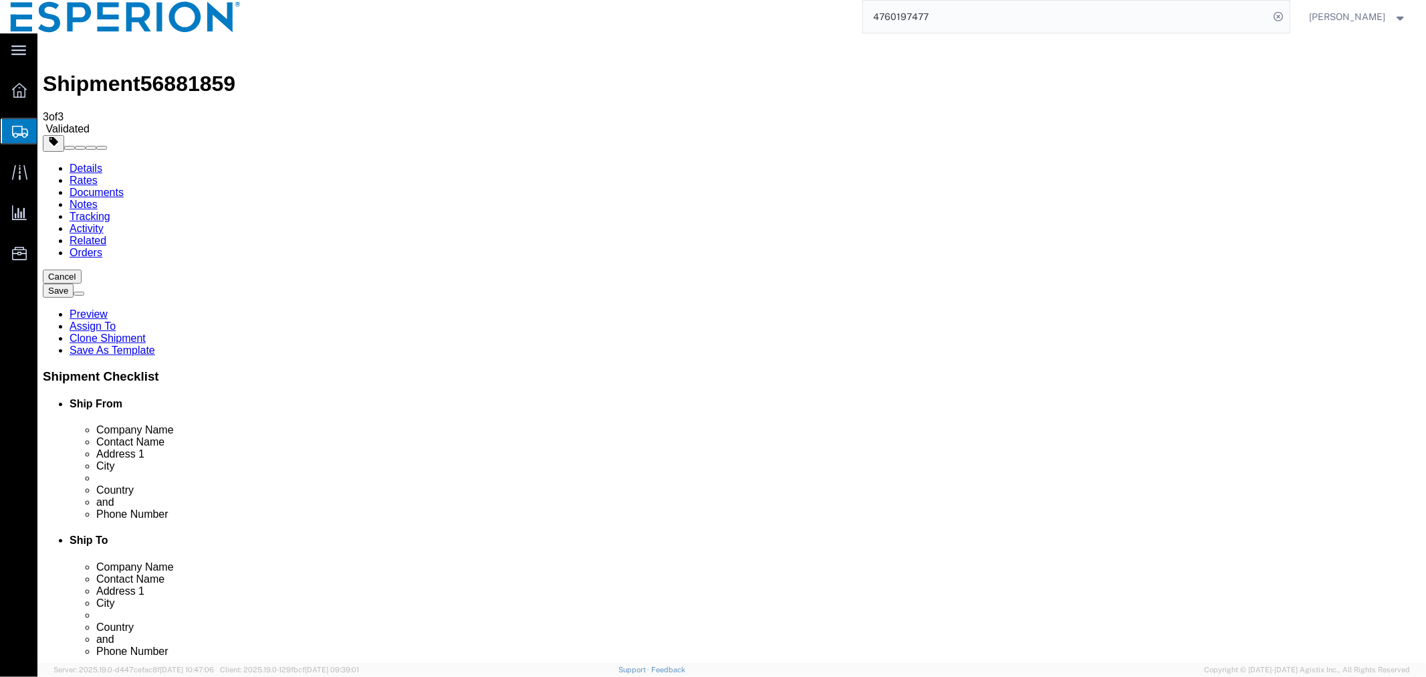
click input "Fareva La Vallee"
drag, startPoint x: 848, startPoint y: 251, endPoint x: 742, endPoint y: 251, distance: 106.3
click div "Company Name [GEOGRAPHIC_DATA]"
click input "Zone Industrielle de Blavozy"
drag, startPoint x: 907, startPoint y: 306, endPoint x: 746, endPoint y: 304, distance: 160.5
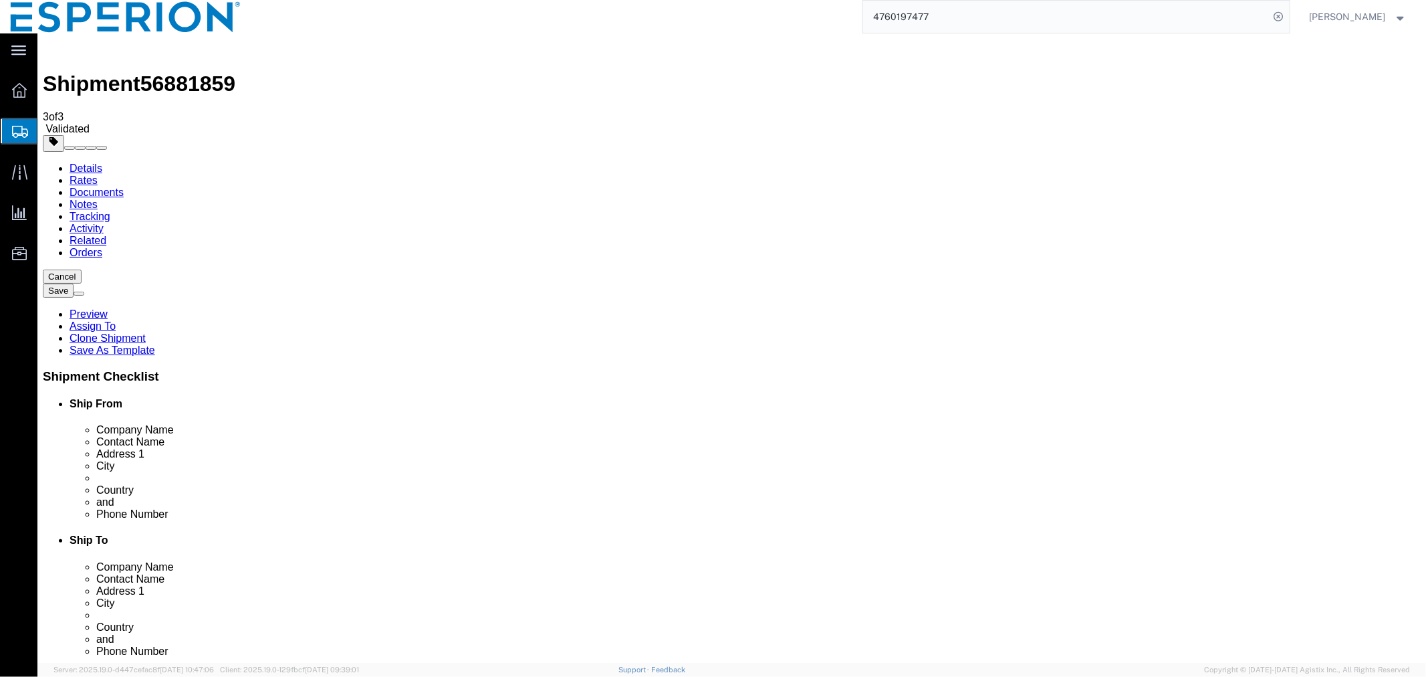
click div "Address 1 Zone Industrielle de [GEOGRAPHIC_DATA]"
click input "[STREET_ADDRESS]"
drag, startPoint x: 884, startPoint y: 330, endPoint x: 714, endPoint y: 320, distance: 170.9
click div "Address 2 [STREET_ADDRESS]"
click input "Saint [PERSON_NAME]"
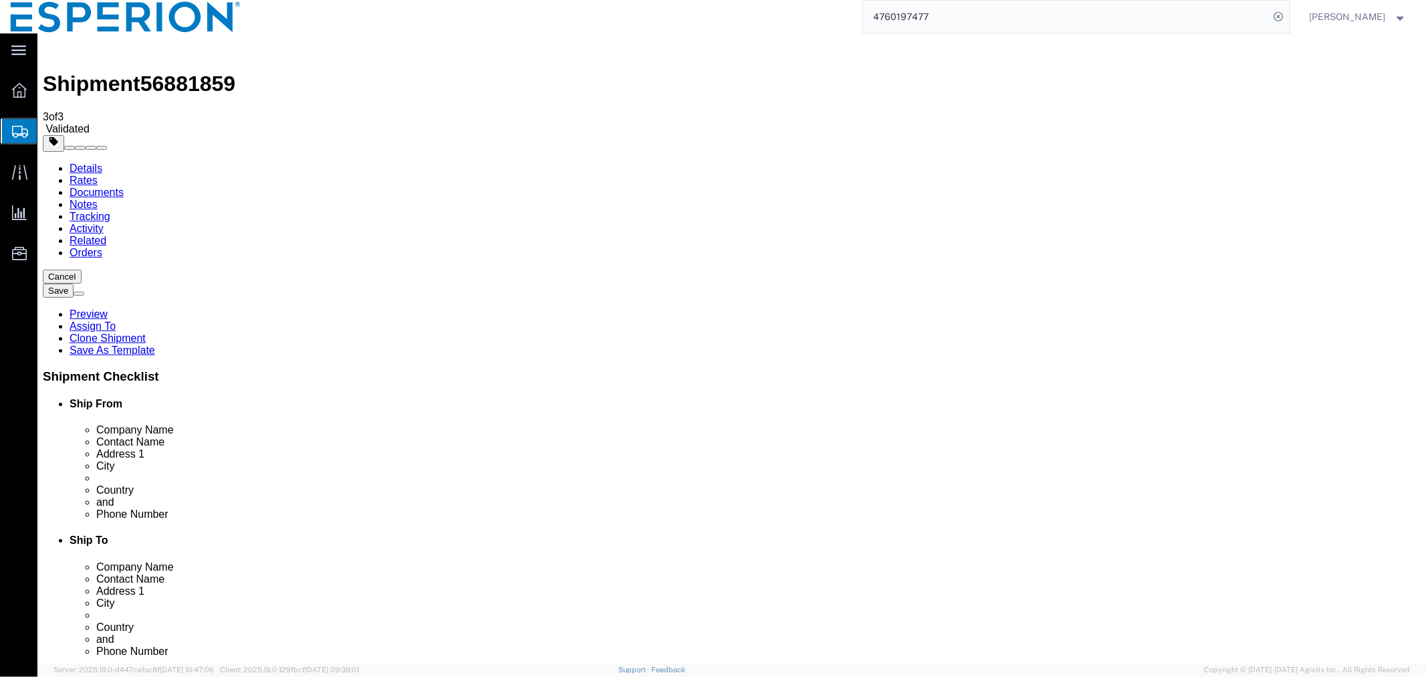
drag, startPoint x: 880, startPoint y: 351, endPoint x: 743, endPoint y: 348, distance: 137.1
click div "City [GEOGRAPHIC_DATA][PERSON_NAME]"
click input "[PERSON_NAME]"
drag, startPoint x: 853, startPoint y: 281, endPoint x: 748, endPoint y: 281, distance: 104.3
click div "Contact Name [PERSON_NAME]"
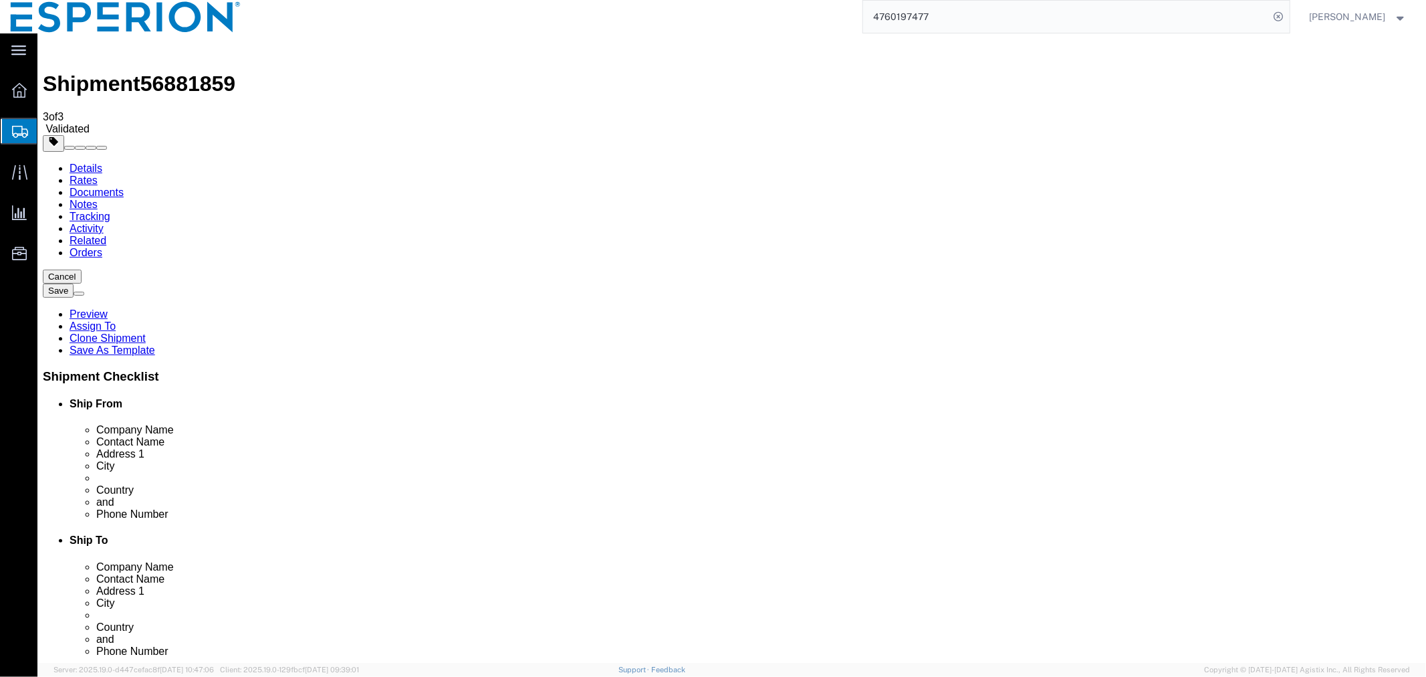
click link "ADDITIONAL INFORMATION"
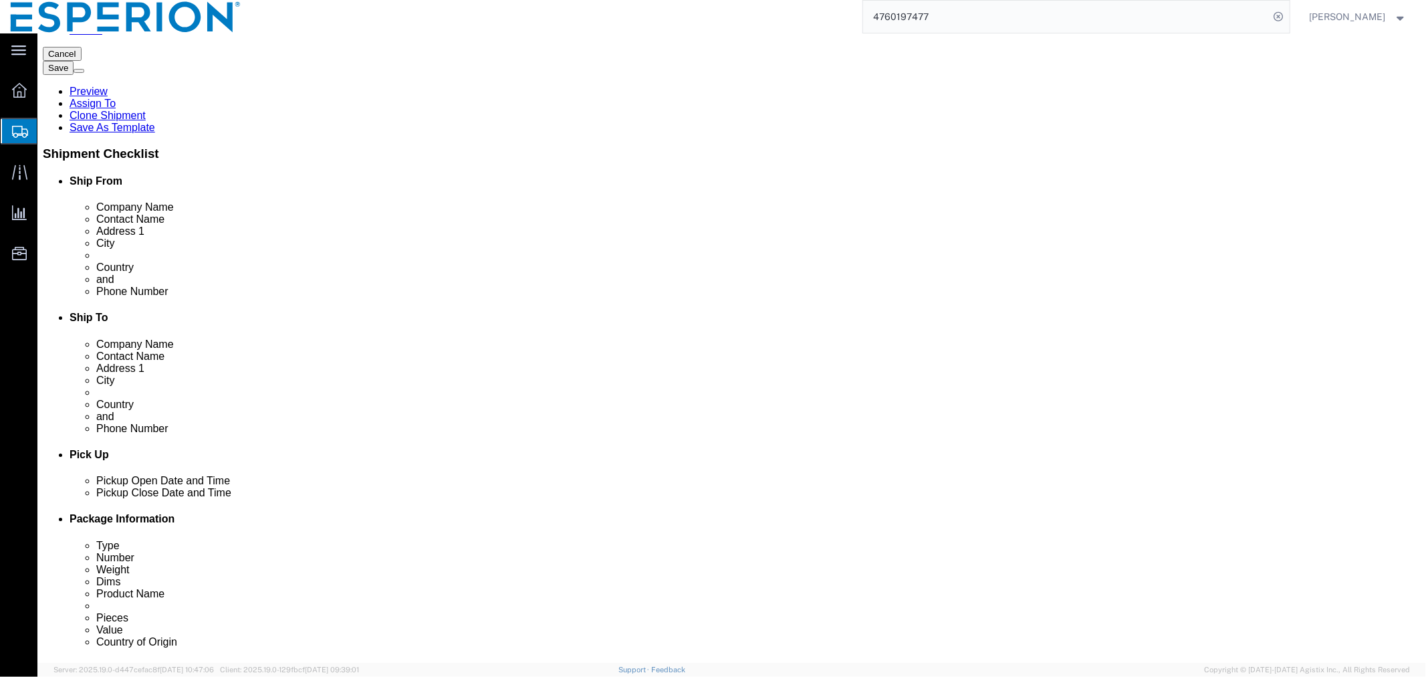
scroll to position [371, 0]
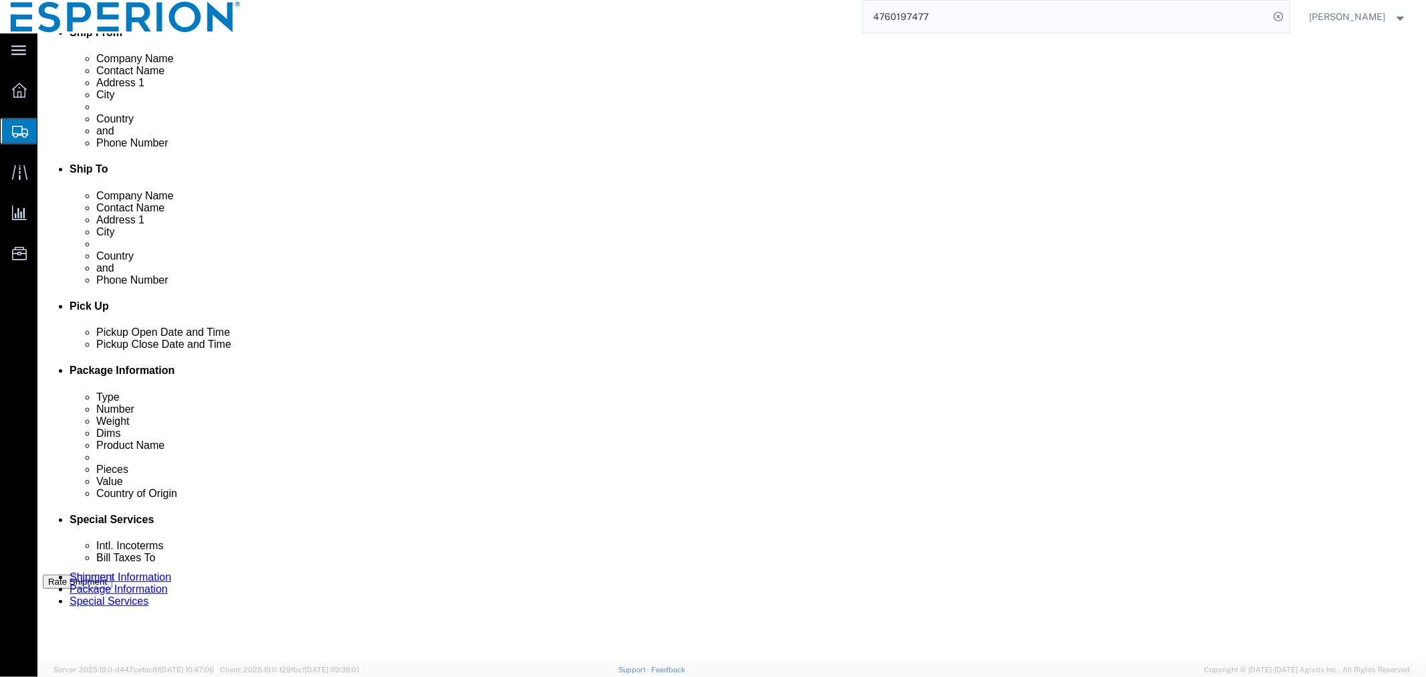
drag, startPoint x: 1002, startPoint y: 237, endPoint x: 879, endPoint y: 234, distance: 123.8
click div "Select EIN EORI TIN VAT Other FR80999983200029"
click span "56881859"
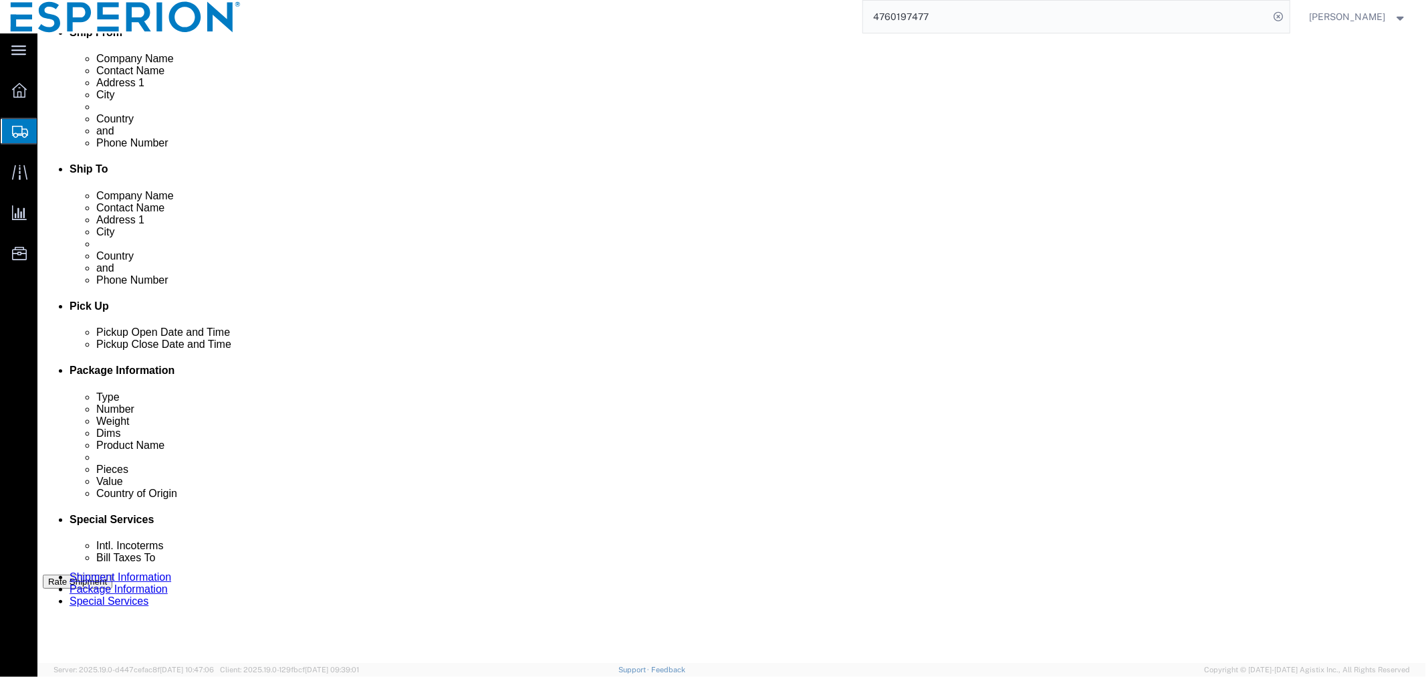
copy span "56881859"
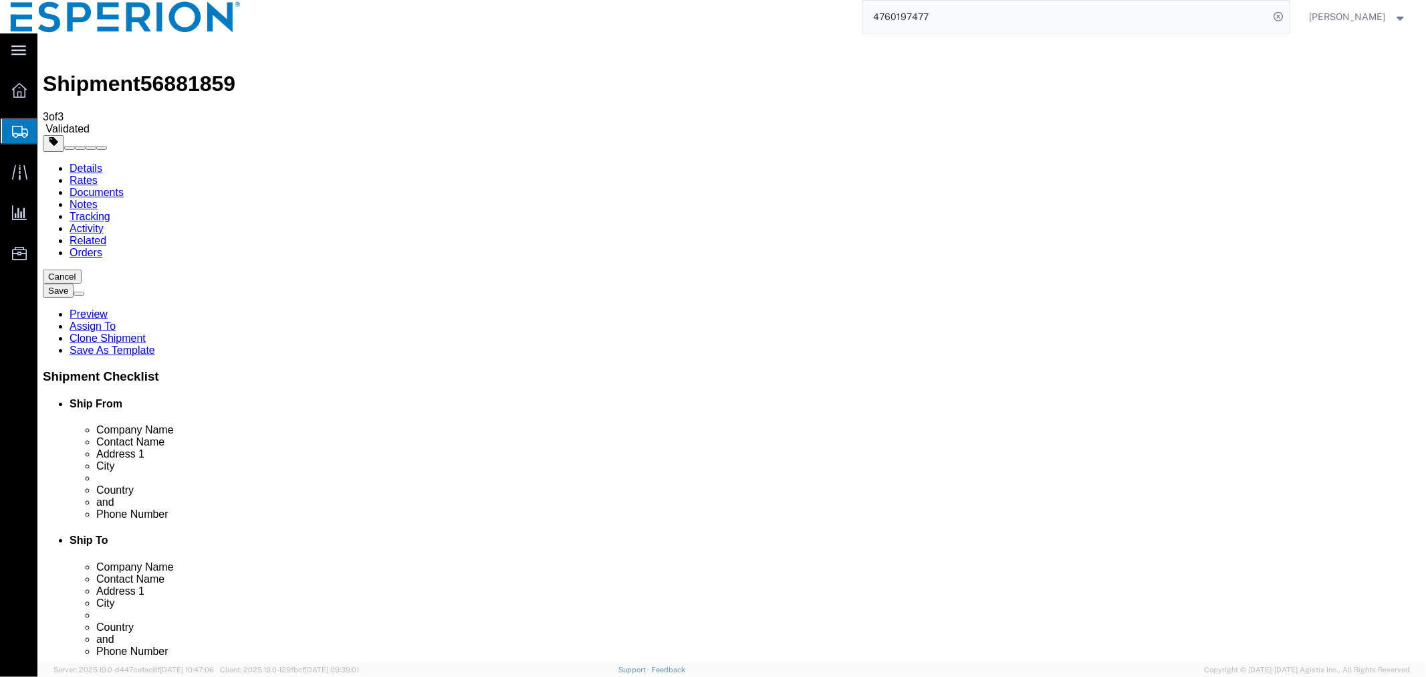
drag, startPoint x: 298, startPoint y: 282, endPoint x: 201, endPoint y: 280, distance: 97.0
click div "[PERSON_NAME]"
click input "Piramal Pharma Limited - PTP"
drag, startPoint x: 354, startPoint y: 252, endPoint x: 202, endPoint y: 254, distance: 151.8
click div "Piramal Pharma Limited - PTP"
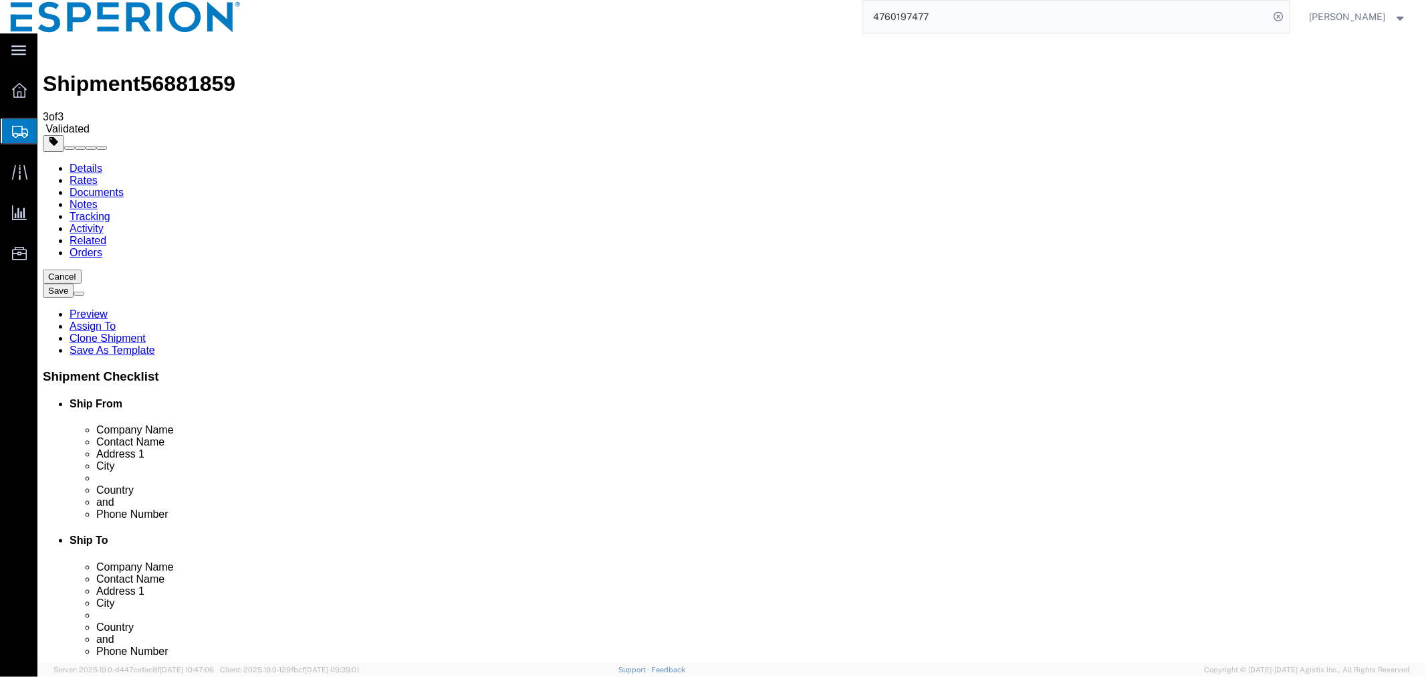
paste input "[PERSON_NAME]"
type input "[PERSON_NAME]"
click div "Location Select Select My Profile Location [PERSON_NAME][GEOGRAPHIC_DATA] Maste…"
click input "[STREET_ADDRESS] [GEOGRAPHIC_DATA]"
drag, startPoint x: 379, startPoint y: 298, endPoint x: 202, endPoint y: 302, distance: 176.6
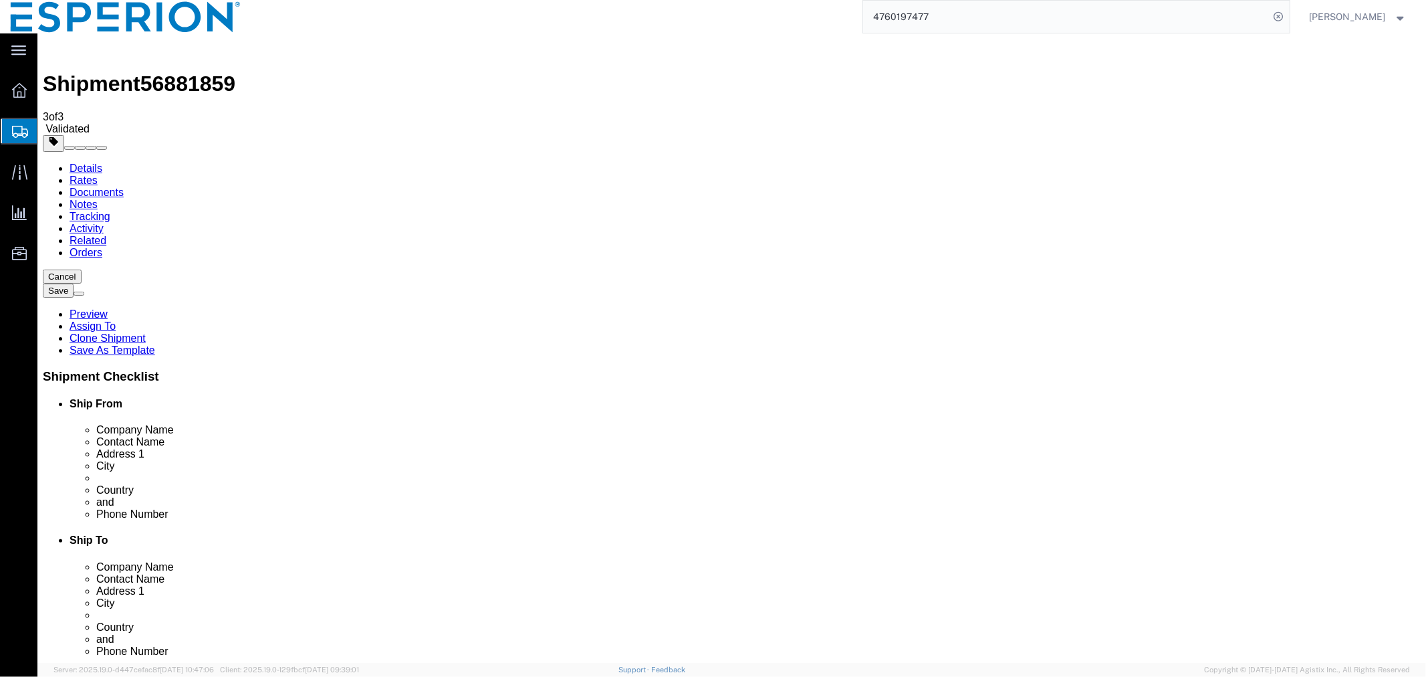
click div "[STREET_ADDRESS] [GEOGRAPHIC_DATA]"
click input "[GEOGRAPHIC_DATA]"
drag, startPoint x: 320, startPoint y: 330, endPoint x: 211, endPoint y: 333, distance: 109.7
click input "[GEOGRAPHIC_DATA]"
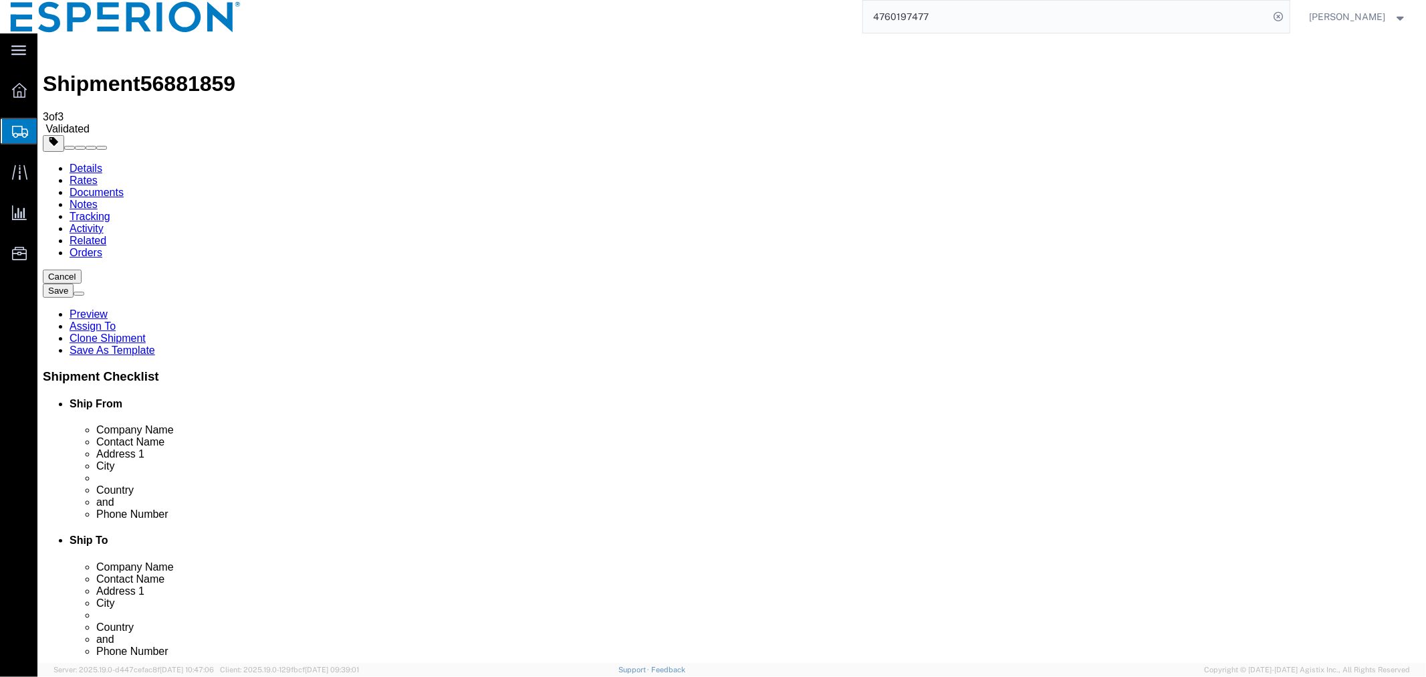
drag, startPoint x: 265, startPoint y: 350, endPoint x: 161, endPoint y: 351, distance: 103.7
click div "City [GEOGRAPHIC_DATA]"
drag, startPoint x: 320, startPoint y: 456, endPoint x: 224, endPoint y: 456, distance: 96.3
click input "[PHONE_NUMBER]"
click input "[PERSON_NAME][EMAIL_ADDRESS][PERSON_NAME][DOMAIN_NAME]"
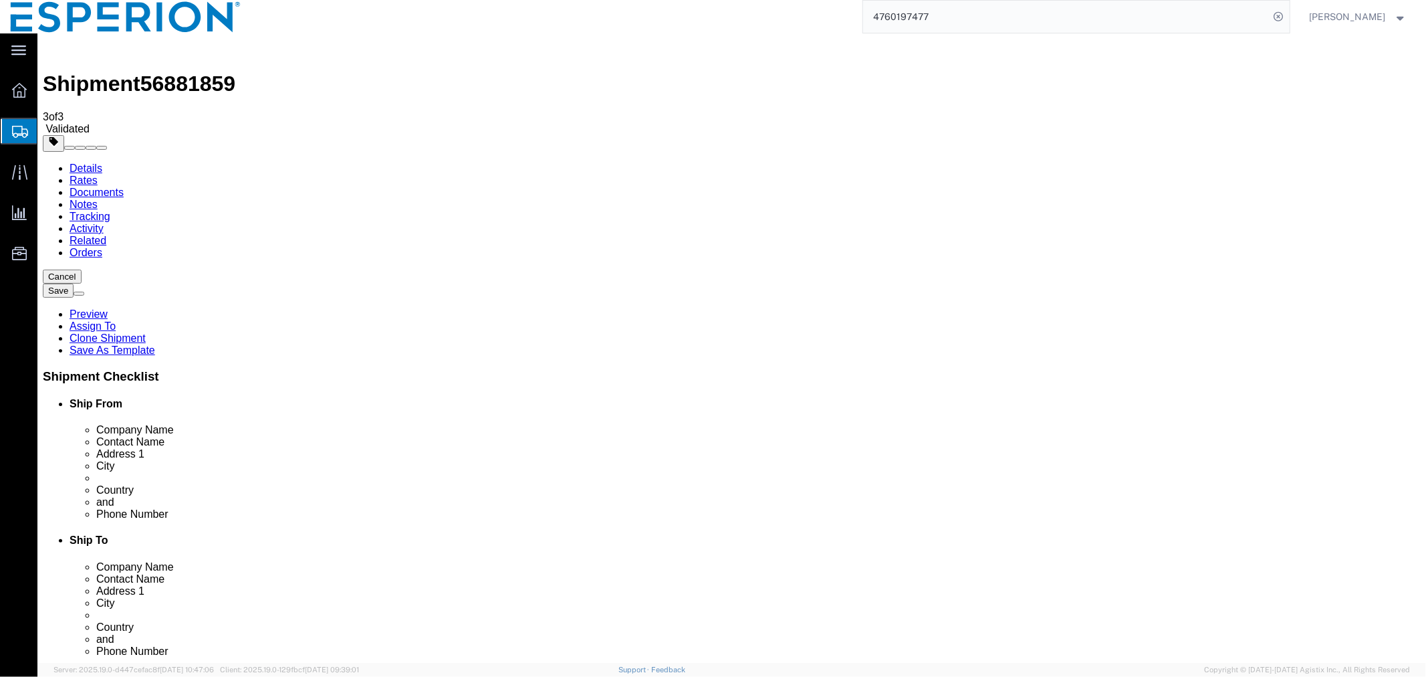
drag, startPoint x: 382, startPoint y: 483, endPoint x: 227, endPoint y: 486, distance: 155.2
click input "[PERSON_NAME][EMAIL_ADDRESS][PERSON_NAME][DOMAIN_NAME]"
paste input "[PHONE_NUMBER]"
type input "[PHONE_NUMBER]"
click input "checkbox"
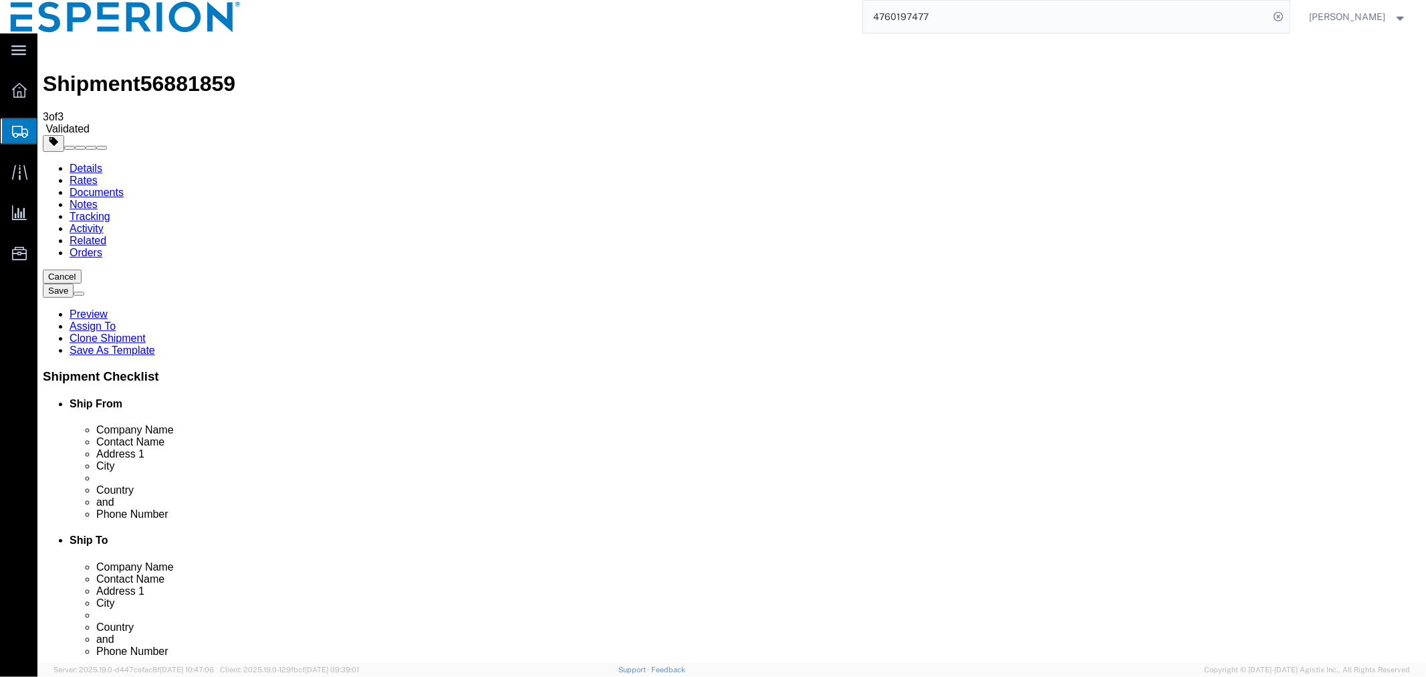
checkbox input "false"
click input "[PERSON_NAME]"
drag, startPoint x: 354, startPoint y: 252, endPoint x: 170, endPoint y: 251, distance: 184.6
click div "Company Name [PERSON_NAME]"
click button "Cancel"
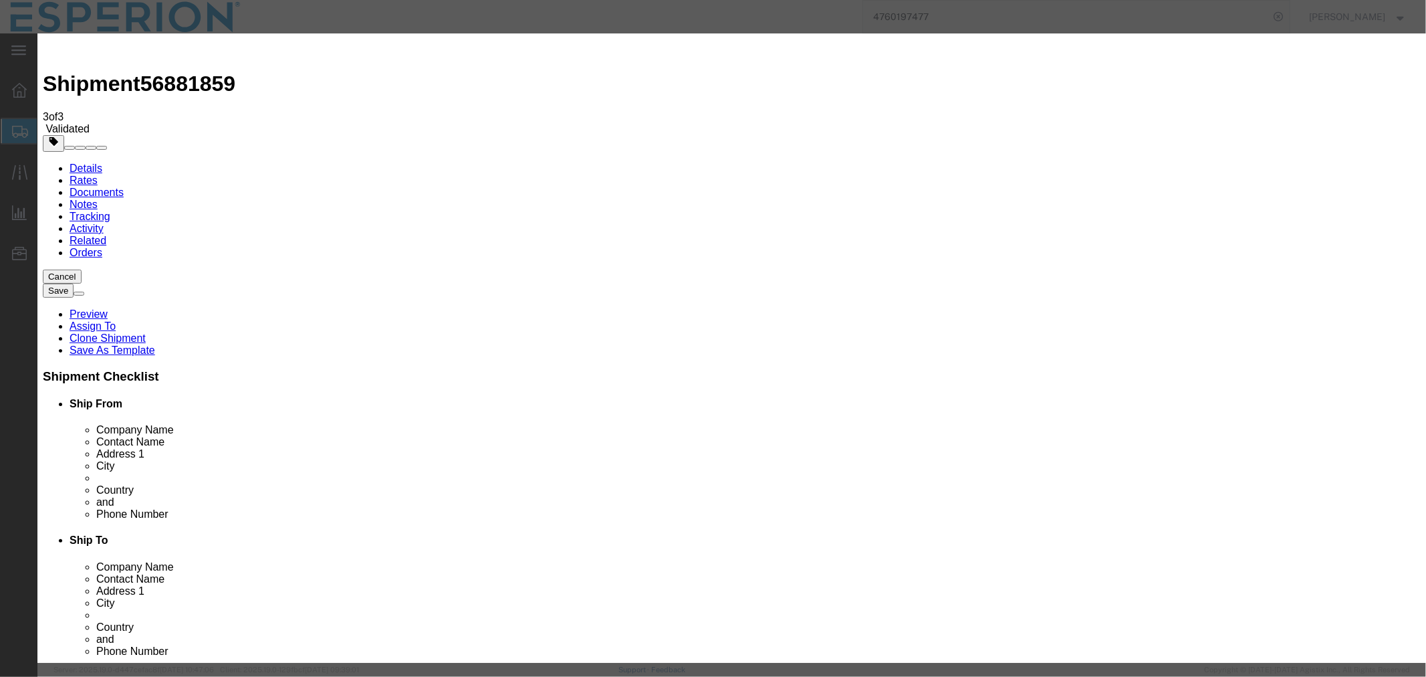
click button "Yes"
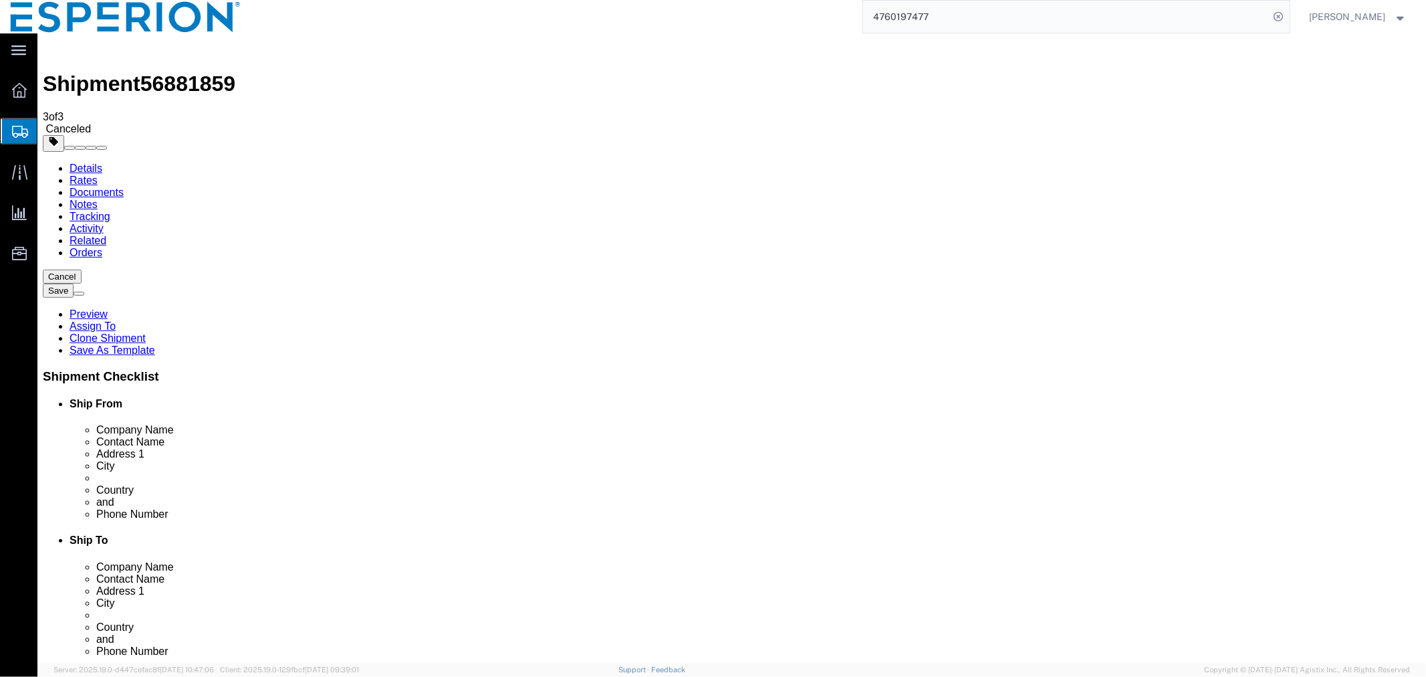
click address "Piramal Pharma Limited - PTP ([PERSON_NAME][STREET_ADDRESS] [GEOGRAPHIC_DATA] […"
drag, startPoint x: 136, startPoint y: 223, endPoint x: 64, endPoint y: 256, distance: 80.2
click html "Shipment 56881859 3 of 3 Canceled Details Rates Documents Notes Tracking Activi…"
copy address "[PERSON_NAME][EMAIL_ADDRESS][PERSON_NAME][DOMAIN_NAME]"
click div "Leg 1 - Small Parcel"
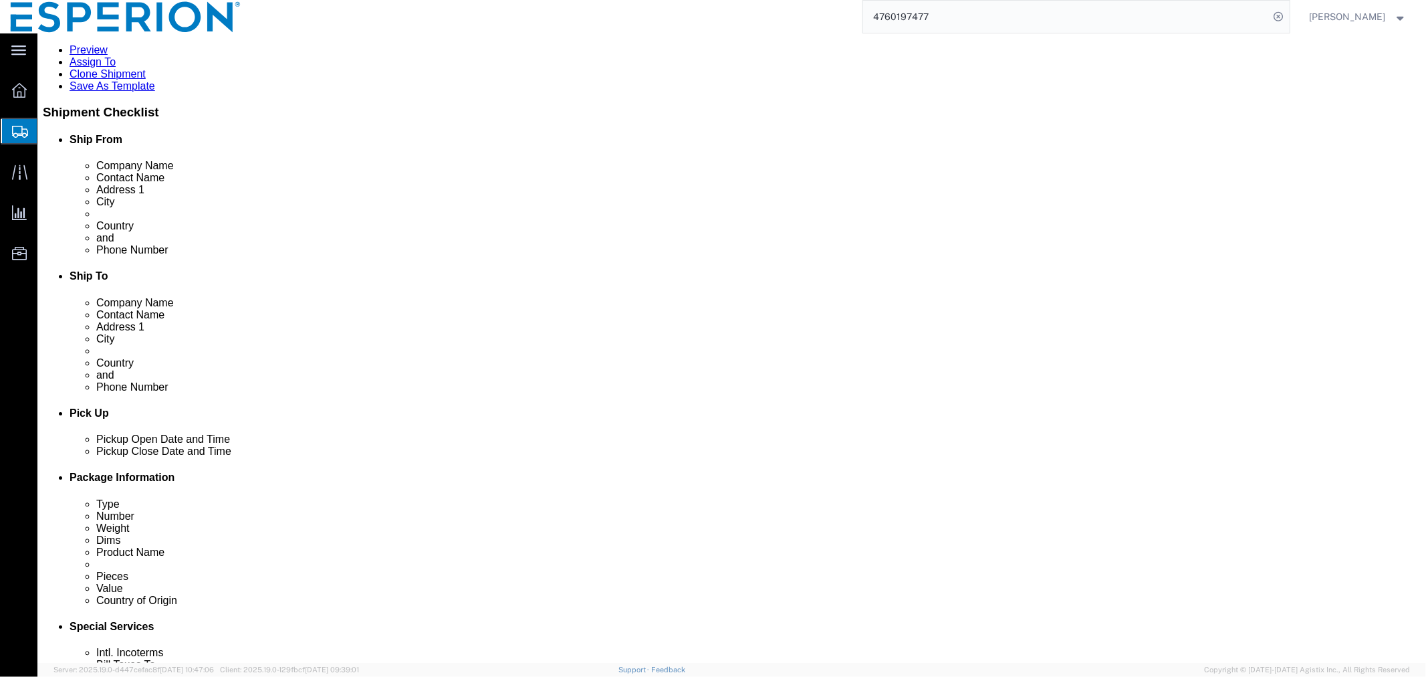
scroll to position [41, 0]
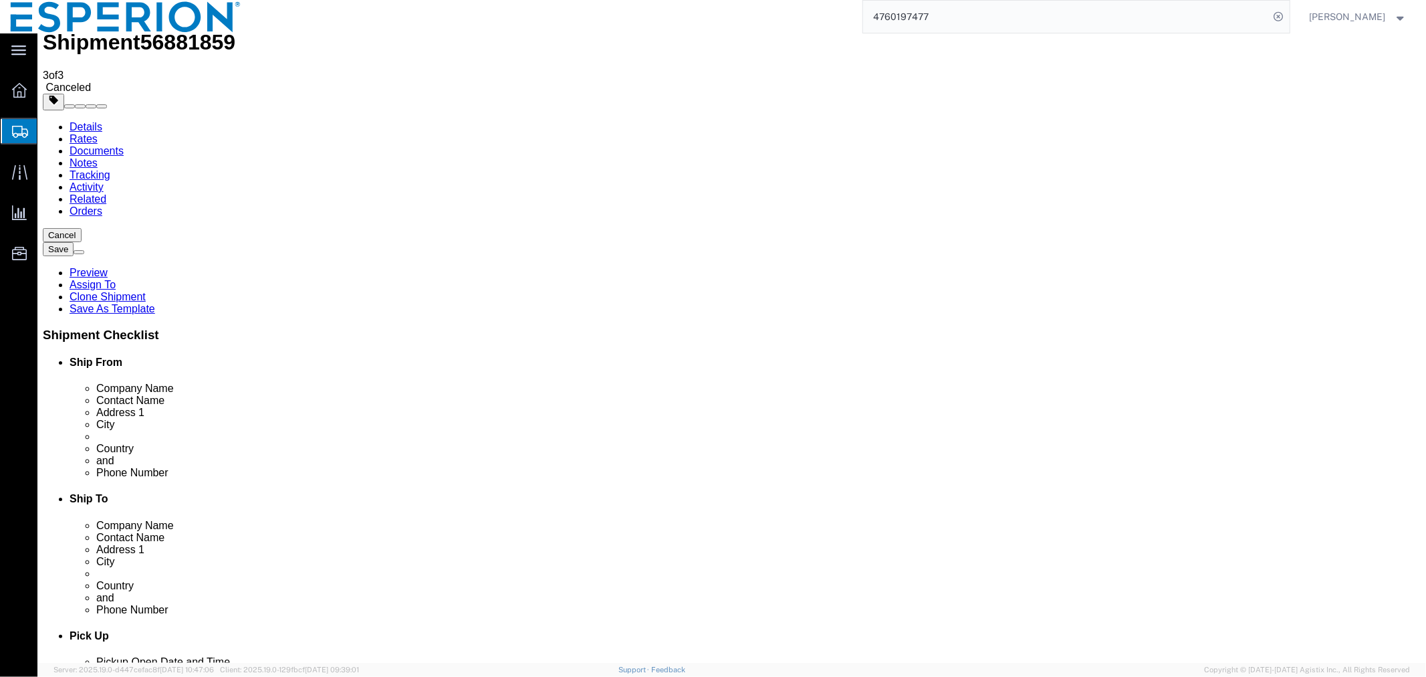
click link "Clone Shipment"
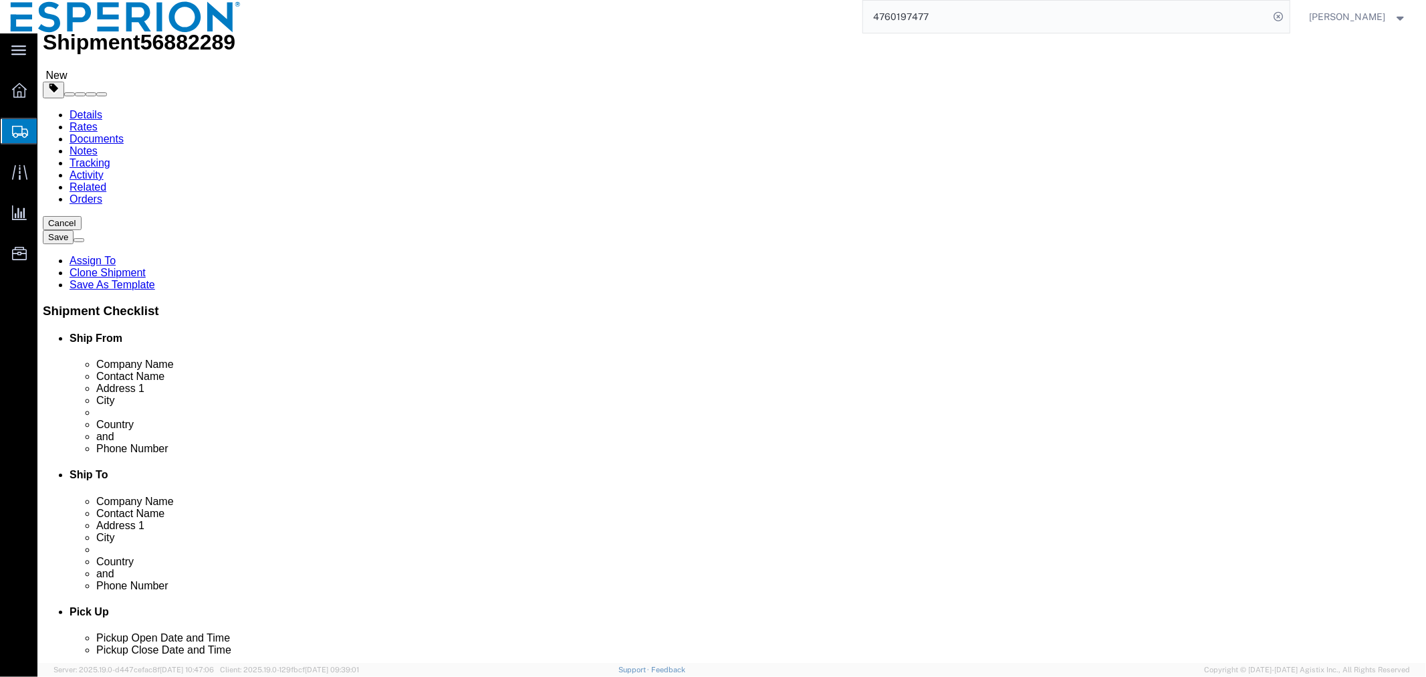
click input "checkbox"
checkbox input "false"
drag, startPoint x: 360, startPoint y: 212, endPoint x: 187, endPoint y: 213, distance: 173.2
click div "Company Name Piramal Pharma Limited - PTP"
click input "[EMAIL_ADDRESS][PERSON_NAME][DOMAIN_NAME]"
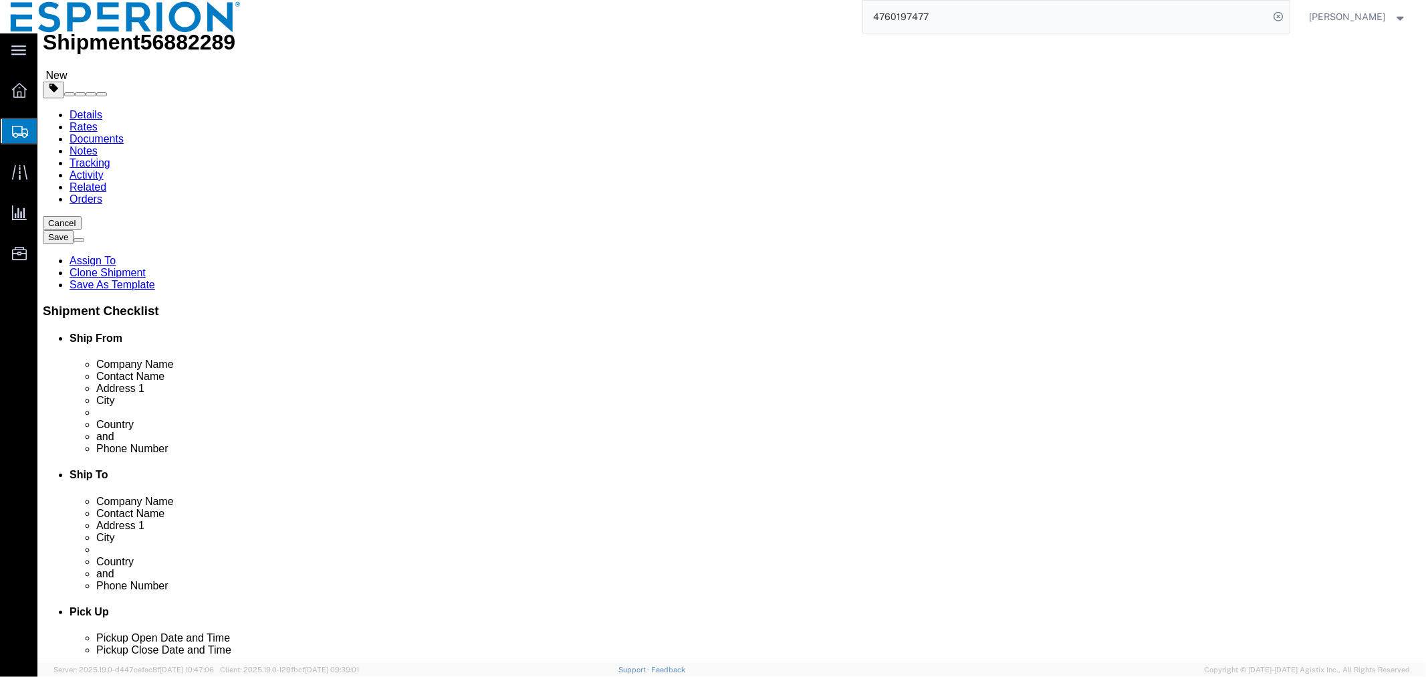
drag, startPoint x: 934, startPoint y: 442, endPoint x: 774, endPoint y: 433, distance: 160.1
click div "[EMAIL_ADDRESS][PERSON_NAME][DOMAIN_NAME]"
click input "[PERSON_NAME][EMAIL_ADDRESS][PERSON_NAME][DOMAIN_NAME]"
drag, startPoint x: 360, startPoint y: 443, endPoint x: 221, endPoint y: 447, distance: 138.5
click input "[PERSON_NAME][EMAIL_ADDRESS][PERSON_NAME][DOMAIN_NAME]"
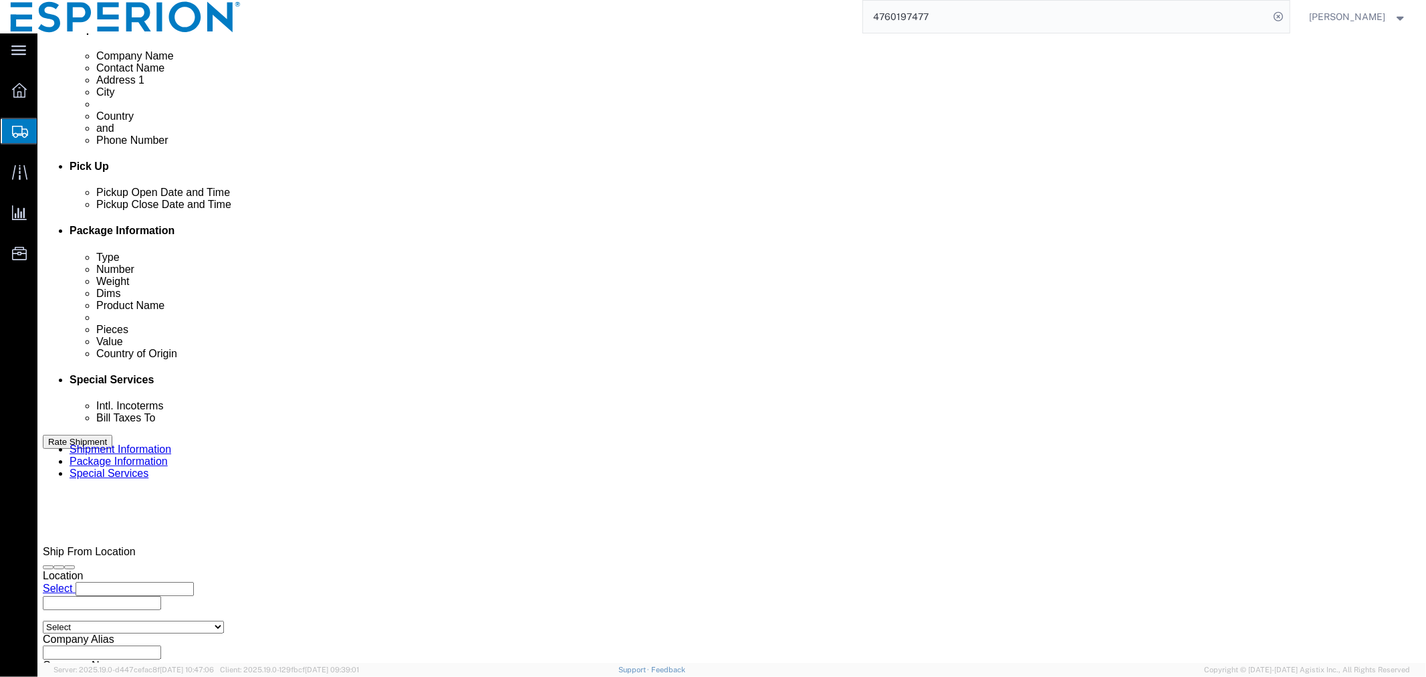
scroll to position [524, 0]
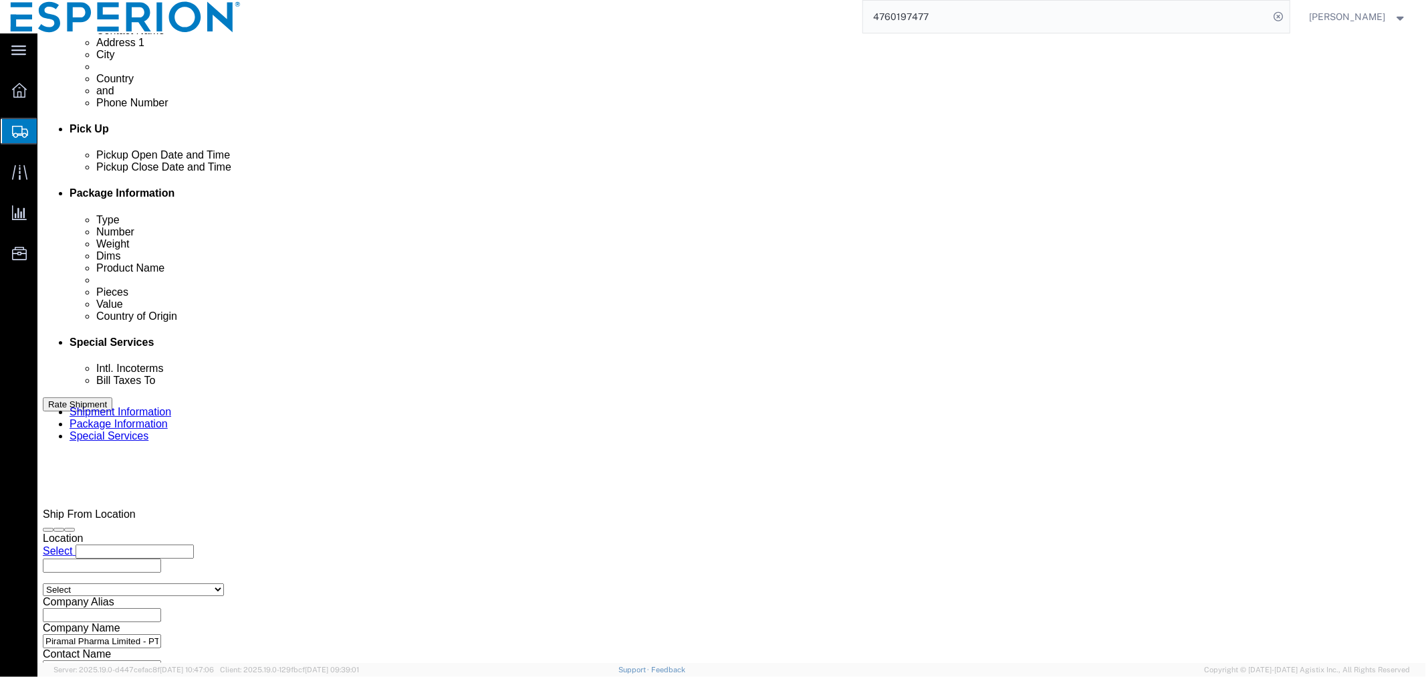
click button "Continue"
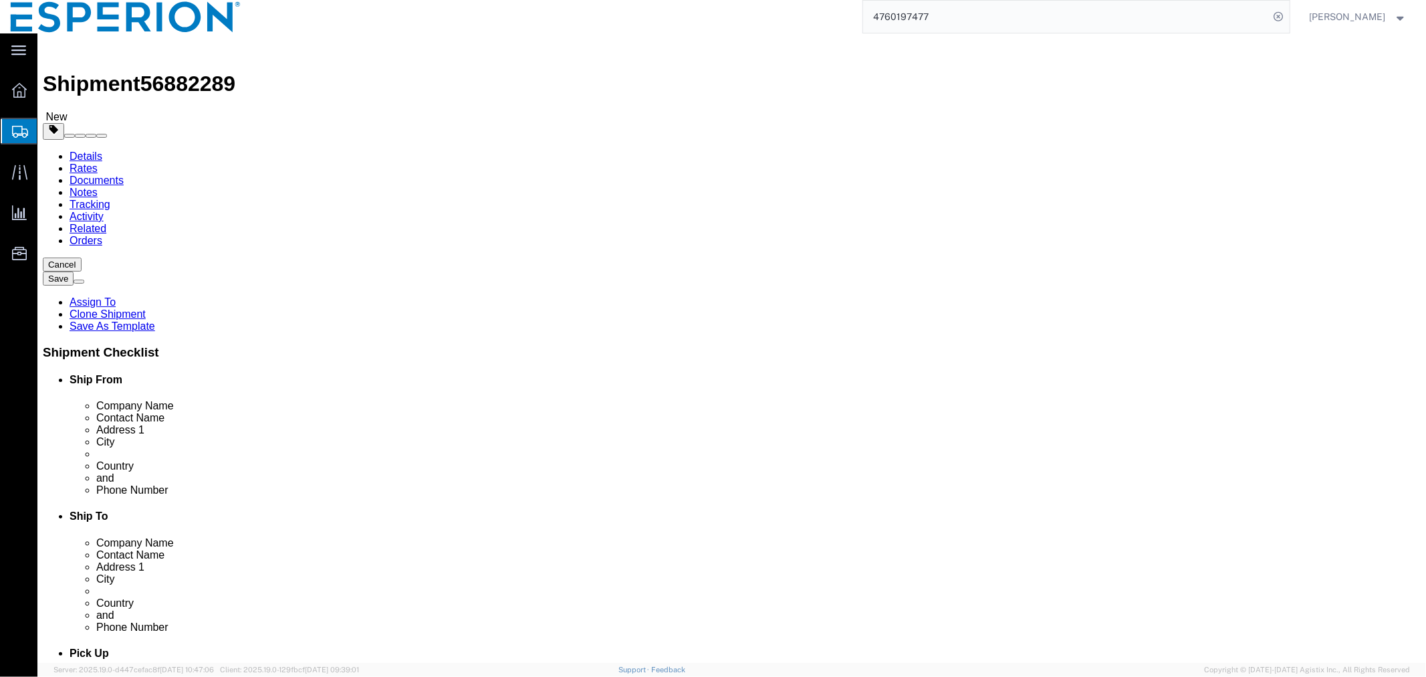
click button "Continue"
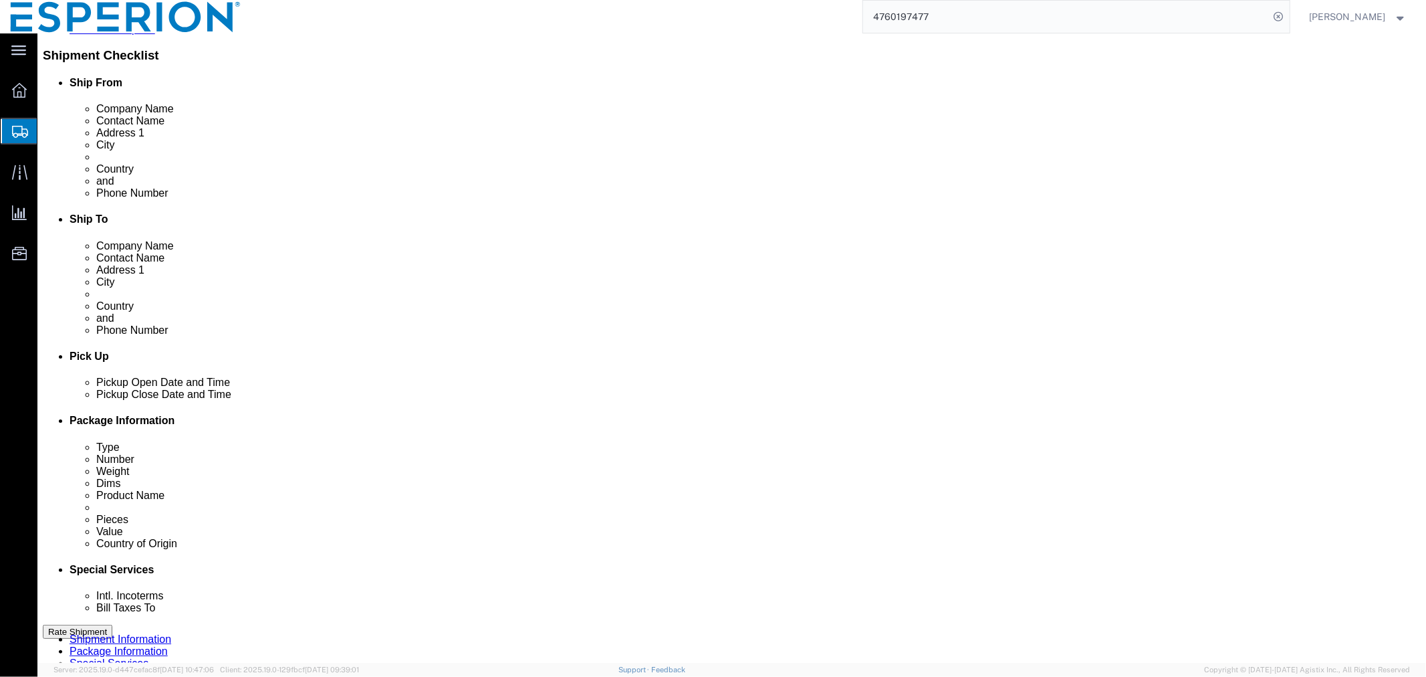
scroll to position [520, 0]
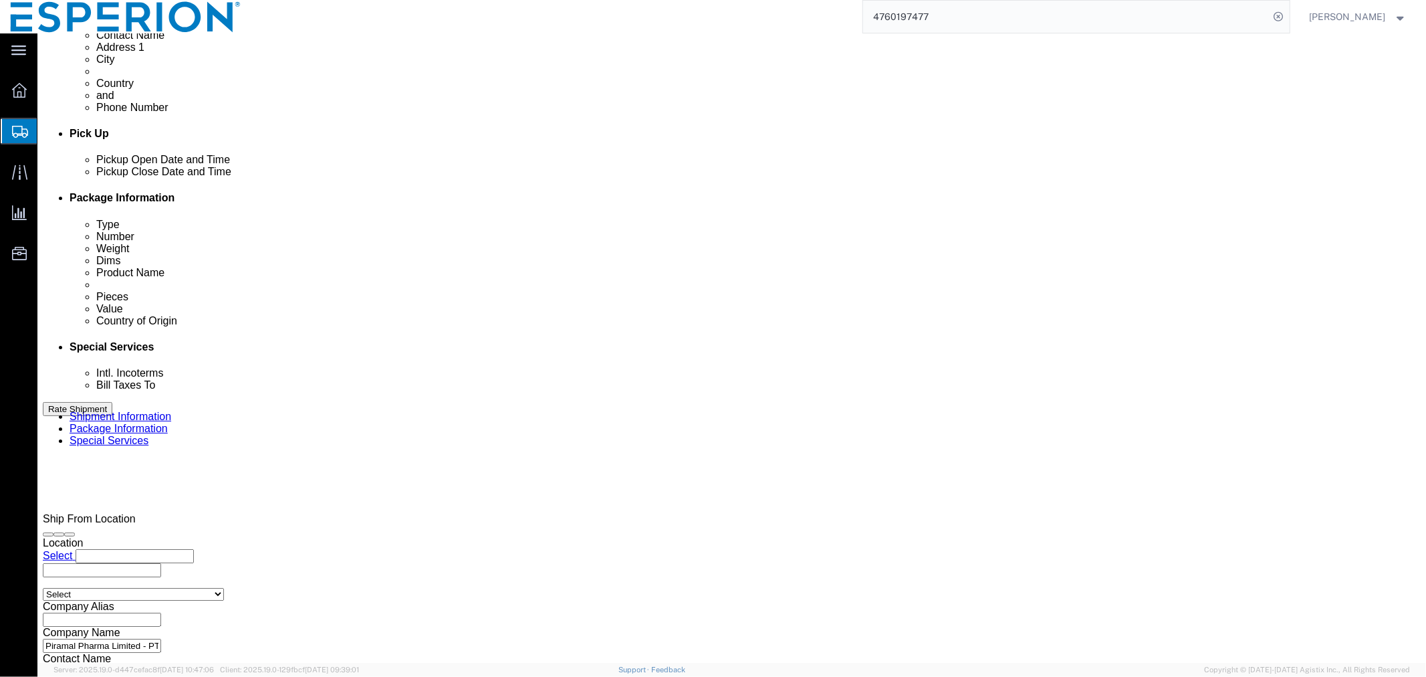
click select "Select Carriage Insurance Paid Carriage Paid To Cost and Freight Cost Insurance…"
select select "DAP"
click select "Select Carriage Insurance Paid Carriage Paid To Cost and Freight Cost Insurance…"
select select "SHIP"
select select "RCPN"
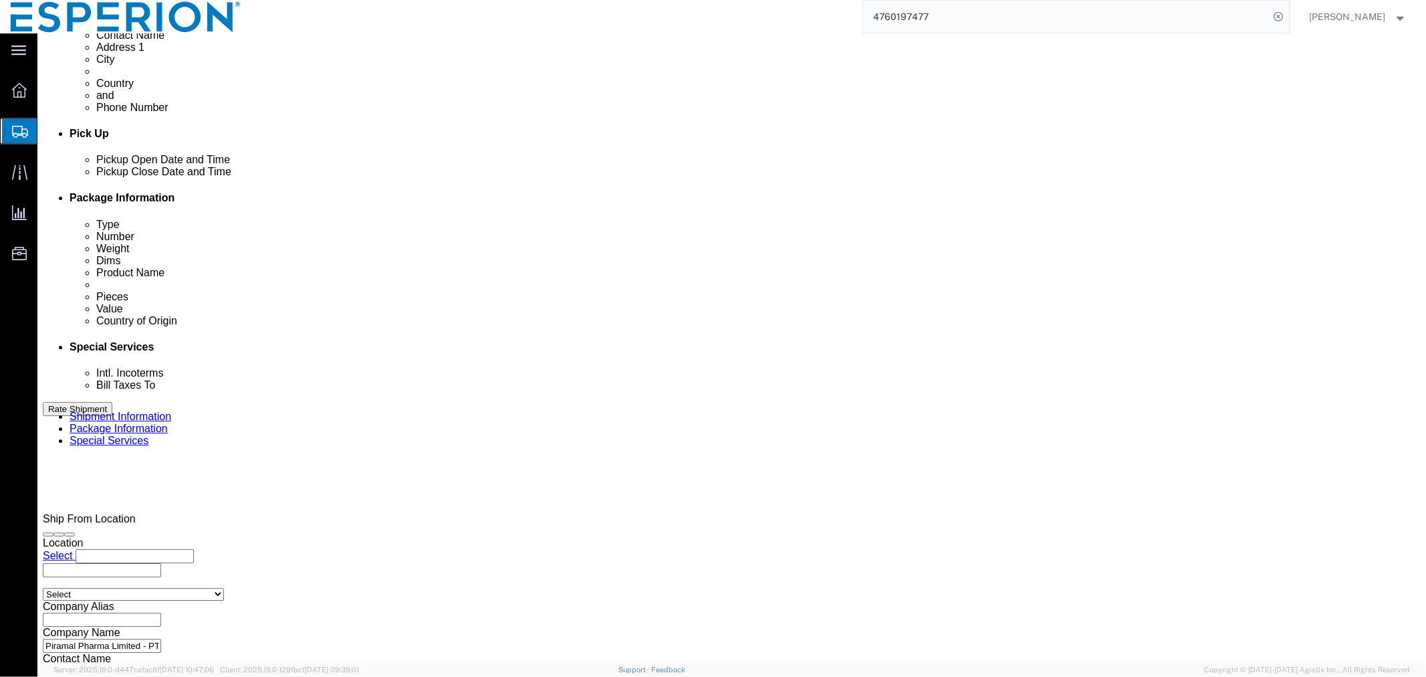
click input "text"
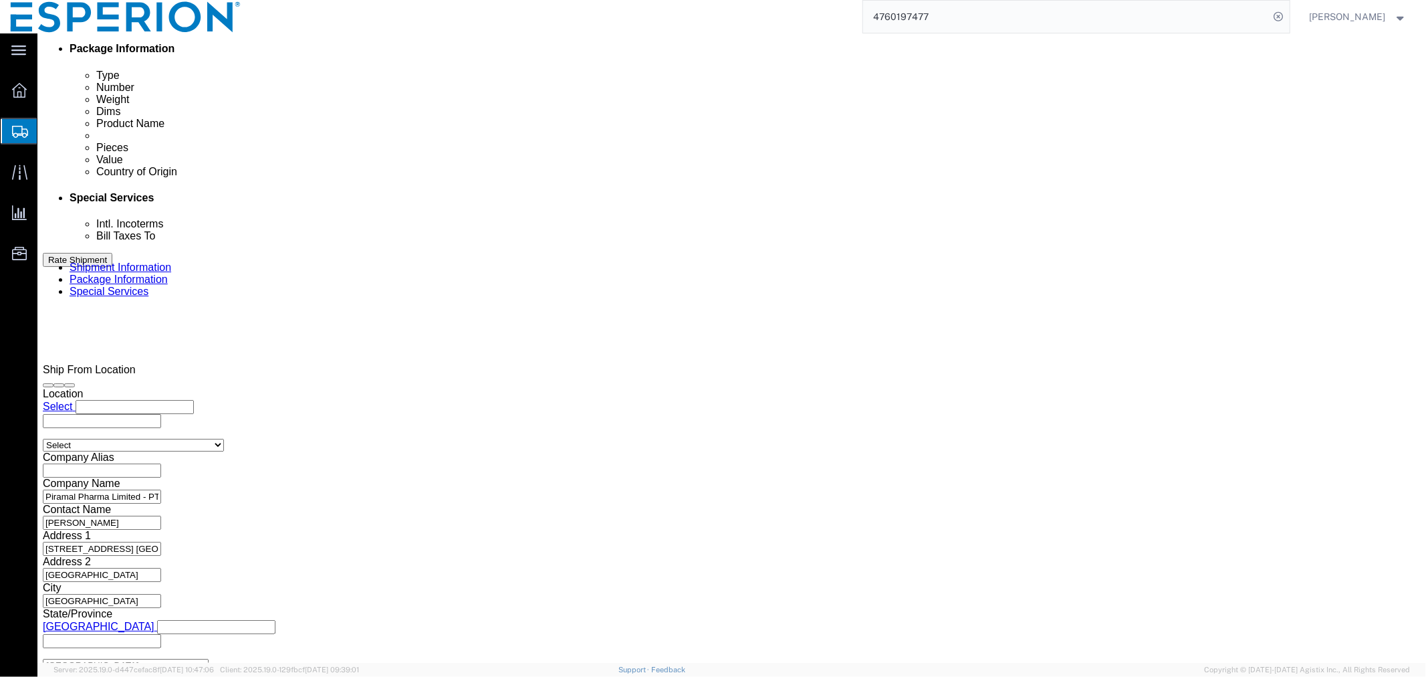
scroll to position [966, 0]
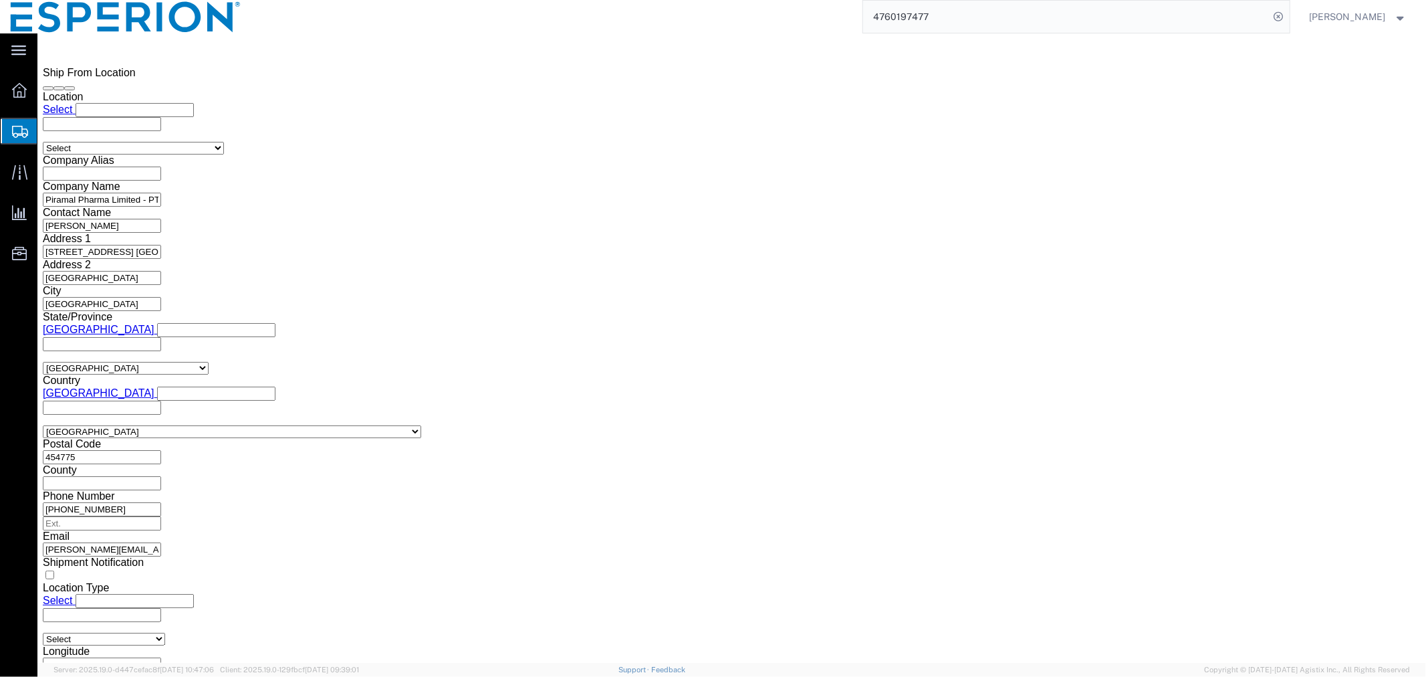
type input "Fareva,warehous, Saint Gemaine Laparde, [GEOGRAPHIC_DATA]"
click button "Rate Shipment"
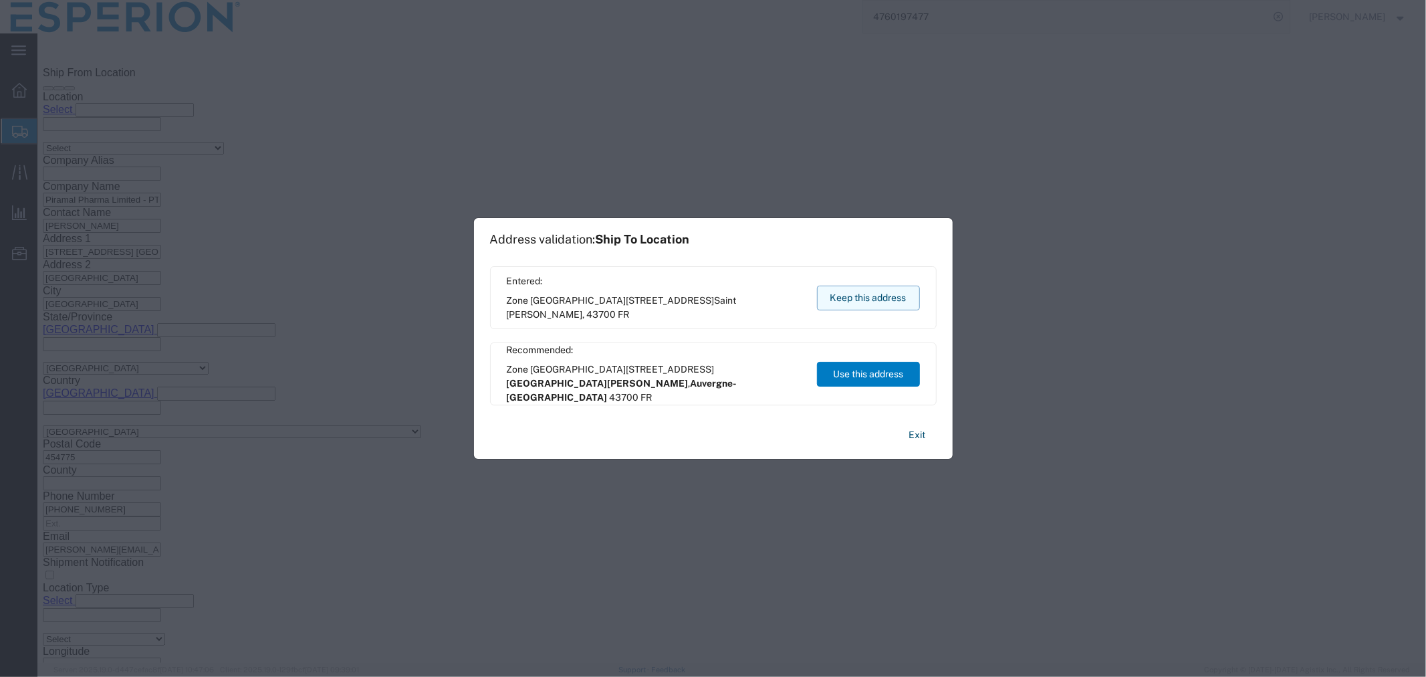
click at [870, 300] on button "Keep this address" at bounding box center [868, 298] width 103 height 25
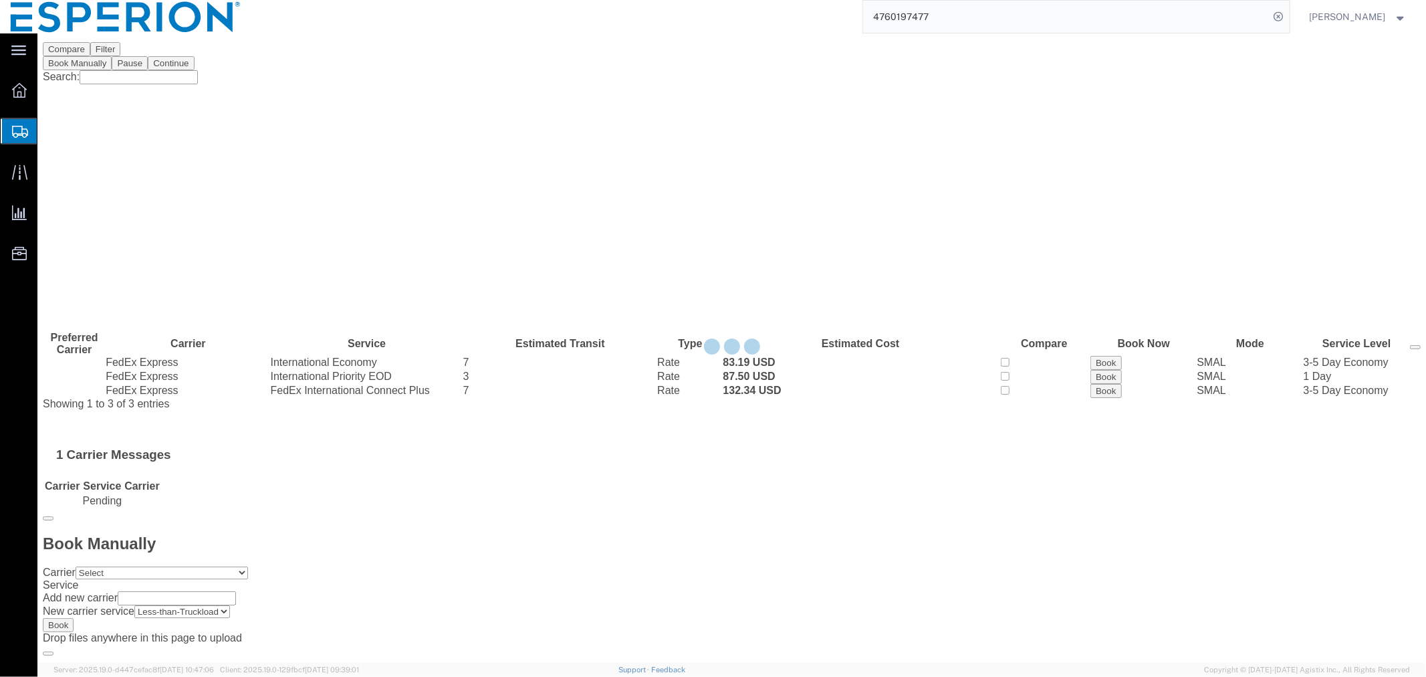
scroll to position [0, 0]
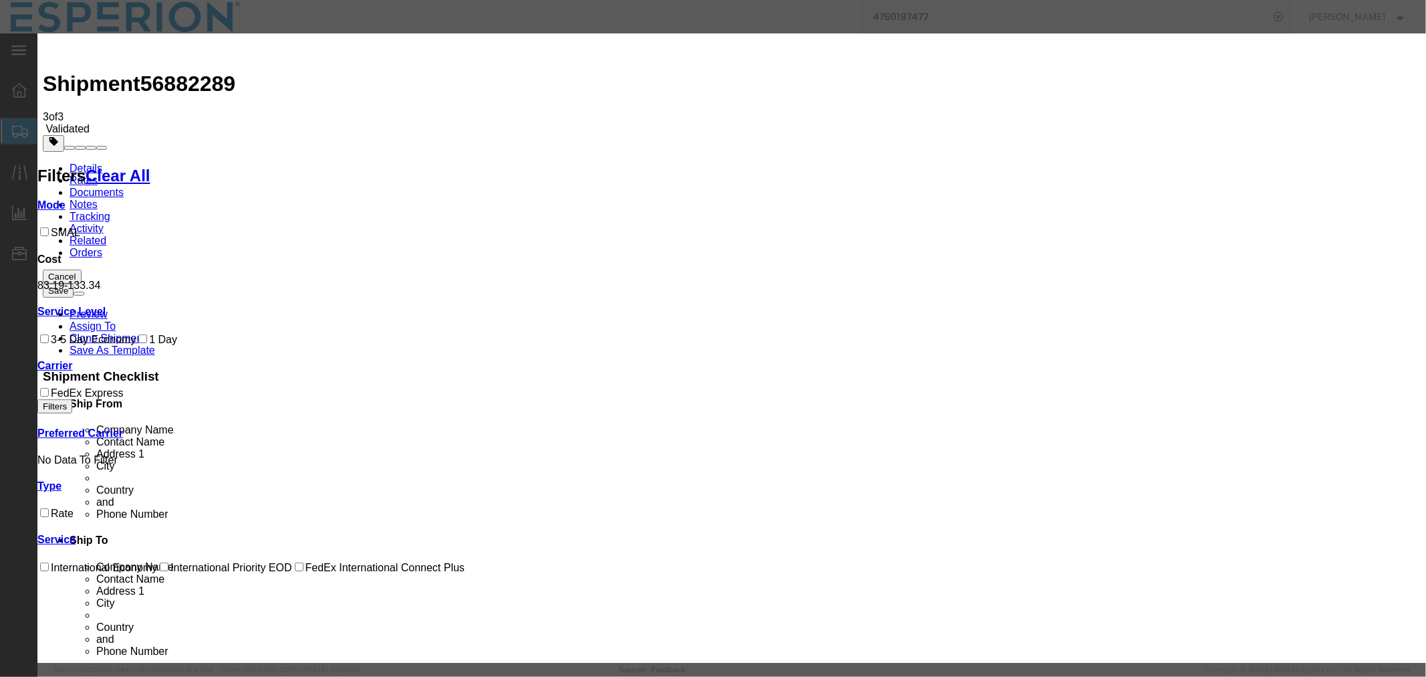
select select "5"
select select "15"
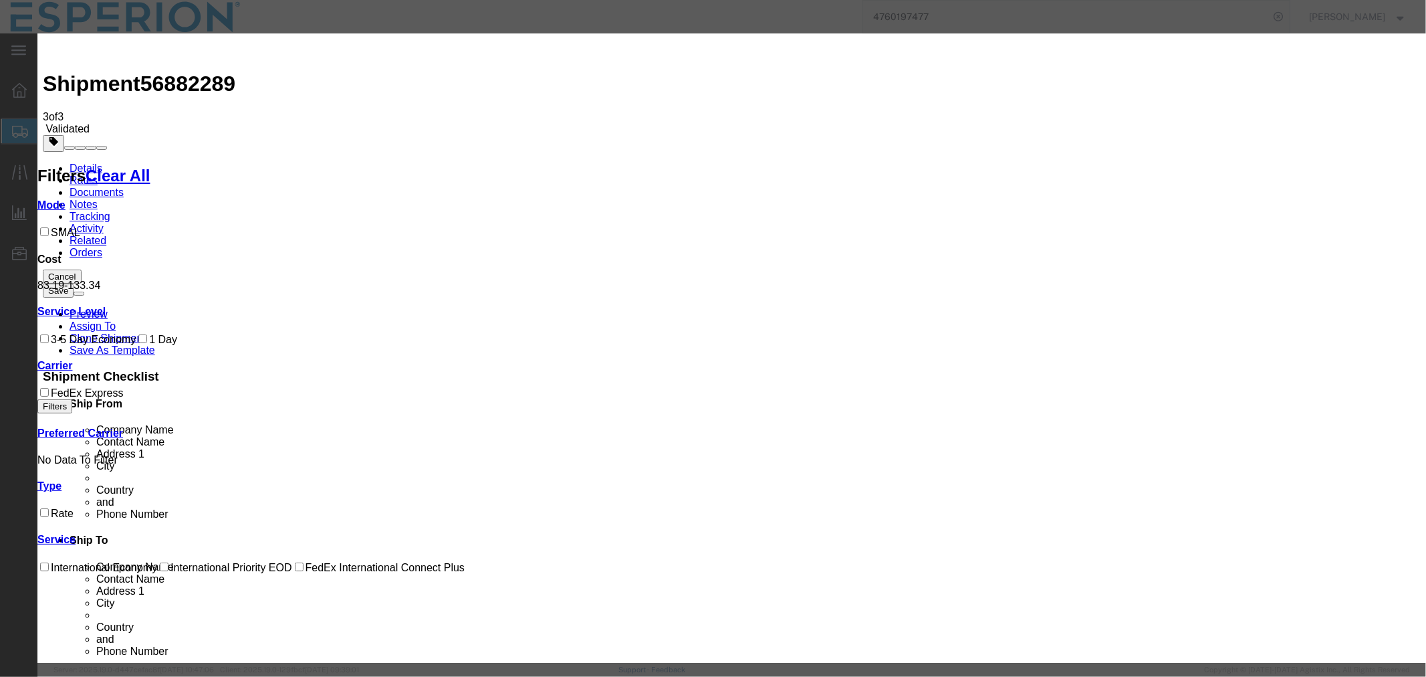
paste input "884523689180"
type input "884523689180"
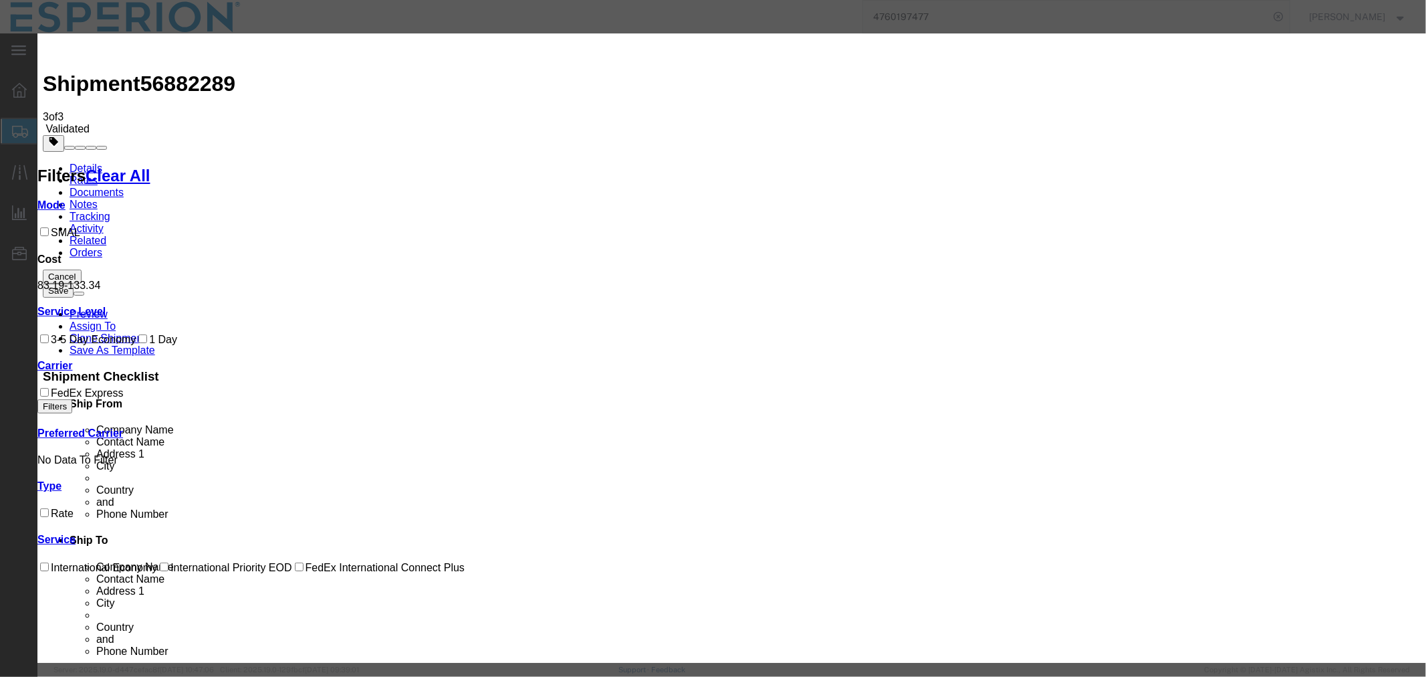
type input "ABREAUX"
type input "[PHONE_NUMBER]"
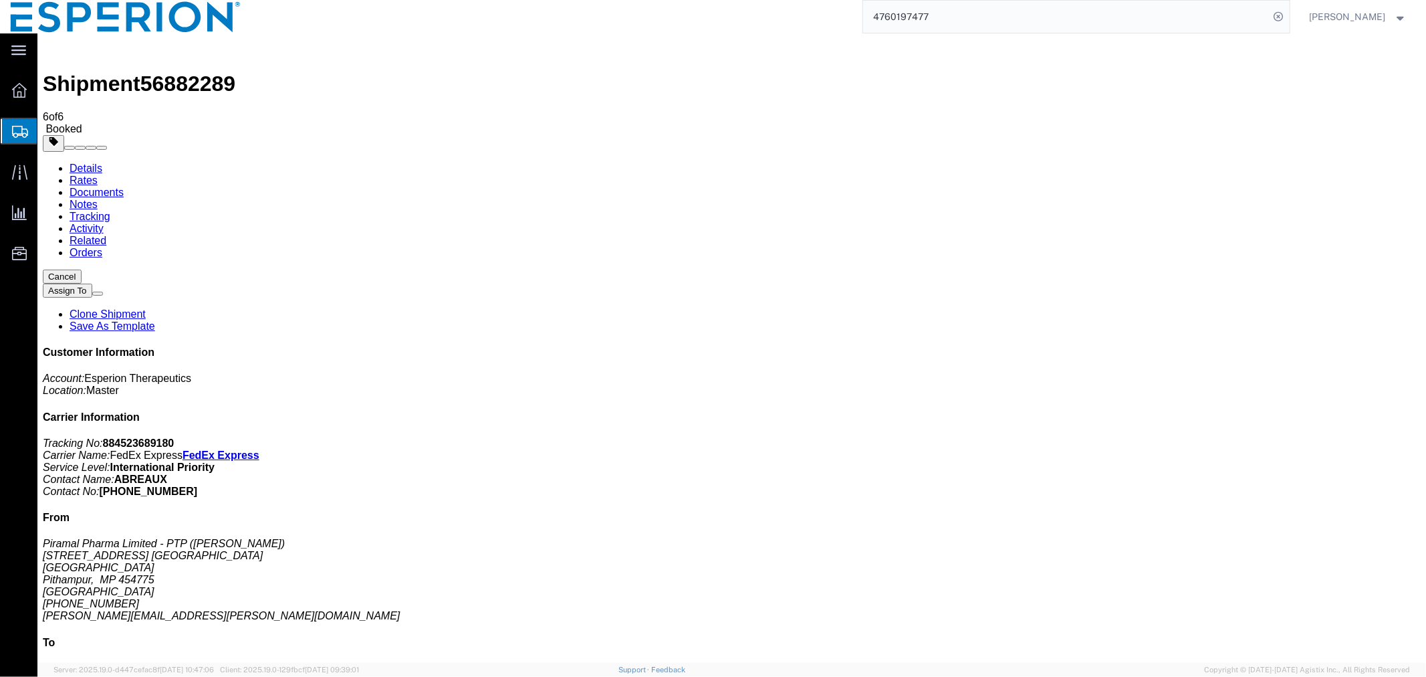
click at [171, 71] on span "56882289" at bounding box center [187, 83] width 95 height 24
copy span "56882289"
